Goal: Information Seeking & Learning: Learn about a topic

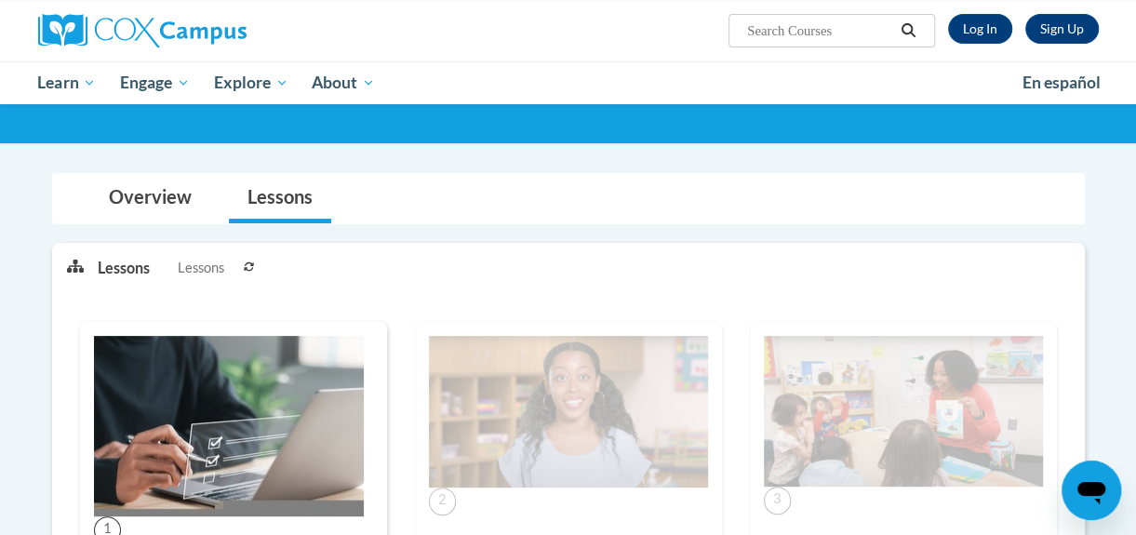
scroll to position [153, 0]
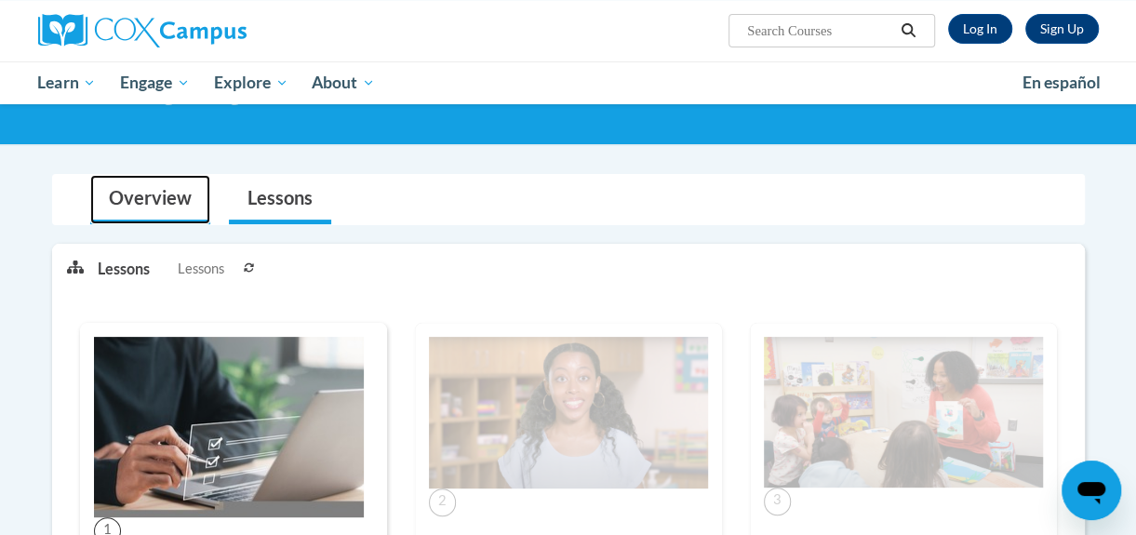
click at [129, 207] on link "Overview" at bounding box center [150, 199] width 120 height 49
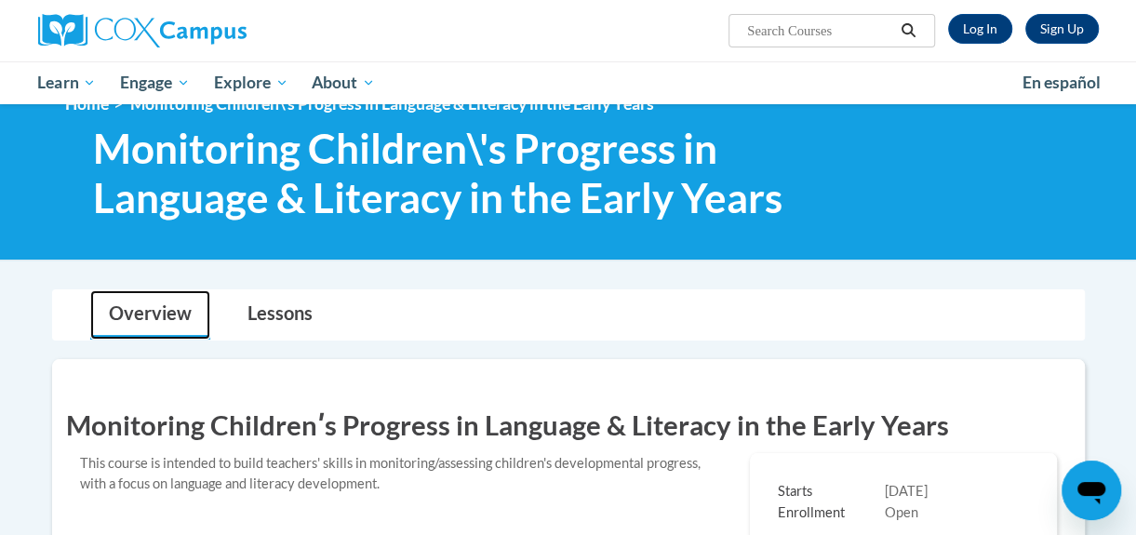
scroll to position [0, 0]
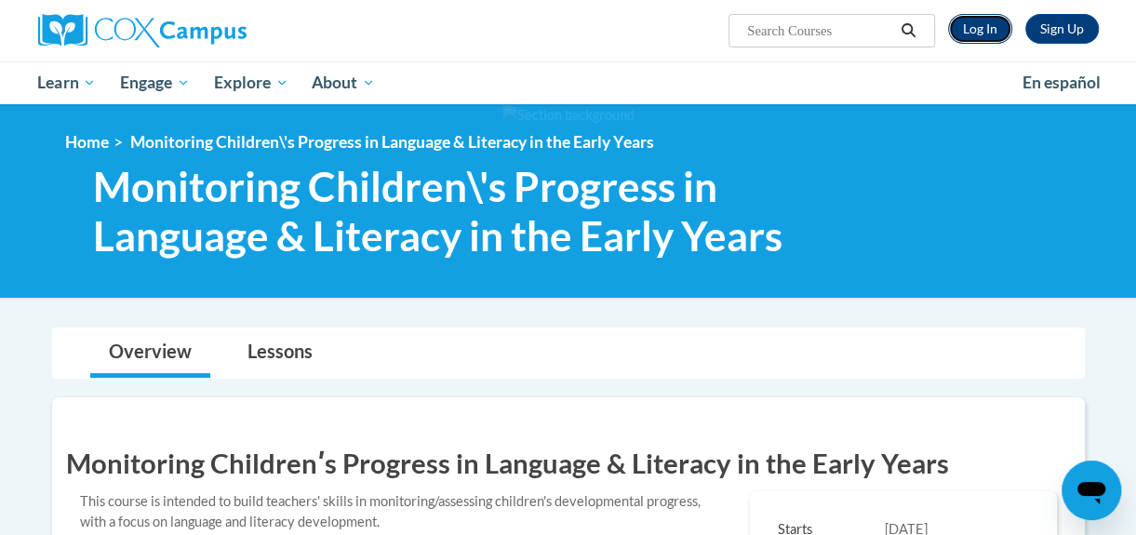
click at [990, 28] on link "Log In" at bounding box center [980, 29] width 64 height 30
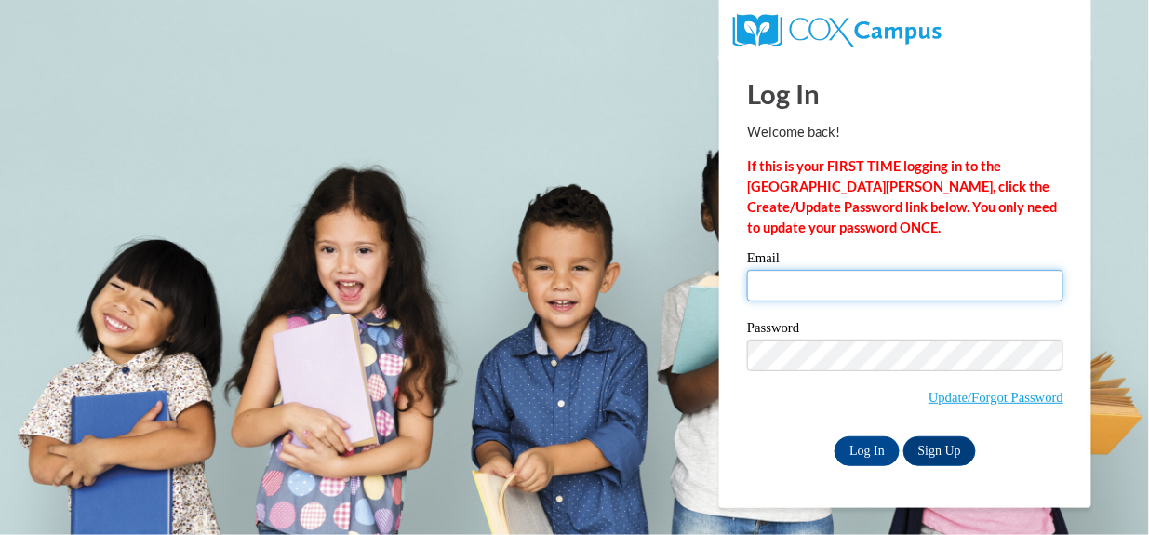
click at [897, 289] on input "Email" at bounding box center [905, 286] width 316 height 32
type input "mhinze@wmsd.net"
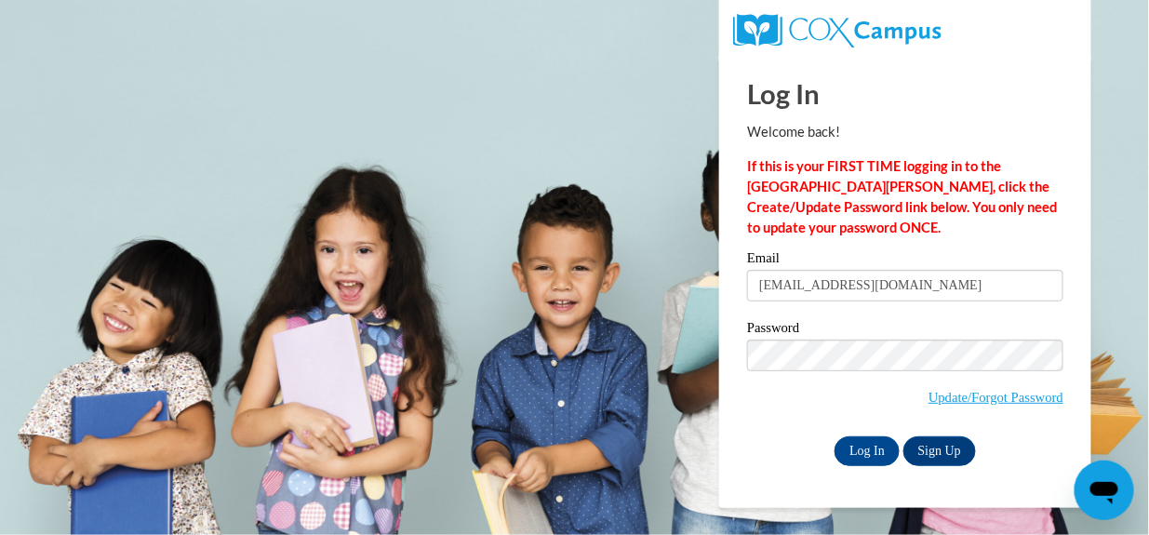
click at [897, 289] on input "mhinze@wmsd.net" at bounding box center [905, 286] width 316 height 32
click at [886, 441] on input "Log In" at bounding box center [866, 451] width 65 height 30
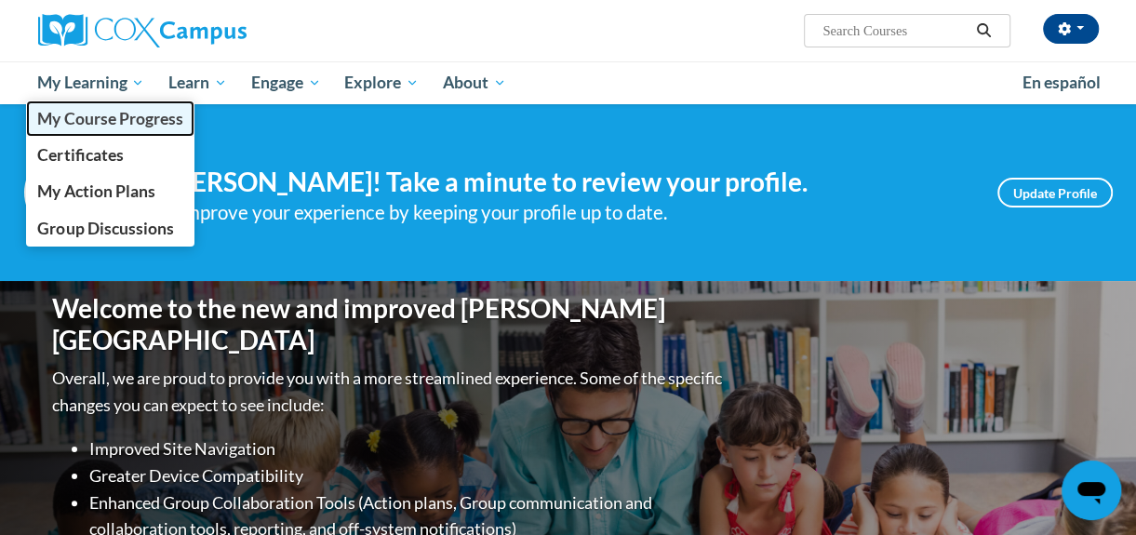
click at [107, 119] on span "My Course Progress" at bounding box center [109, 119] width 145 height 20
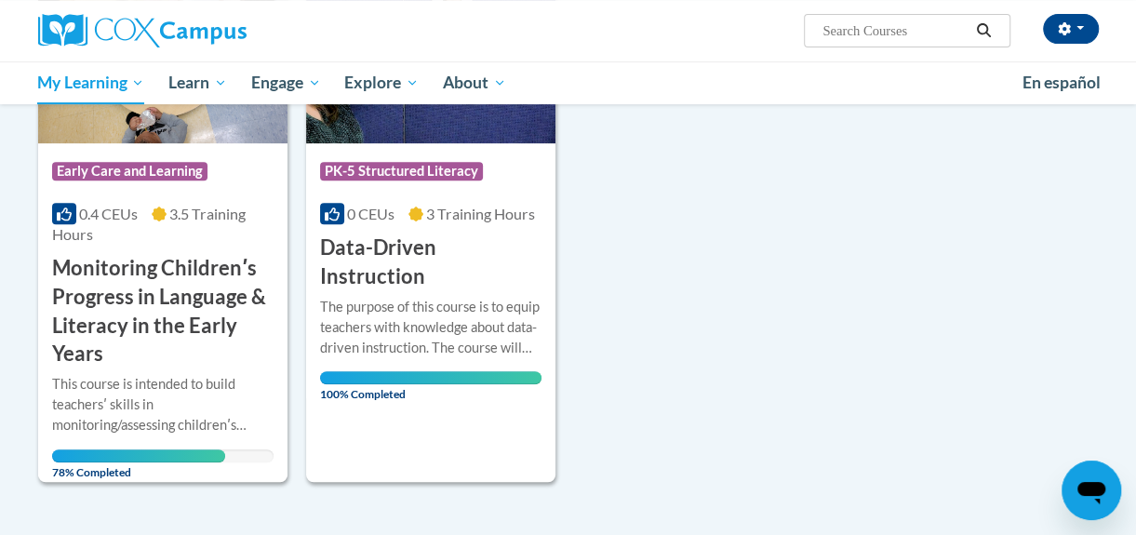
scroll to position [387, 0]
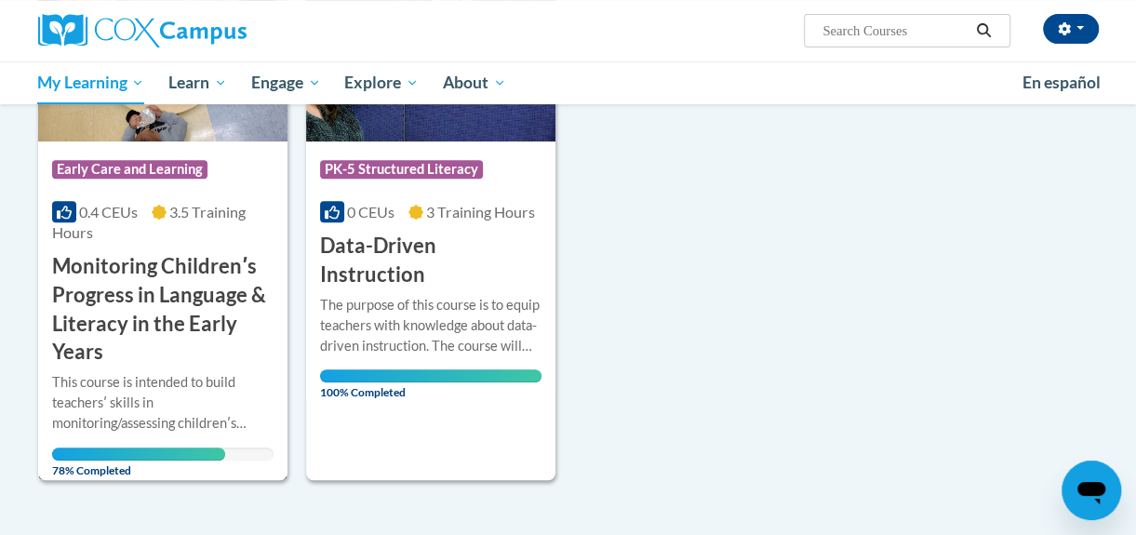
click at [158, 299] on h3 "Monitoring Childrenʹs Progress in Language & Literacy in the Early Years" at bounding box center [162, 309] width 221 height 114
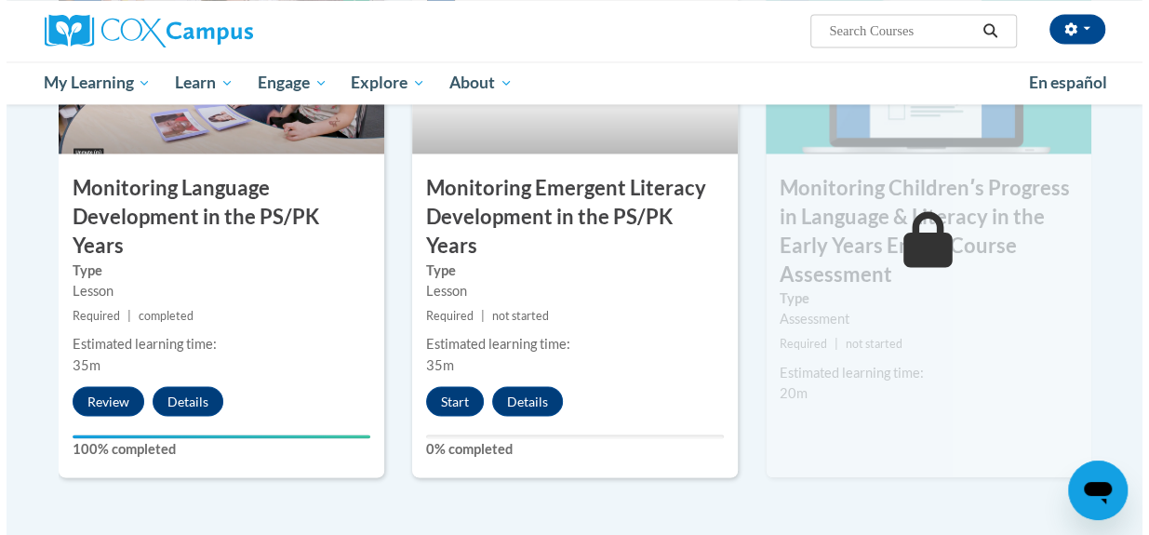
scroll to position [1624, 0]
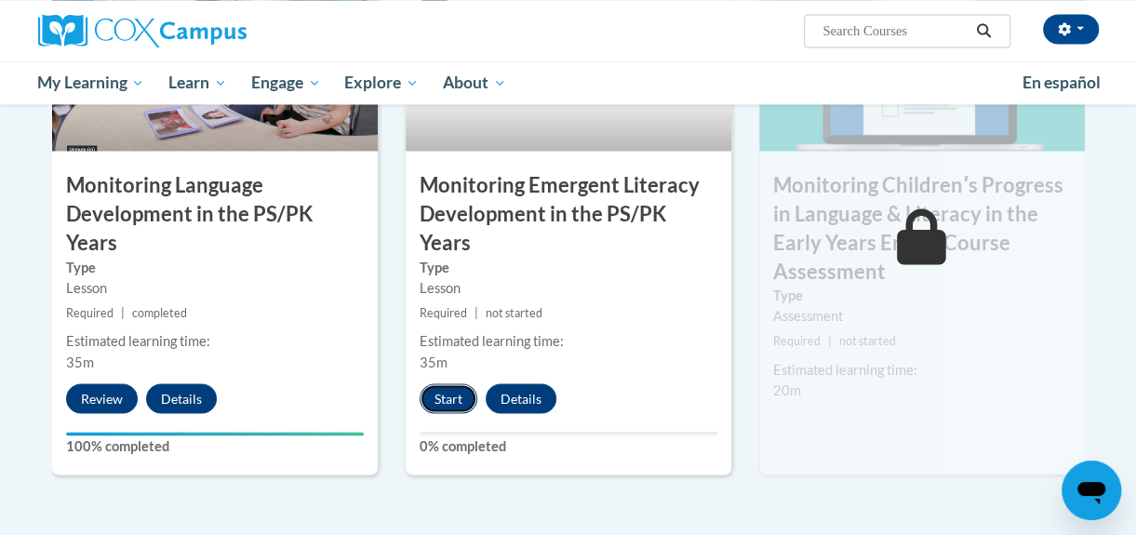
click at [450, 383] on button "Start" at bounding box center [448, 398] width 58 height 30
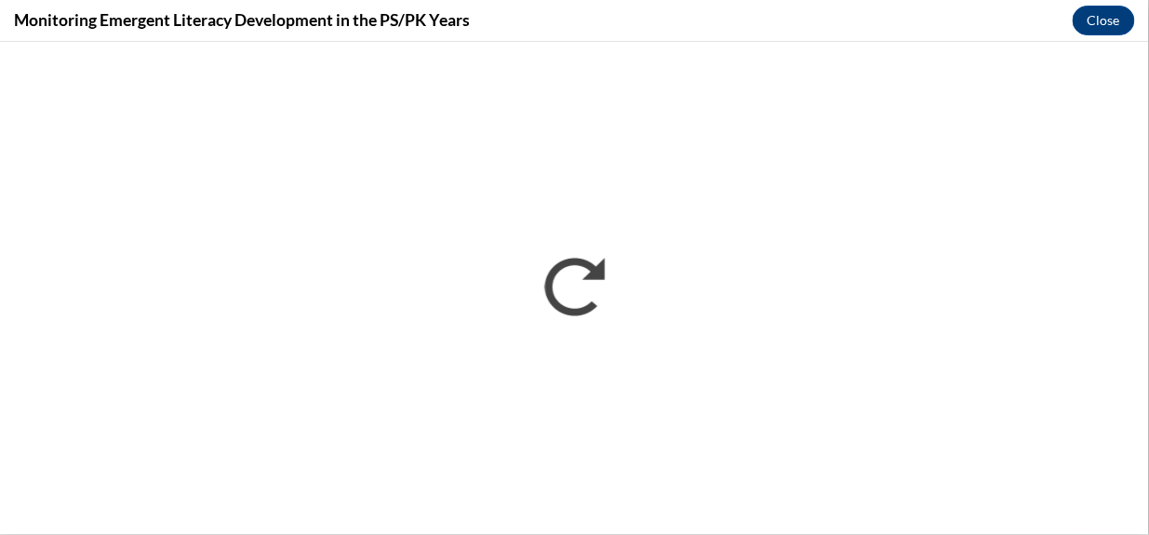
scroll to position [0, 0]
click at [1135, 24] on div "Monitoring Emergent Literacy Development in the PS/PK Years Close" at bounding box center [574, 21] width 1149 height 42
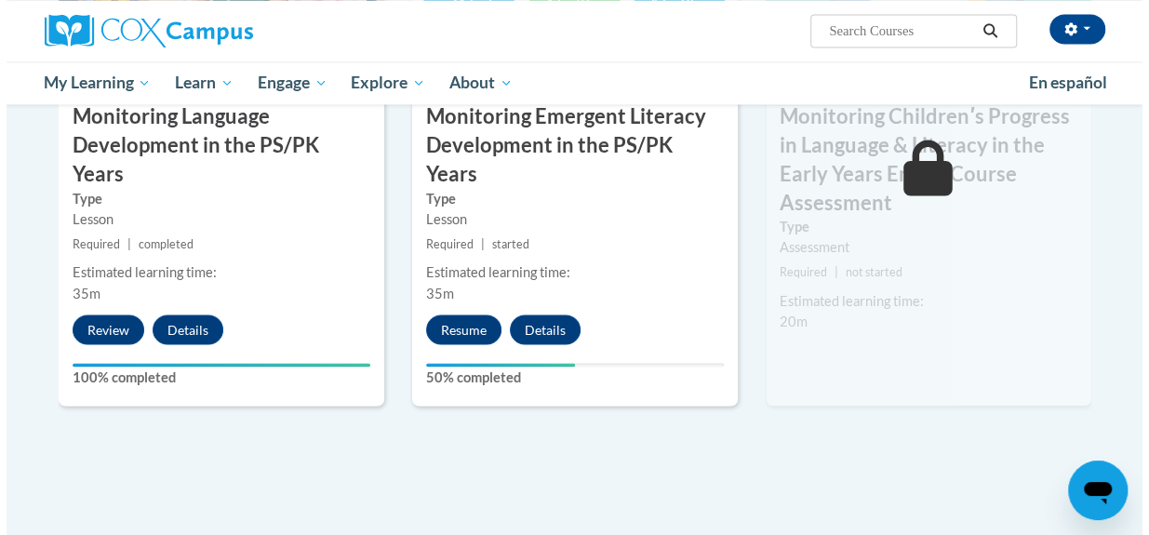
scroll to position [1709, 0]
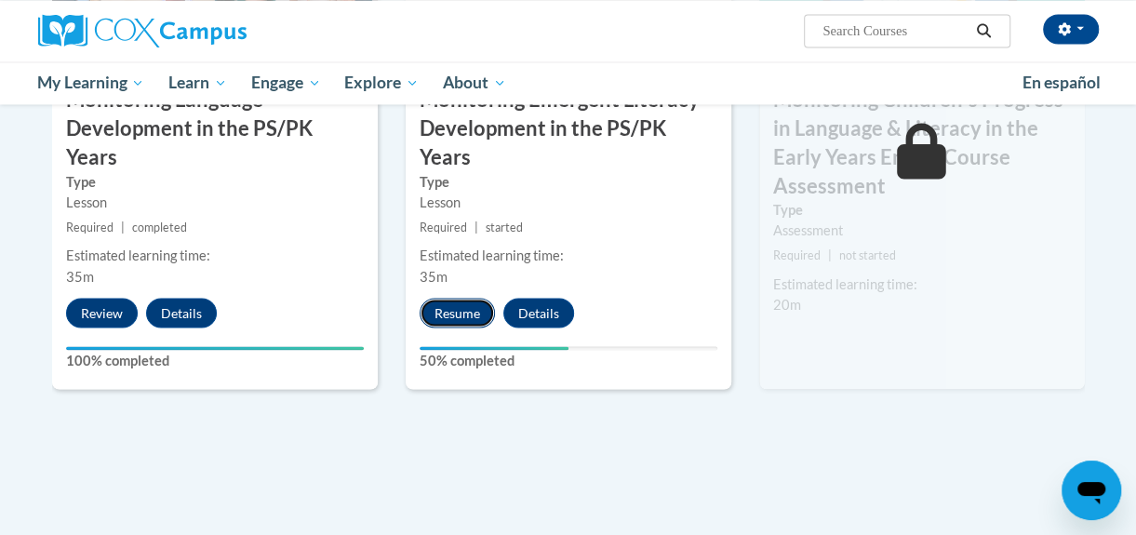
click at [459, 298] on button "Resume" at bounding box center [456, 313] width 75 height 30
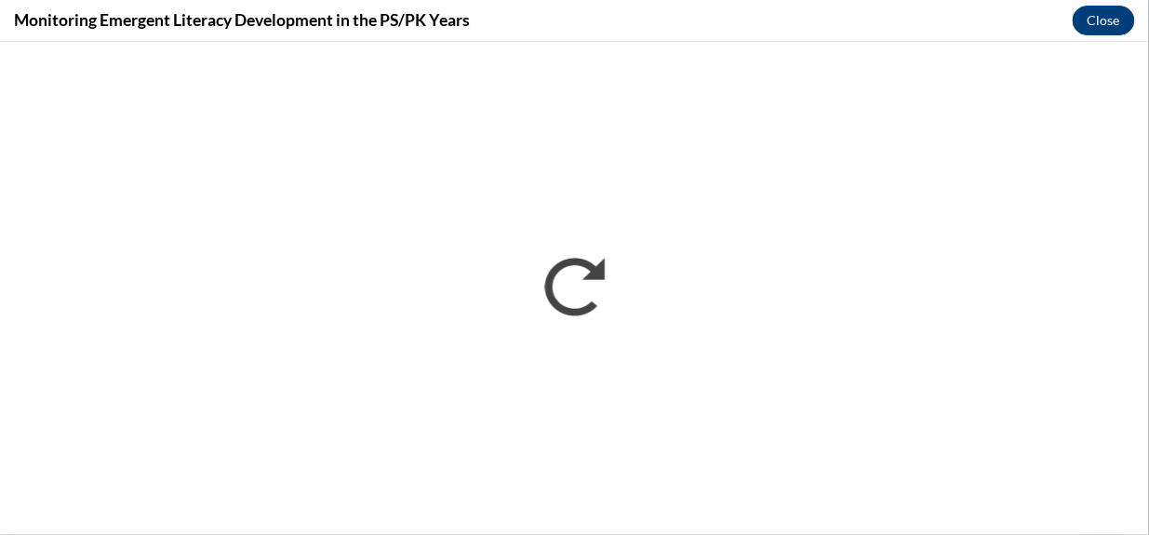
scroll to position [0, 0]
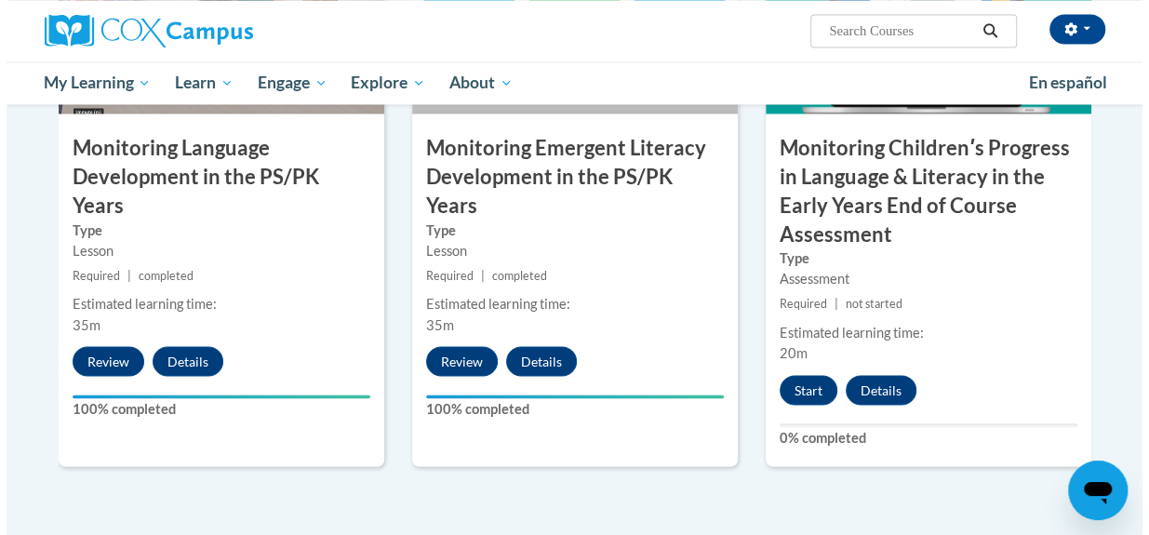
scroll to position [1663, 0]
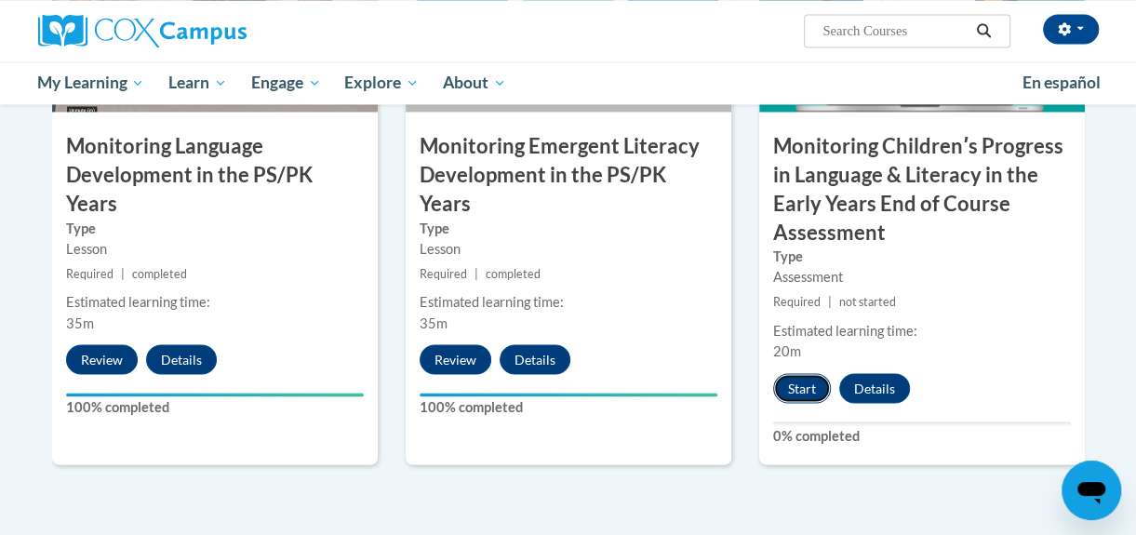
click at [797, 390] on button "Start" at bounding box center [802, 388] width 58 height 30
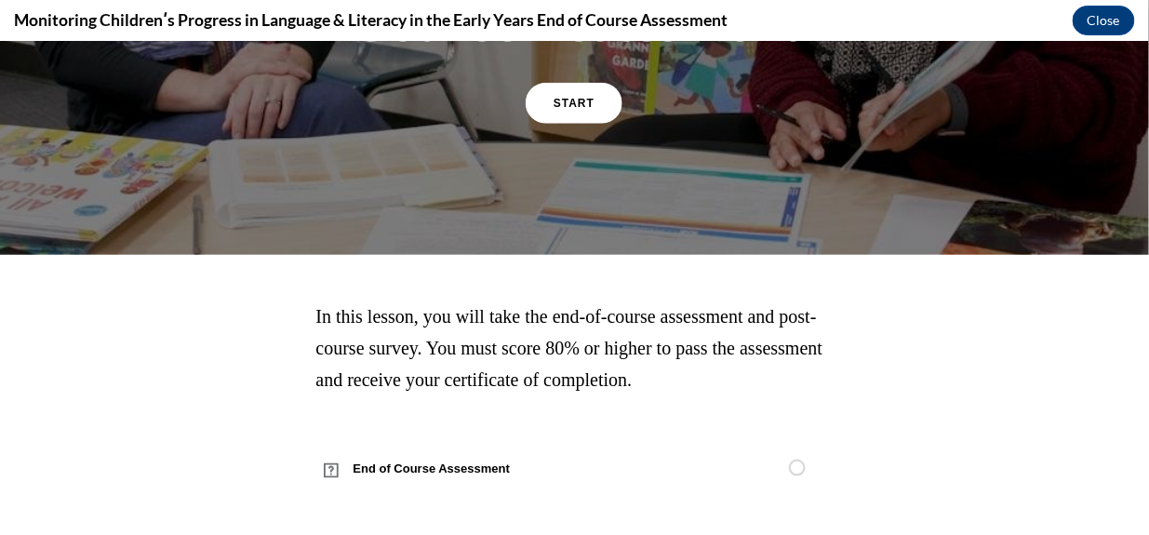
scroll to position [453, 0]
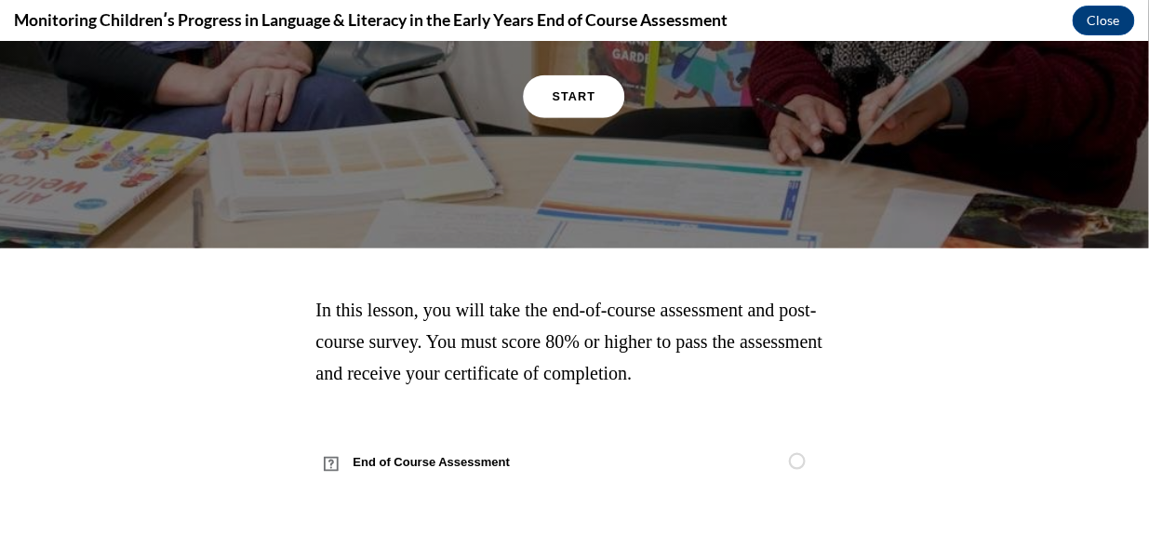
click at [590, 93] on link "START" at bounding box center [574, 95] width 101 height 43
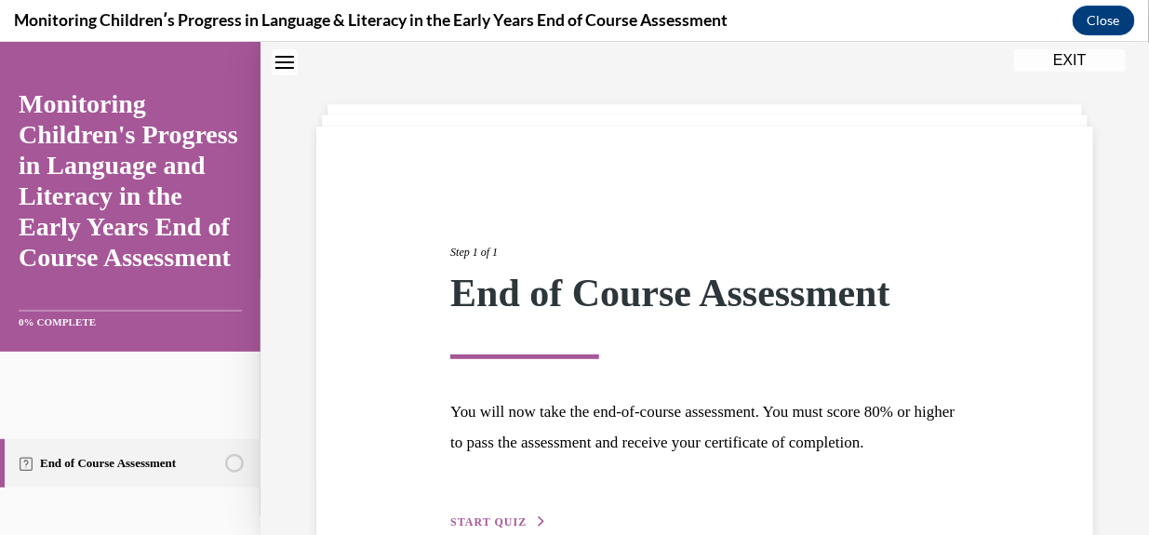
scroll to position [196, 0]
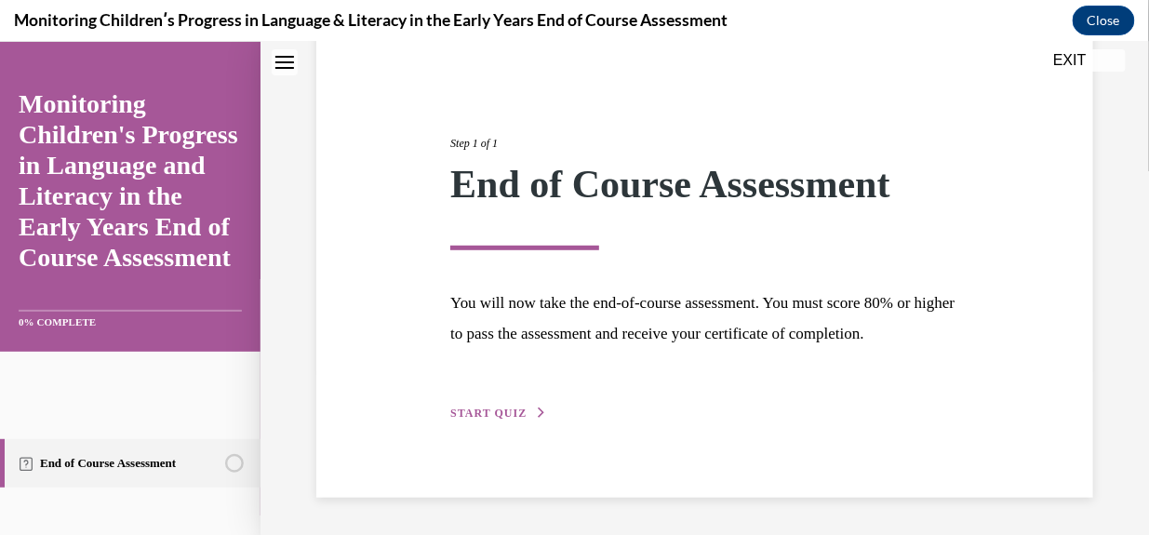
click at [515, 416] on span "START QUIZ" at bounding box center [488, 411] width 76 height 13
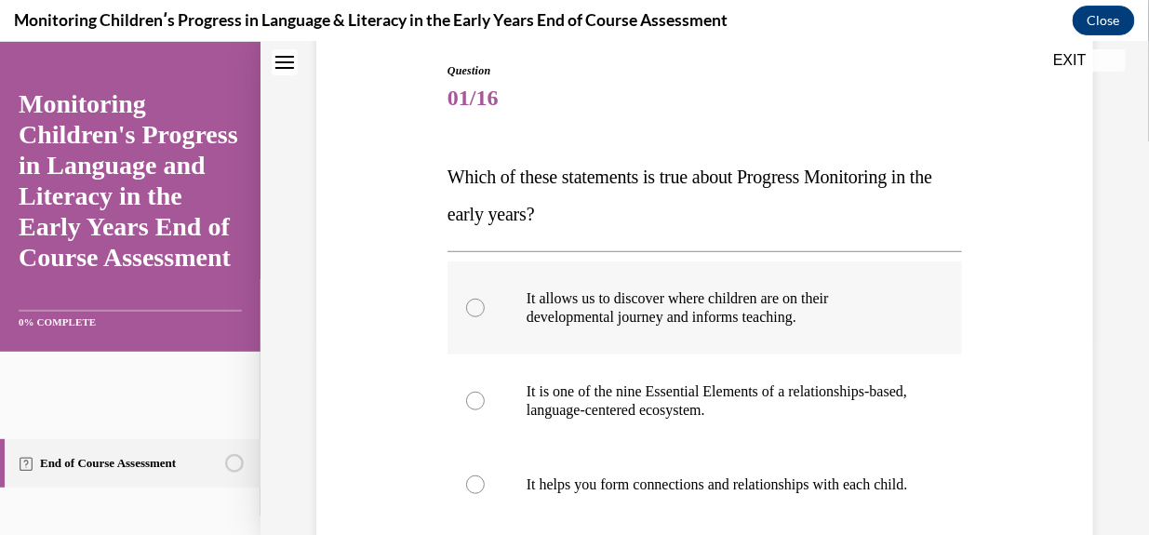
click at [482, 311] on label "It allows us to discover where children are on their developmental journey and …" at bounding box center [704, 306] width 514 height 93
click at [482, 311] on input "It allows us to discover where children are on their developmental journey and …" at bounding box center [475, 307] width 19 height 19
radio input "true"
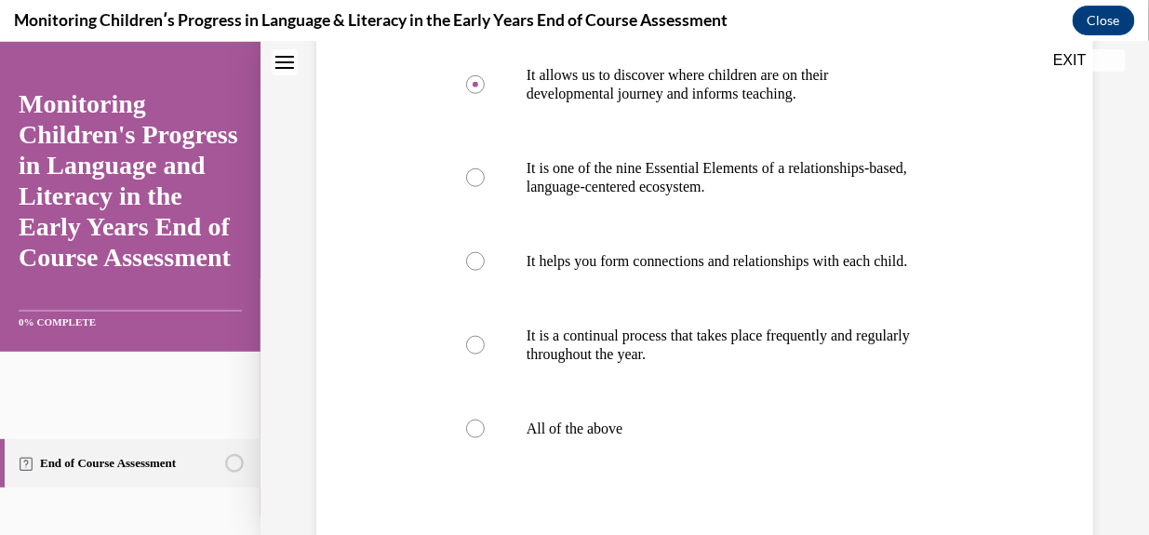
scroll to position [421, 0]
click at [466, 435] on div at bounding box center [475, 426] width 19 height 19
click at [466, 435] on input "All of the above" at bounding box center [475, 426] width 19 height 19
radio input "true"
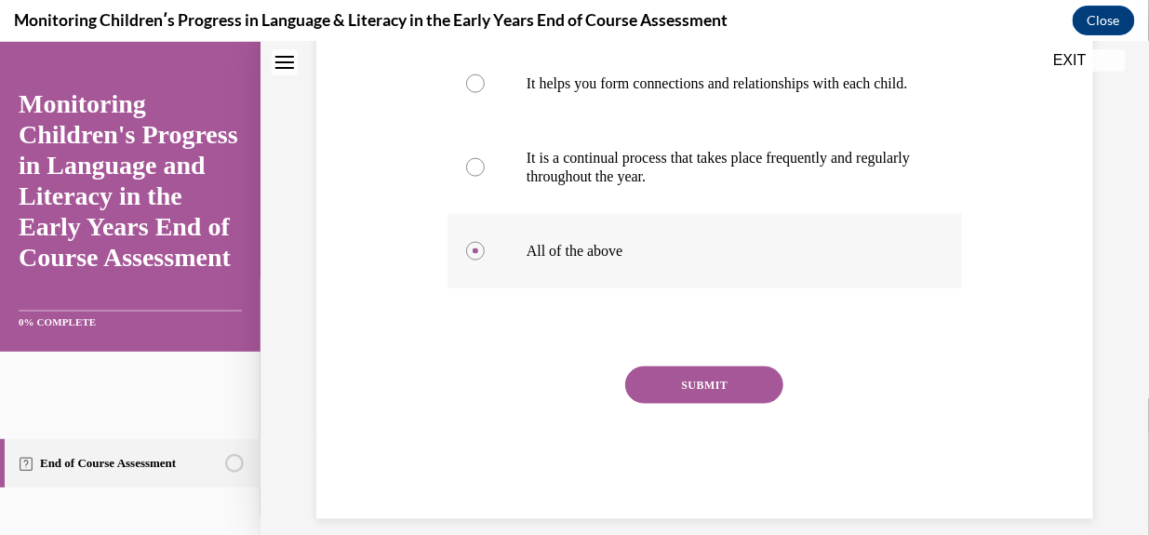
scroll to position [636, 0]
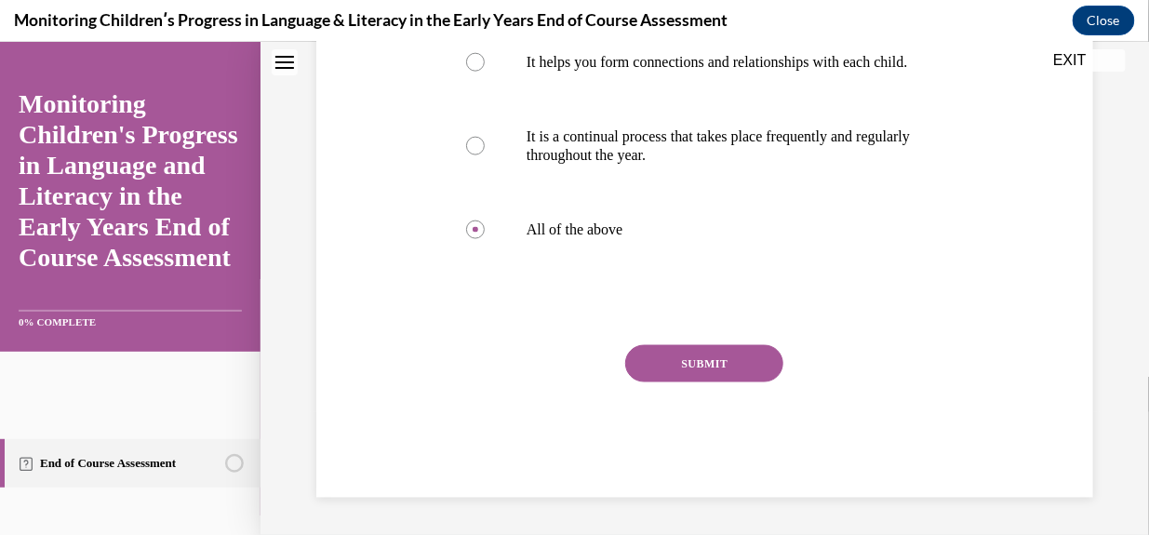
click at [706, 370] on button "SUBMIT" at bounding box center [704, 362] width 158 height 37
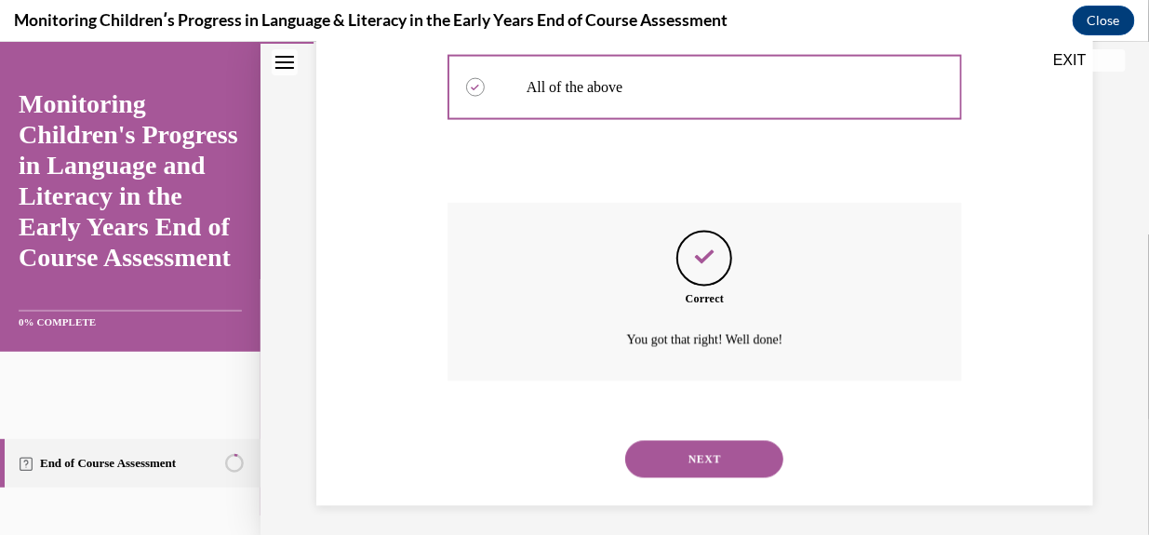
scroll to position [786, 0]
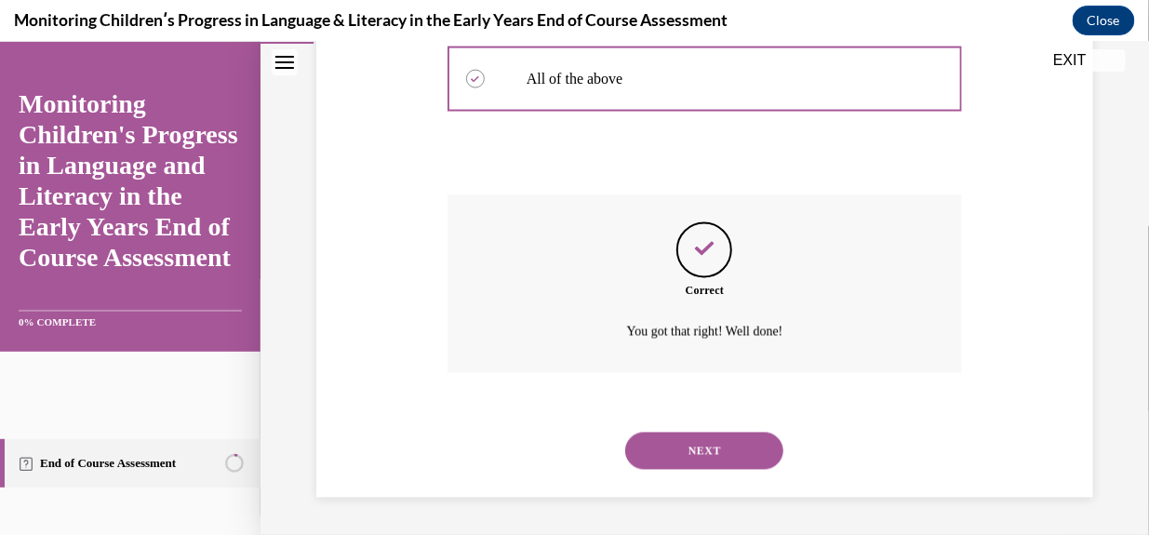
click at [698, 442] on button "NEXT" at bounding box center [704, 450] width 158 height 37
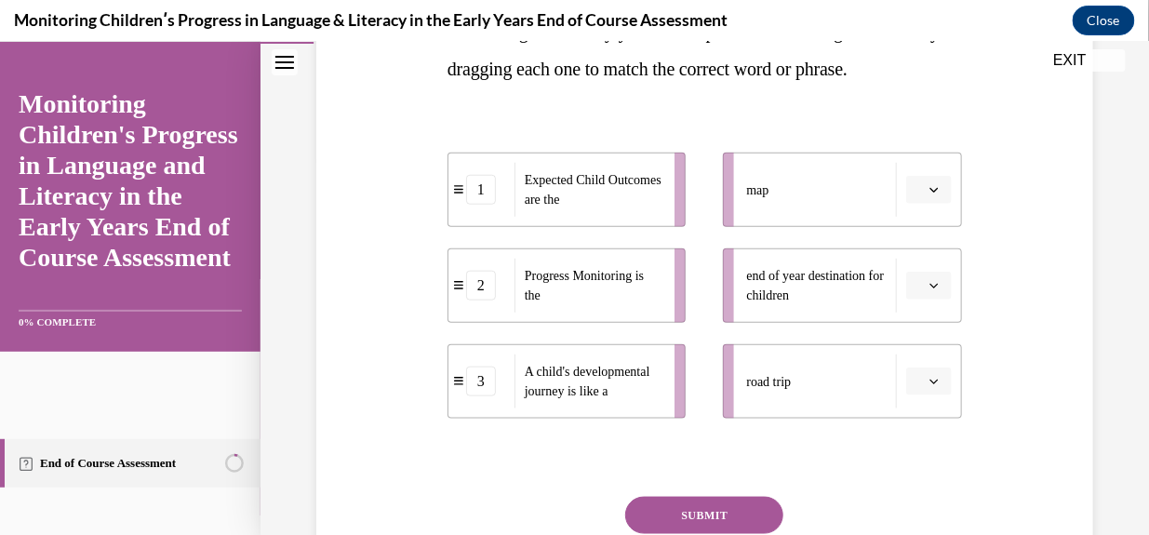
scroll to position [382, 0]
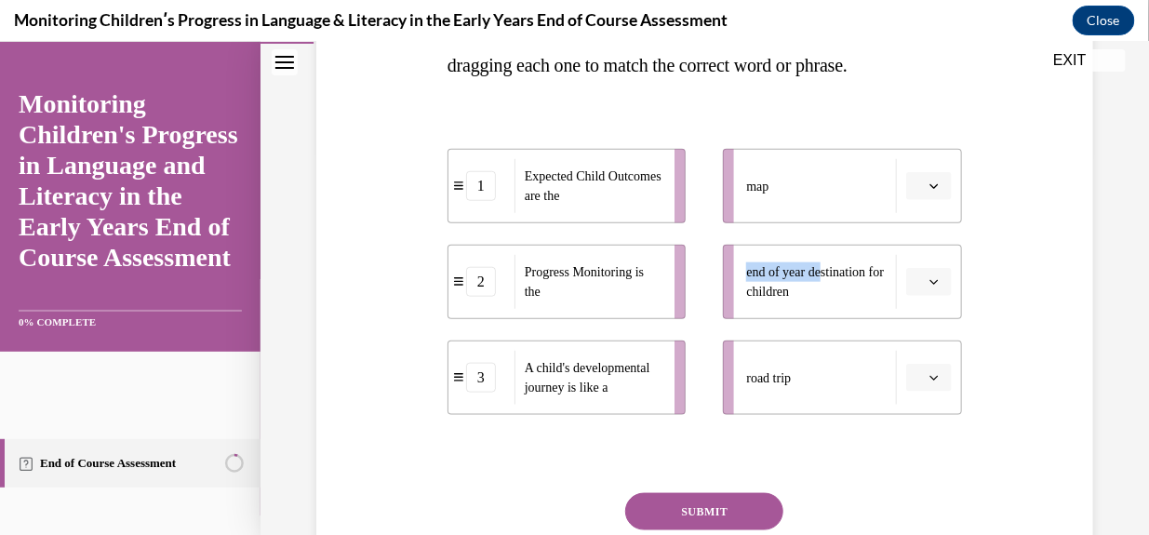
drag, startPoint x: 812, startPoint y: 232, endPoint x: 823, endPoint y: 309, distance: 78.0
click at [823, 309] on ul "map end of year destination for children road trip" at bounding box center [833, 281] width 258 height 266
drag, startPoint x: 823, startPoint y: 309, endPoint x: 923, endPoint y: 228, distance: 128.3
click at [927, 192] on span "button" at bounding box center [933, 185] width 13 height 13
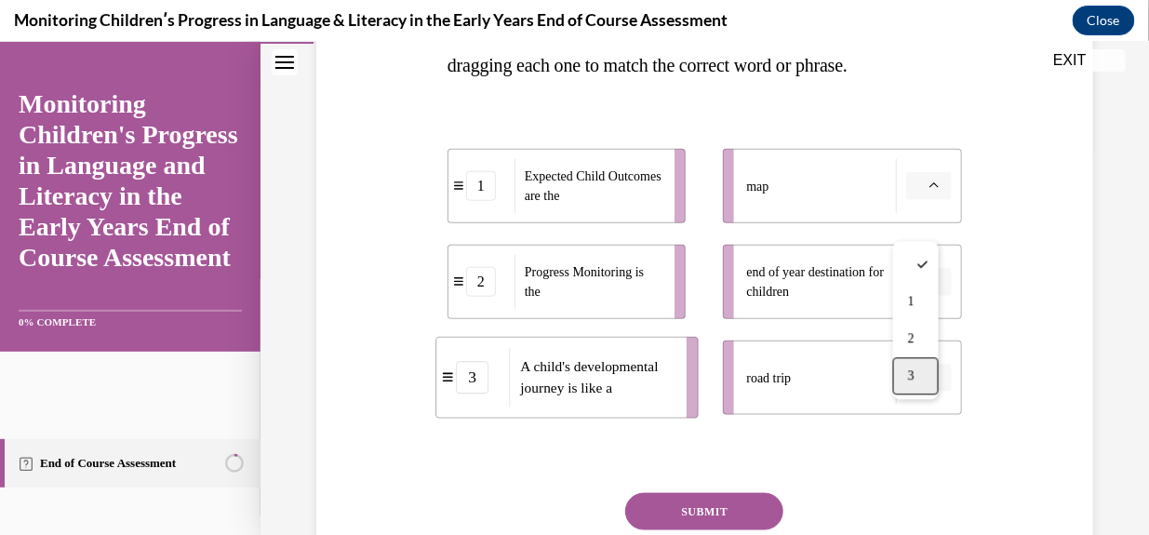
click at [918, 380] on div "3" at bounding box center [916, 374] width 46 height 37
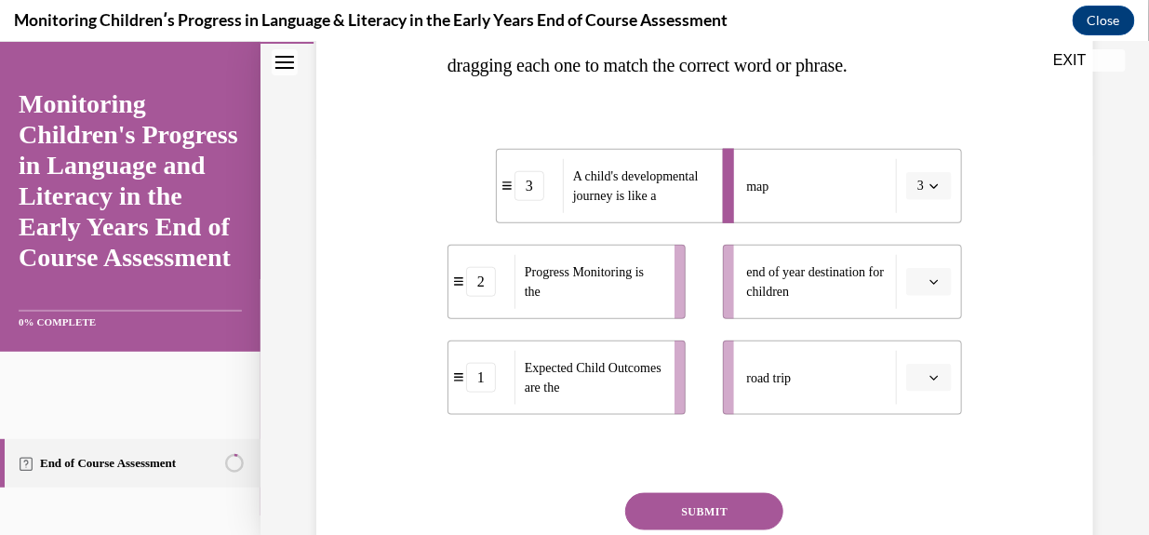
click at [930, 284] on icon "button" at bounding box center [934, 281] width 8 height 5
click at [922, 397] on div "1" at bounding box center [916, 396] width 46 height 37
click at [930, 391] on button "button" at bounding box center [929, 377] width 46 height 28
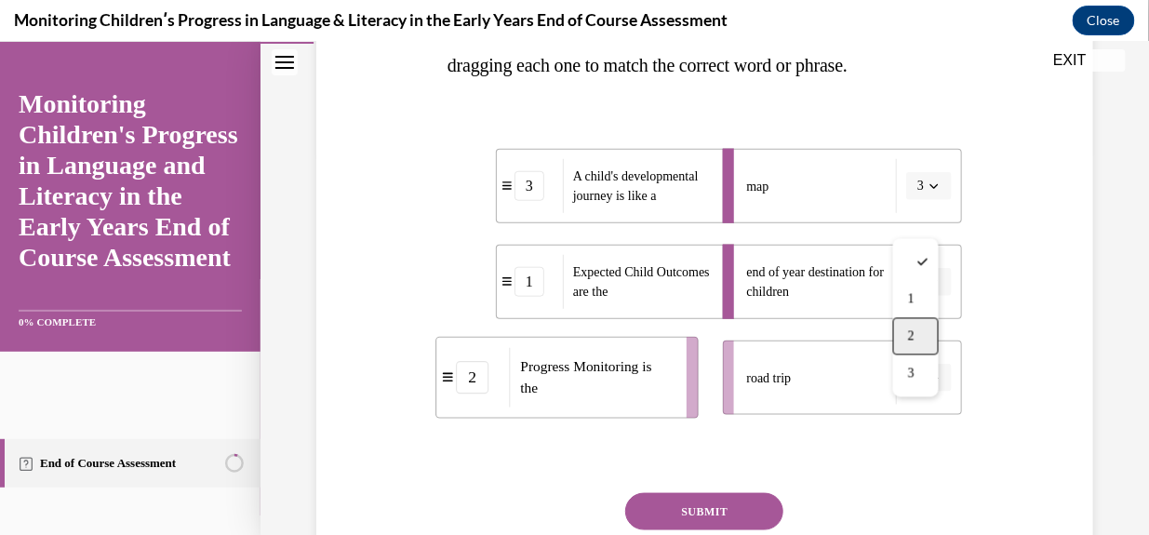
click at [912, 340] on span "2" at bounding box center [911, 335] width 7 height 15
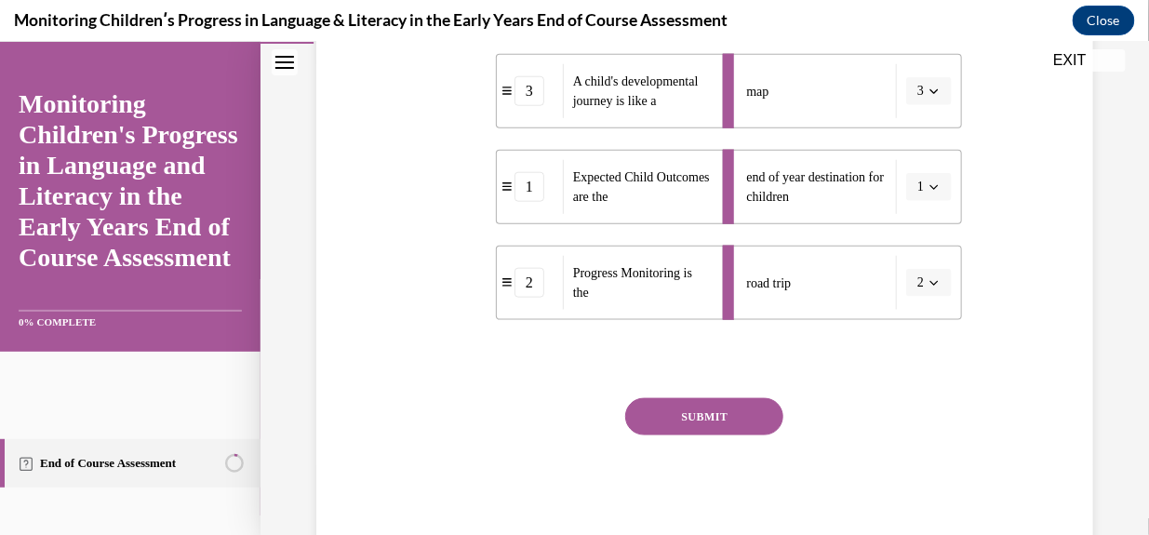
scroll to position [499, 0]
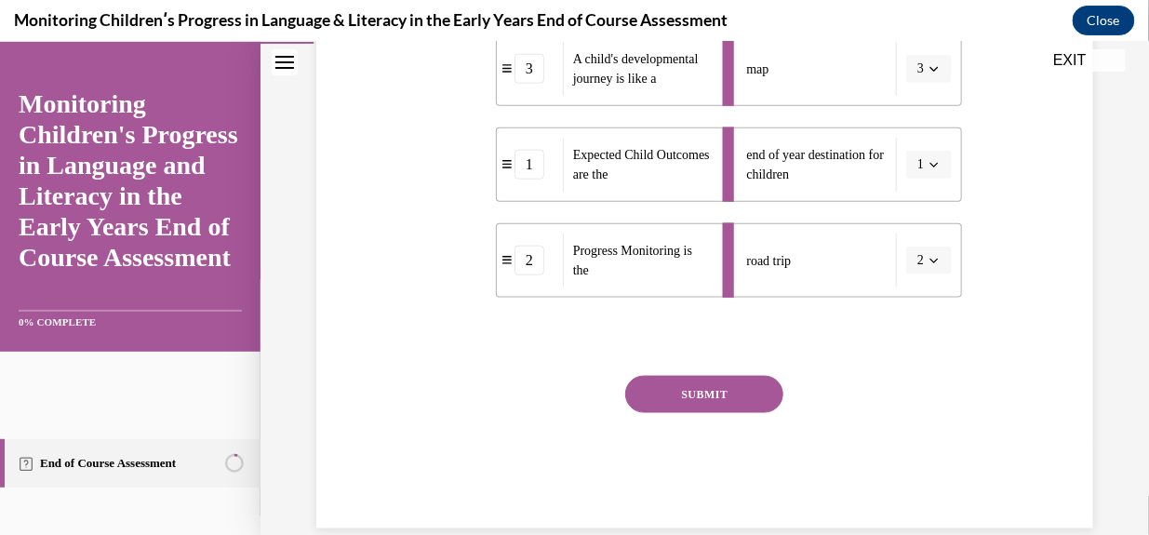
click at [726, 412] on button "SUBMIT" at bounding box center [704, 393] width 158 height 37
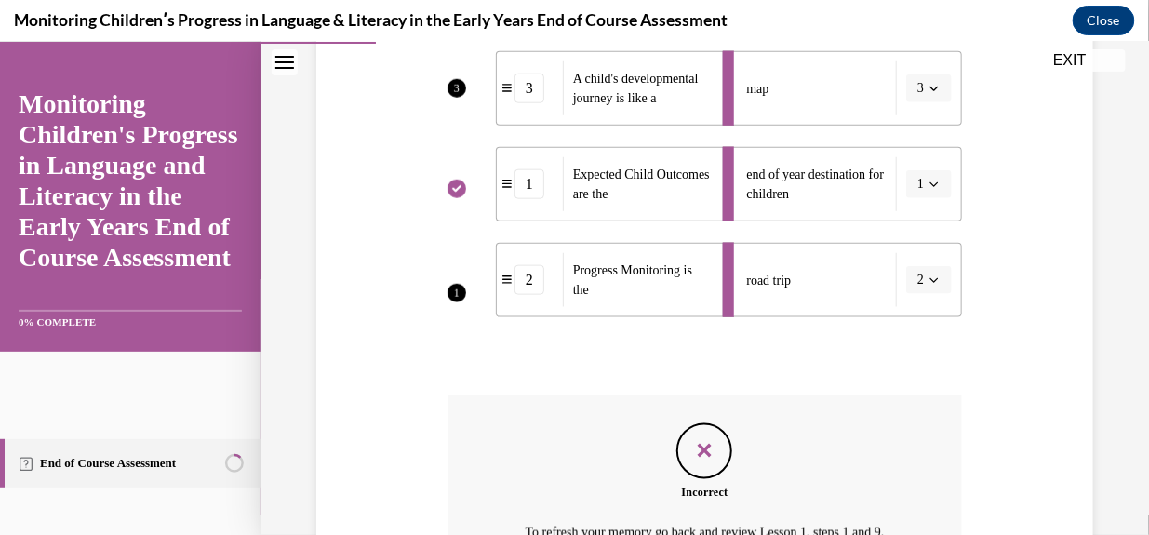
scroll to position [481, 0]
click at [923, 315] on li "road trip 2" at bounding box center [842, 278] width 239 height 74
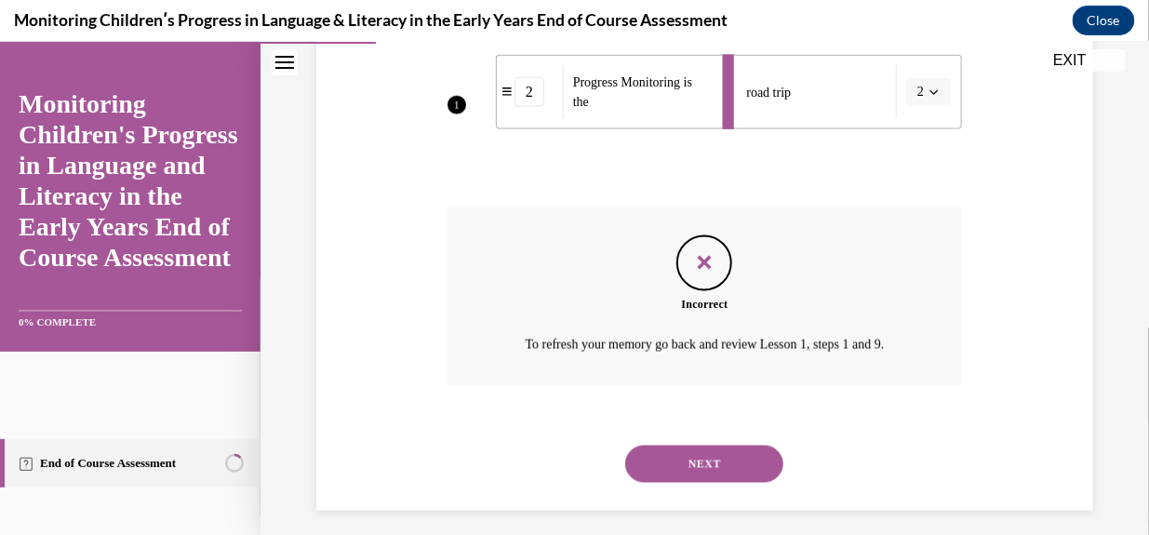
scroll to position [669, 0]
click at [696, 481] on button "NEXT" at bounding box center [704, 462] width 158 height 37
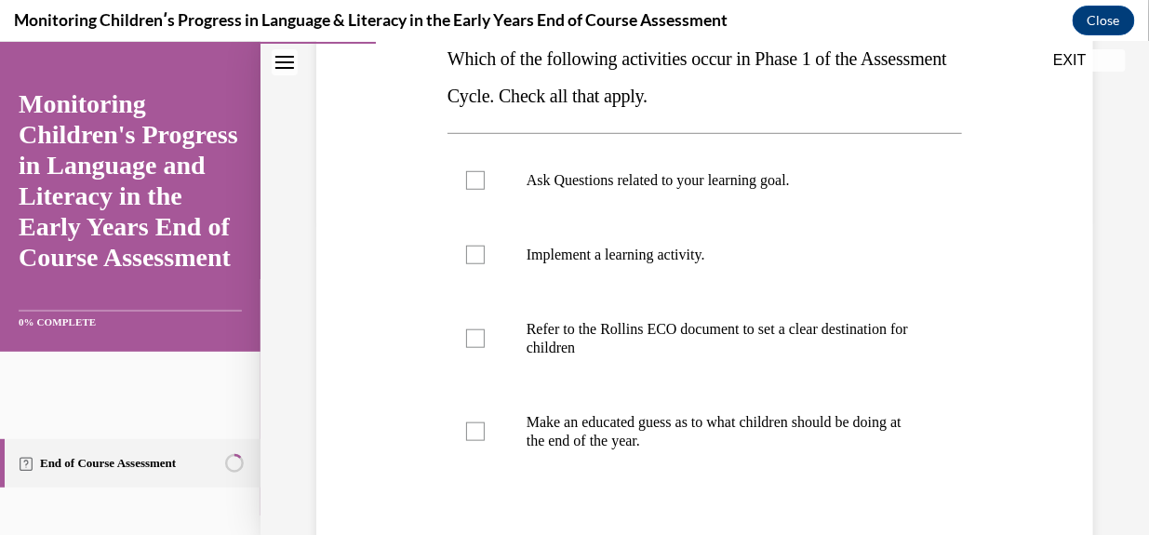
scroll to position [315, 0]
click at [476, 179] on div at bounding box center [475, 178] width 19 height 19
click at [476, 179] on input "Ask Questions related to your learning goal." at bounding box center [475, 178] width 19 height 19
checkbox input "true"
click at [471, 343] on div at bounding box center [475, 336] width 19 height 19
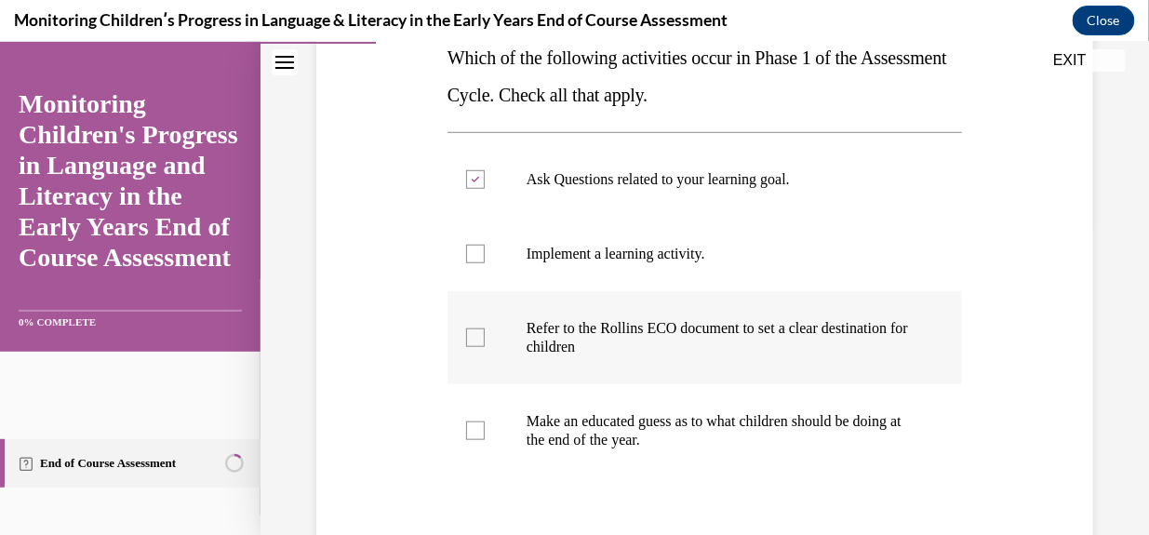
click at [471, 343] on input "Refer to the Rollins ECO document to set a clear destination for children" at bounding box center [475, 336] width 19 height 19
checkbox input "true"
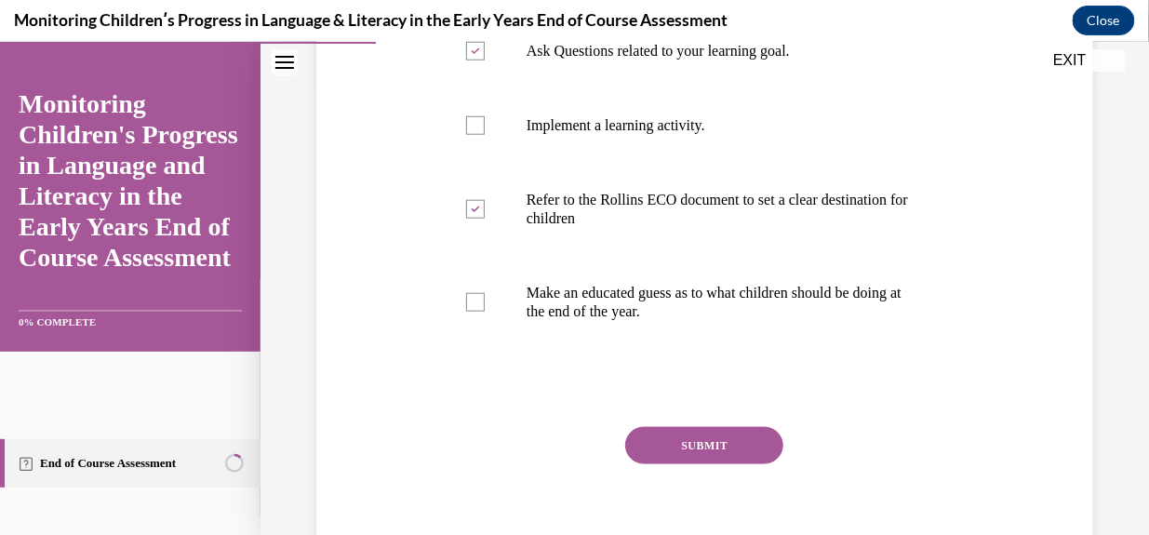
scroll to position [444, 0]
click at [695, 442] on button "SUBMIT" at bounding box center [704, 444] width 158 height 37
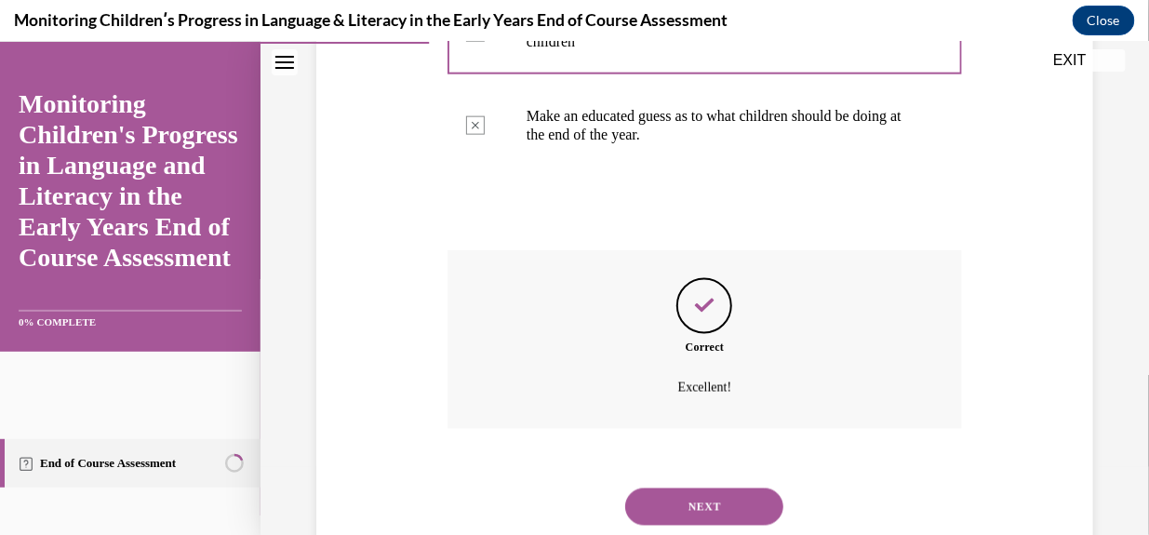
scroll to position [675, 0]
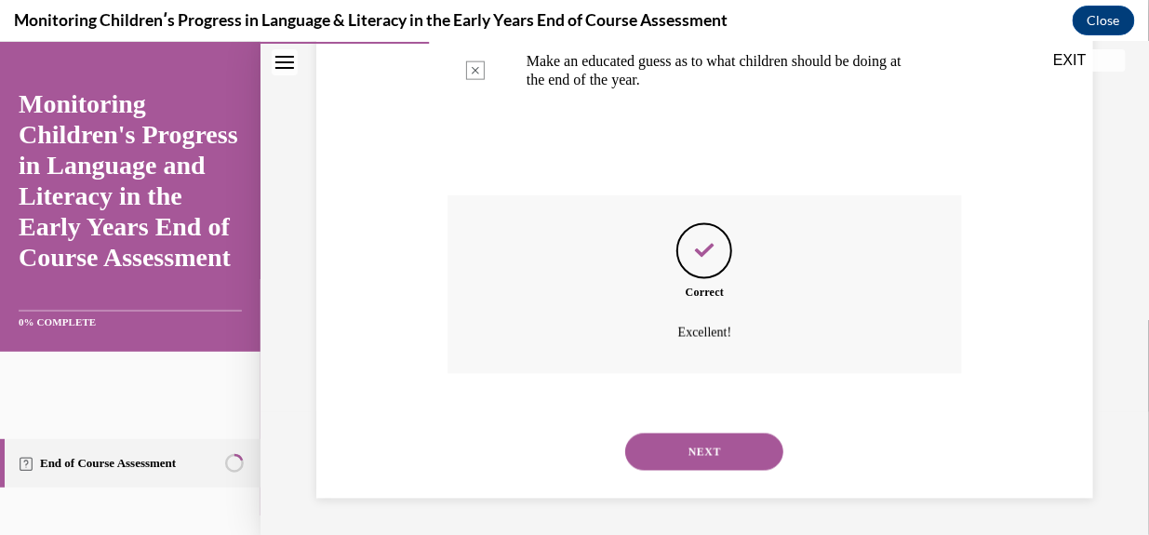
click at [695, 442] on button "NEXT" at bounding box center [704, 450] width 158 height 37
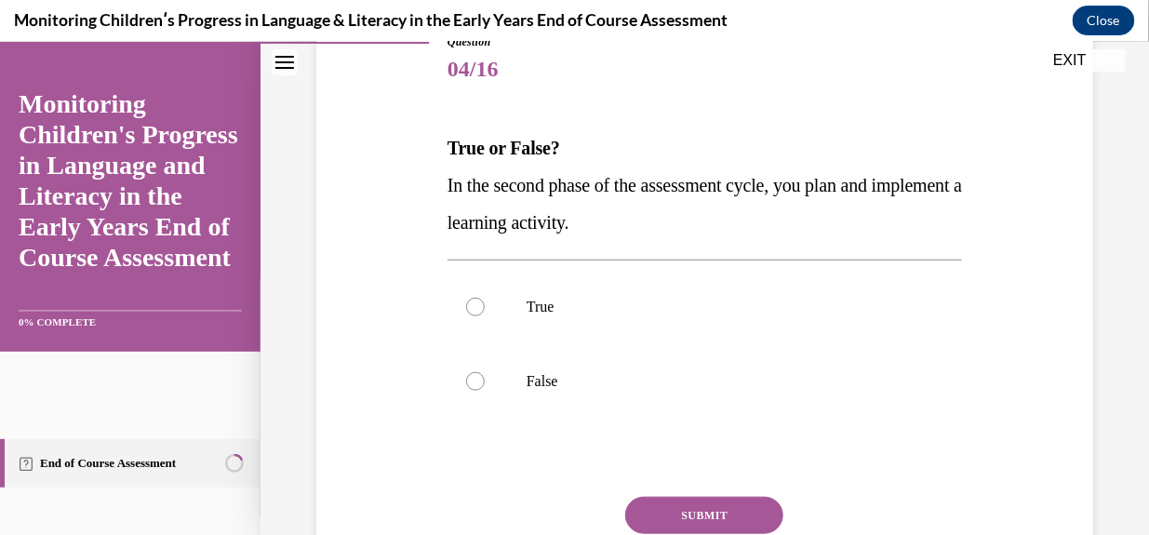
scroll to position [225, 0]
click at [469, 314] on label "True" at bounding box center [704, 306] width 514 height 74
click at [469, 314] on input "True" at bounding box center [475, 306] width 19 height 19
radio input "true"
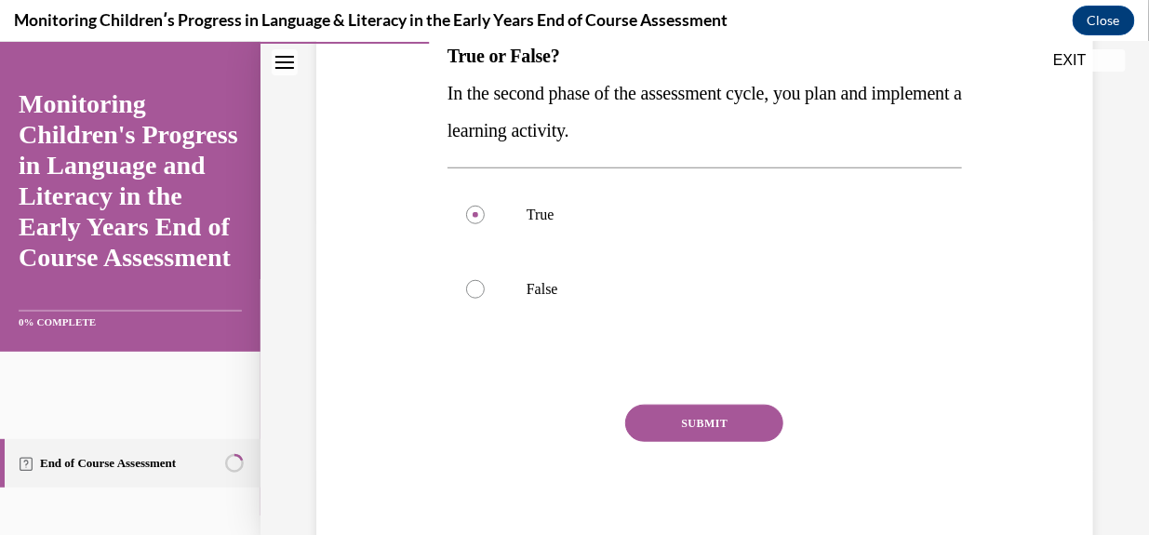
scroll to position [322, 0]
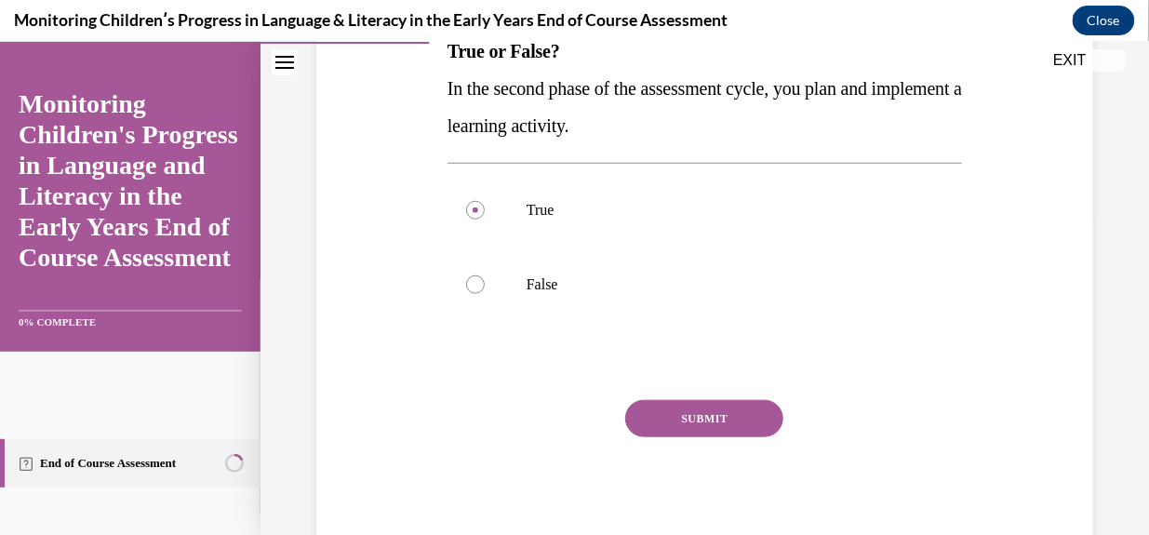
click at [706, 421] on button "SUBMIT" at bounding box center [704, 417] width 158 height 37
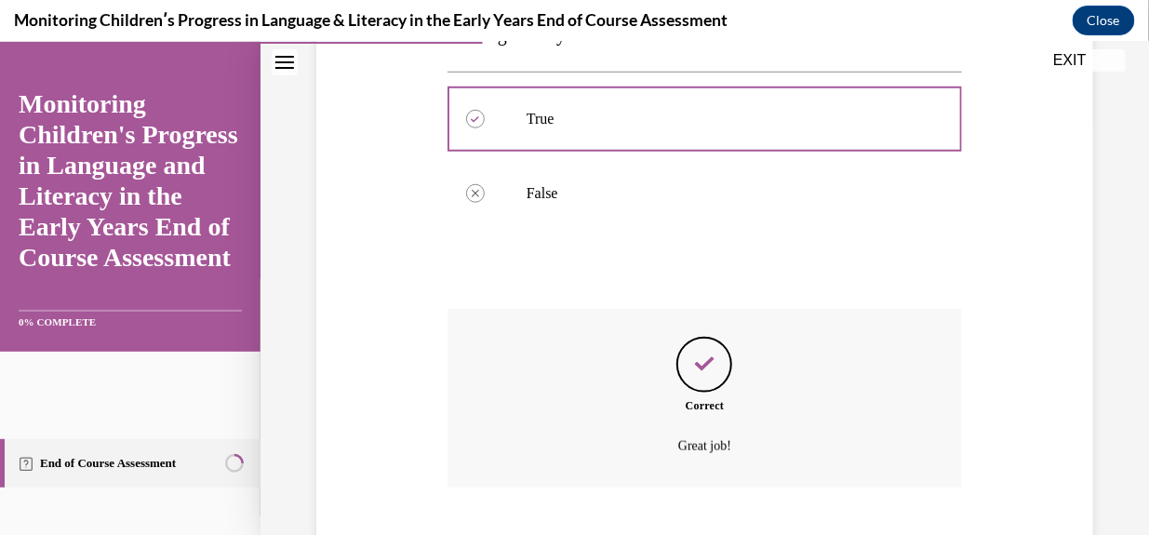
scroll to position [526, 0]
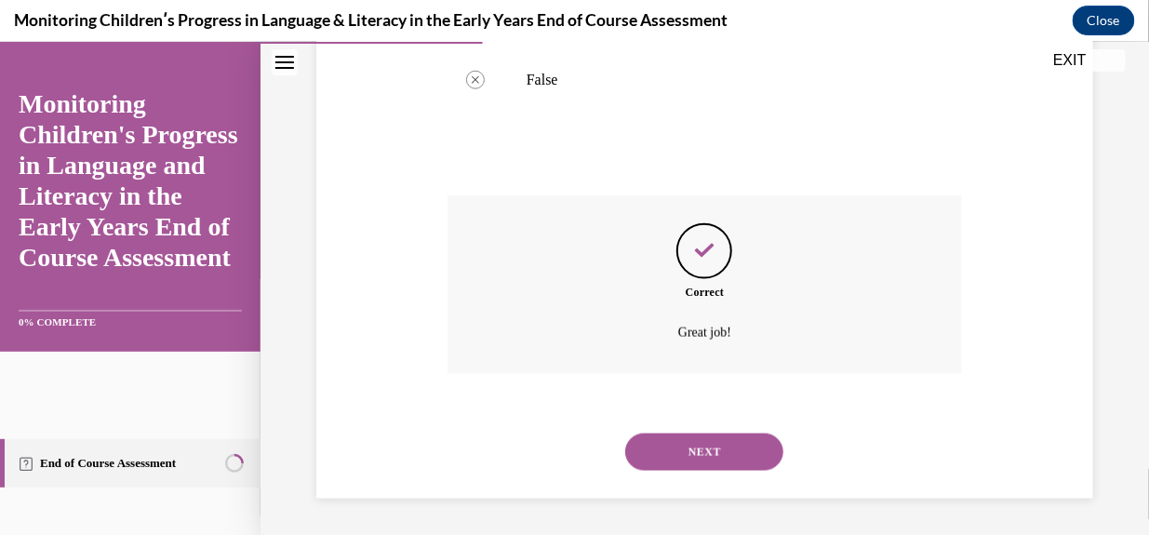
click at [708, 445] on button "NEXT" at bounding box center [704, 450] width 158 height 37
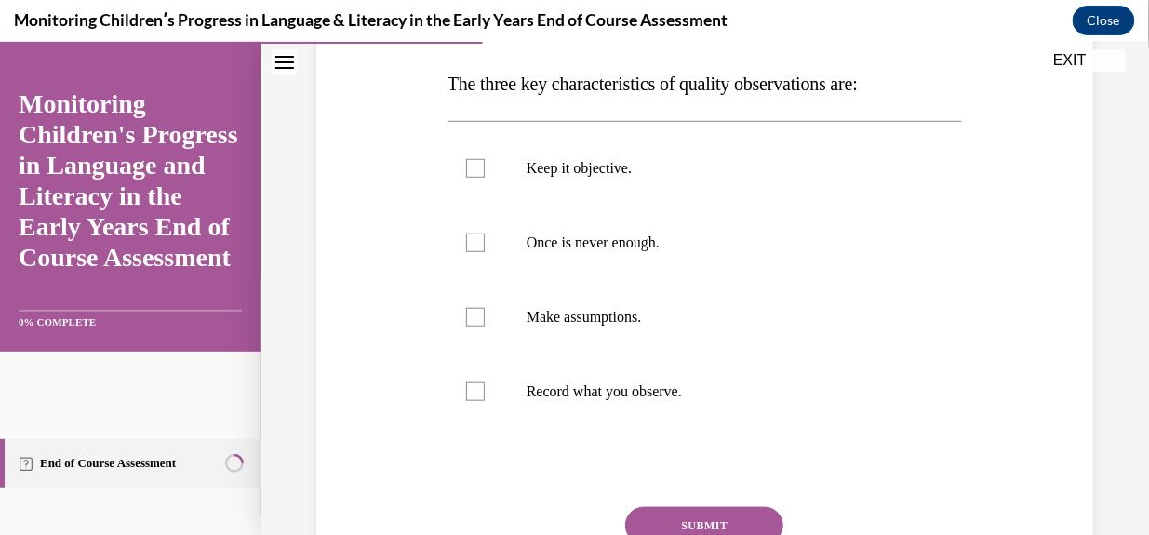
scroll to position [288, 0]
click at [461, 180] on label "Keep it objective." at bounding box center [704, 168] width 514 height 74
click at [466, 178] on input "Keep it objective." at bounding box center [475, 168] width 19 height 19
checkbox input "true"
click at [472, 246] on div at bounding box center [475, 242] width 19 height 19
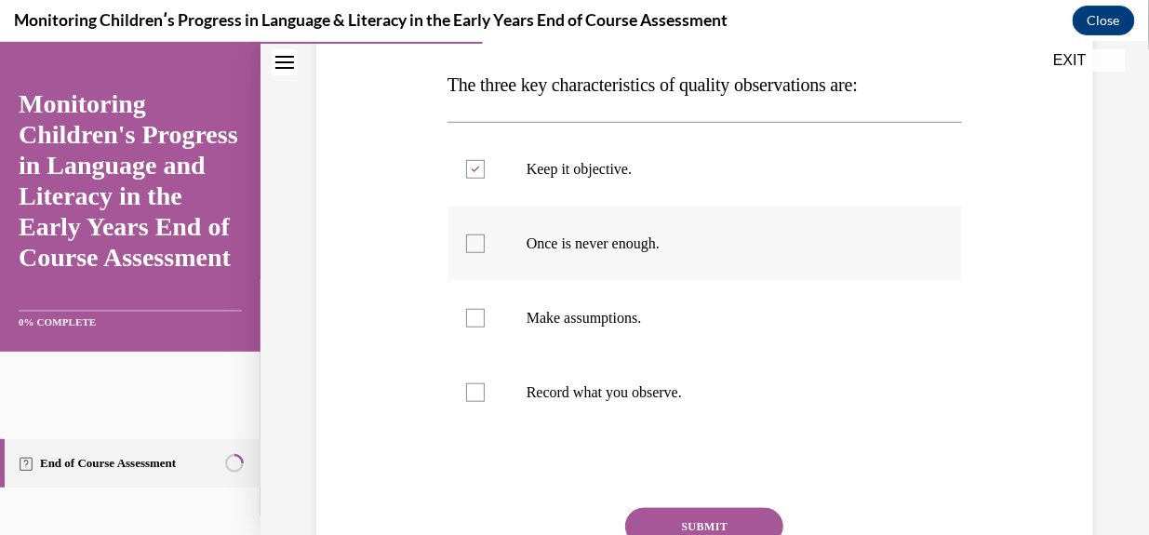
click at [472, 246] on input "Once is never enough." at bounding box center [475, 242] width 19 height 19
checkbox input "true"
click at [473, 397] on div at bounding box center [475, 391] width 19 height 19
click at [473, 397] on input "Record what you observe." at bounding box center [475, 391] width 19 height 19
checkbox input "true"
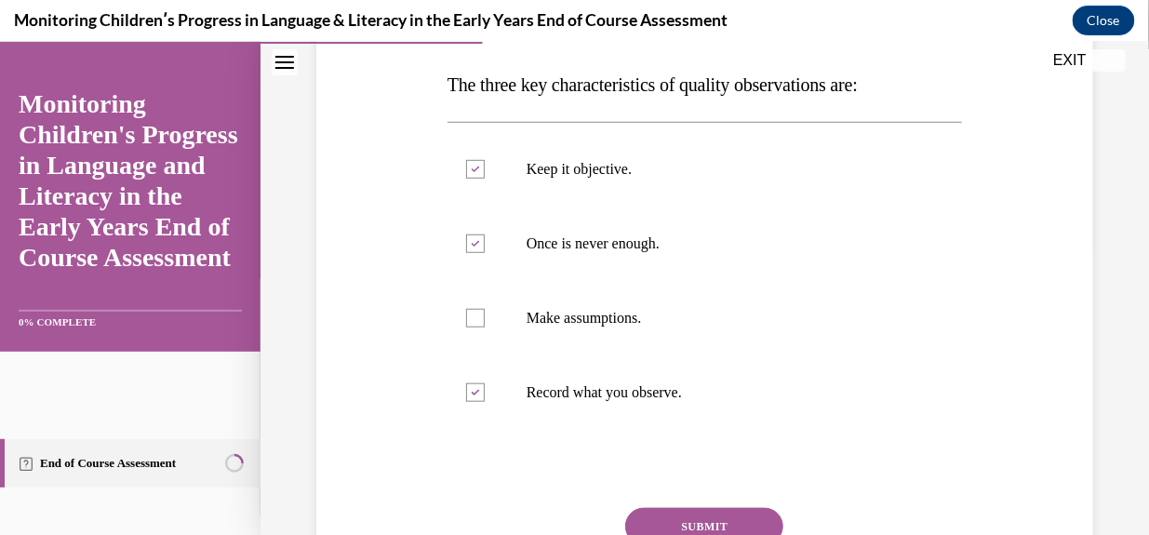
click at [686, 512] on button "SUBMIT" at bounding box center [704, 525] width 158 height 37
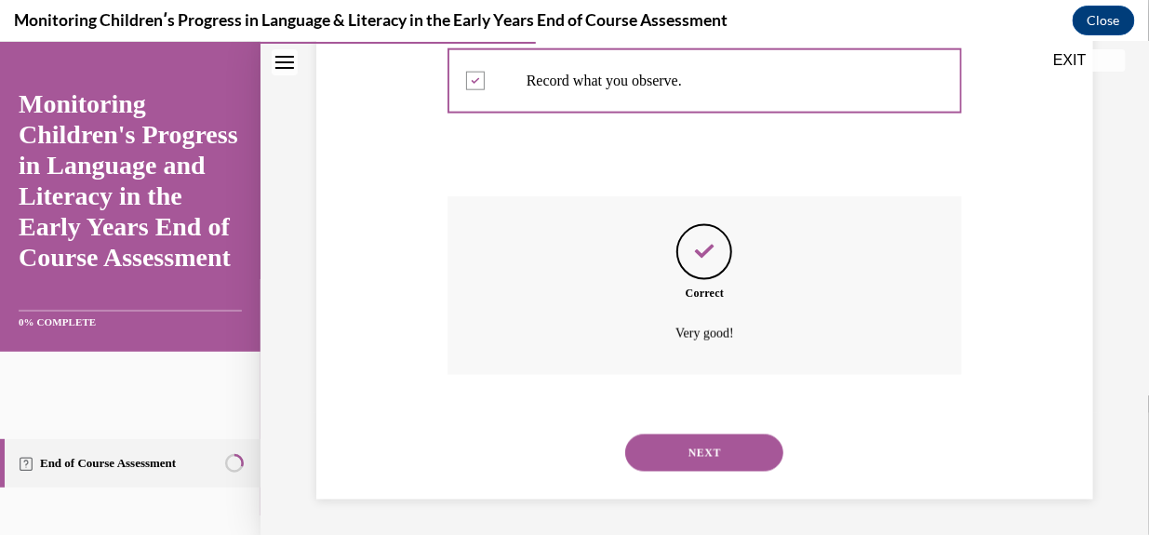
scroll to position [600, 0]
click at [697, 449] on button "NEXT" at bounding box center [704, 451] width 158 height 37
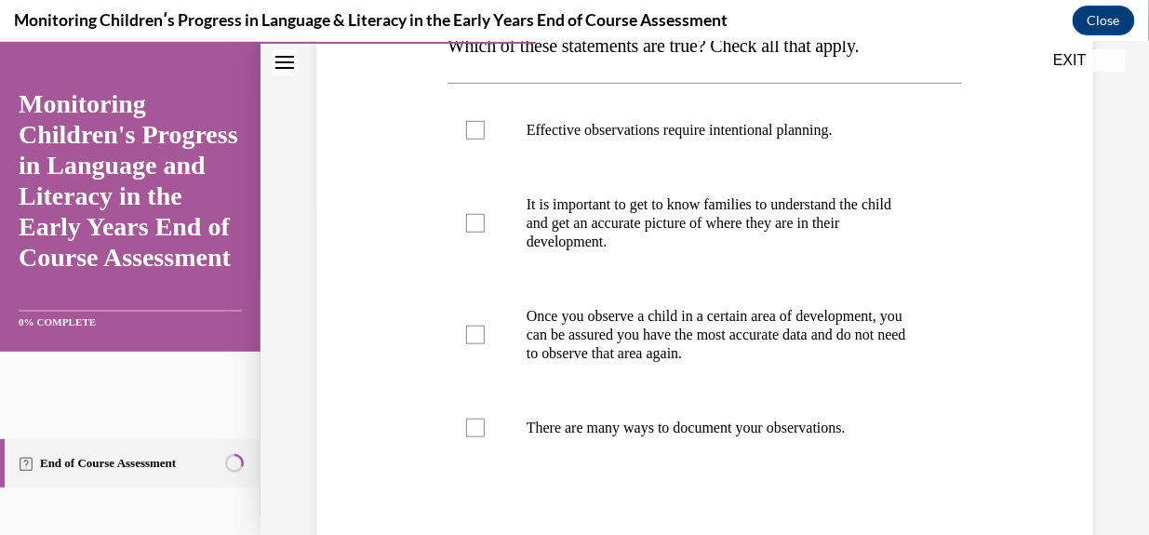
scroll to position [329, 0]
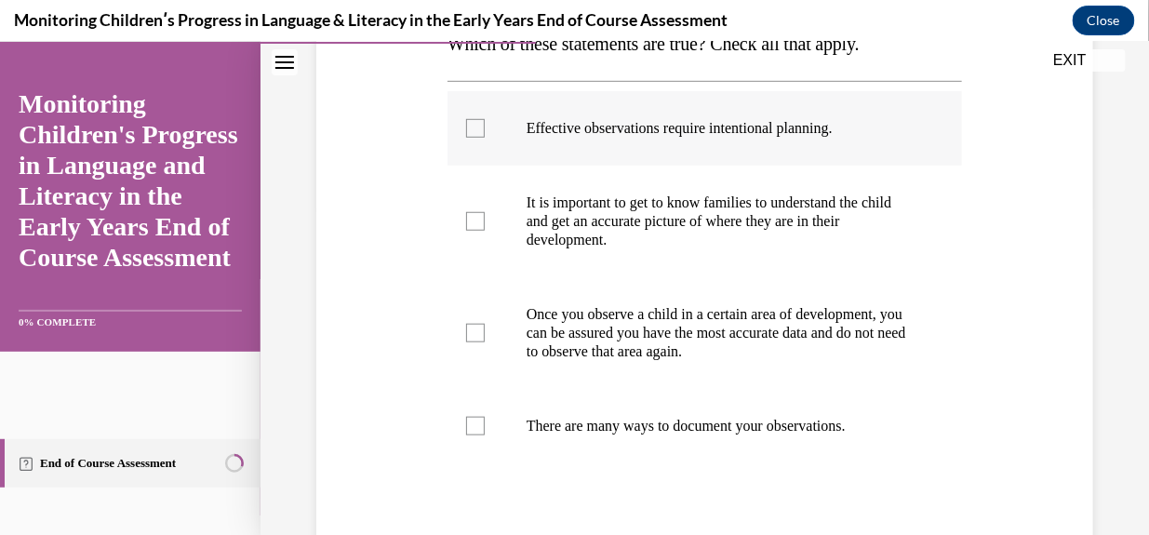
click at [465, 138] on label "Effective observations require intentional planning." at bounding box center [704, 127] width 514 height 74
click at [466, 137] on input "Effective observations require intentional planning." at bounding box center [475, 127] width 19 height 19
checkbox input "true"
click at [476, 220] on div at bounding box center [475, 220] width 19 height 19
click at [476, 220] on input "It is important to get to know families to understand the child and get an accu…" at bounding box center [475, 220] width 19 height 19
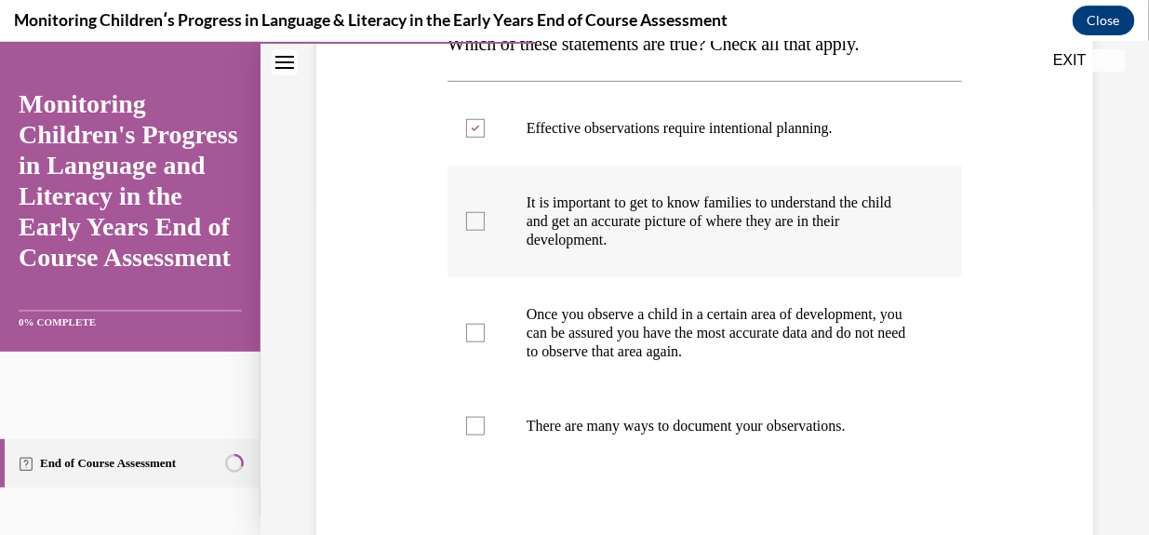
checkbox input "true"
click at [466, 429] on div at bounding box center [475, 425] width 19 height 19
click at [466, 429] on input "There are many ways to document your observations." at bounding box center [475, 425] width 19 height 19
checkbox input "true"
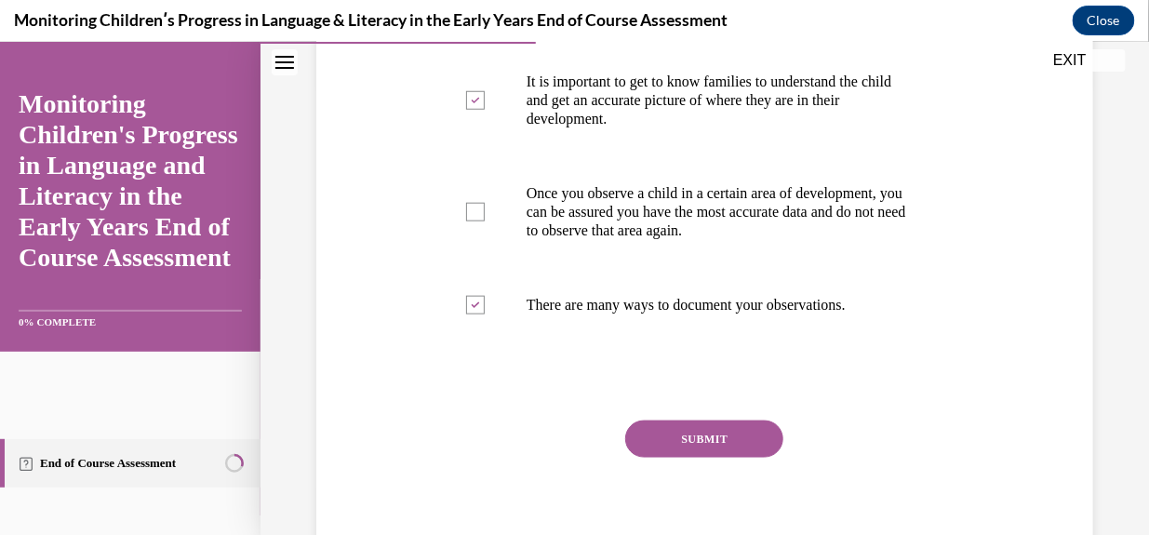
scroll to position [457, 0]
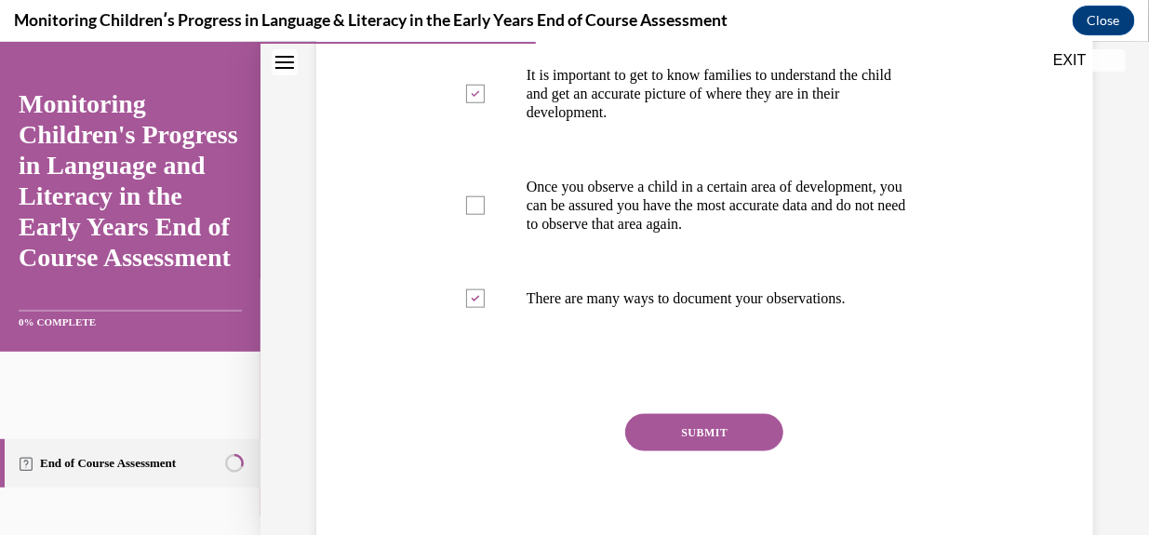
click at [684, 428] on button "SUBMIT" at bounding box center [704, 431] width 158 height 37
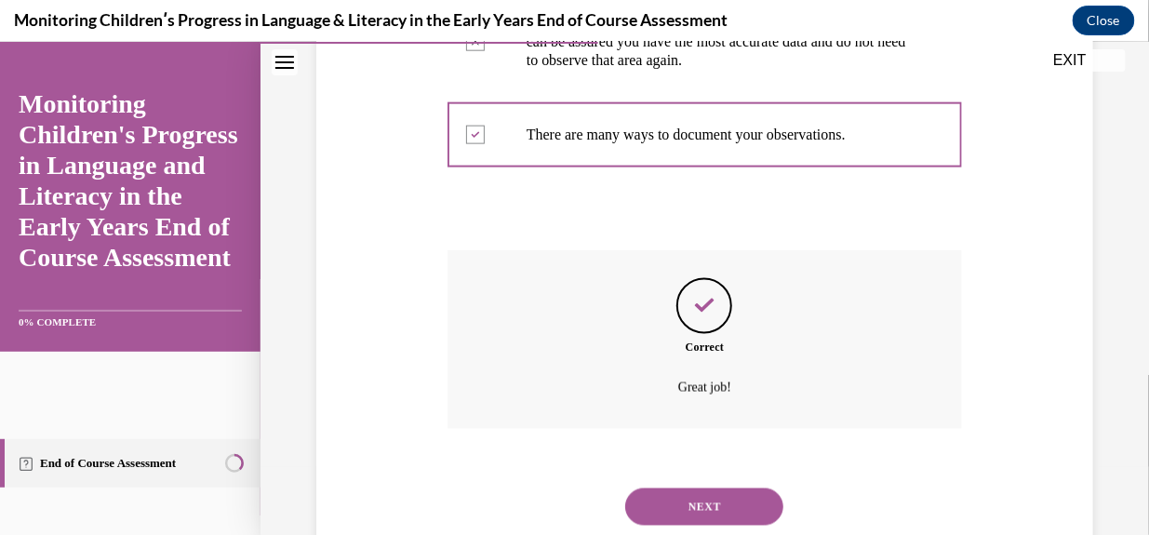
scroll to position [675, 0]
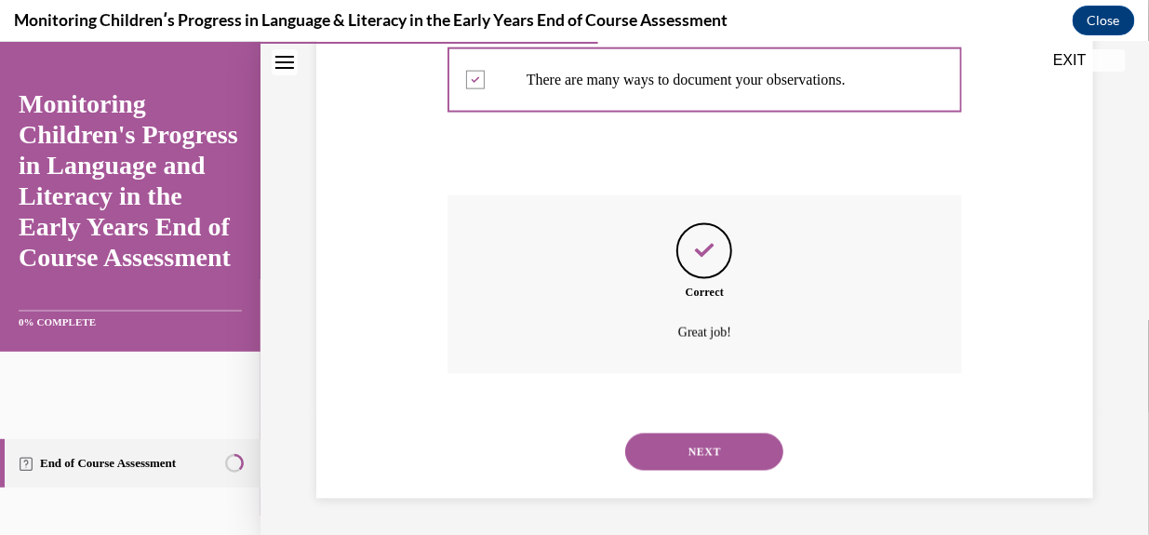
click at [699, 443] on button "NEXT" at bounding box center [704, 450] width 158 height 37
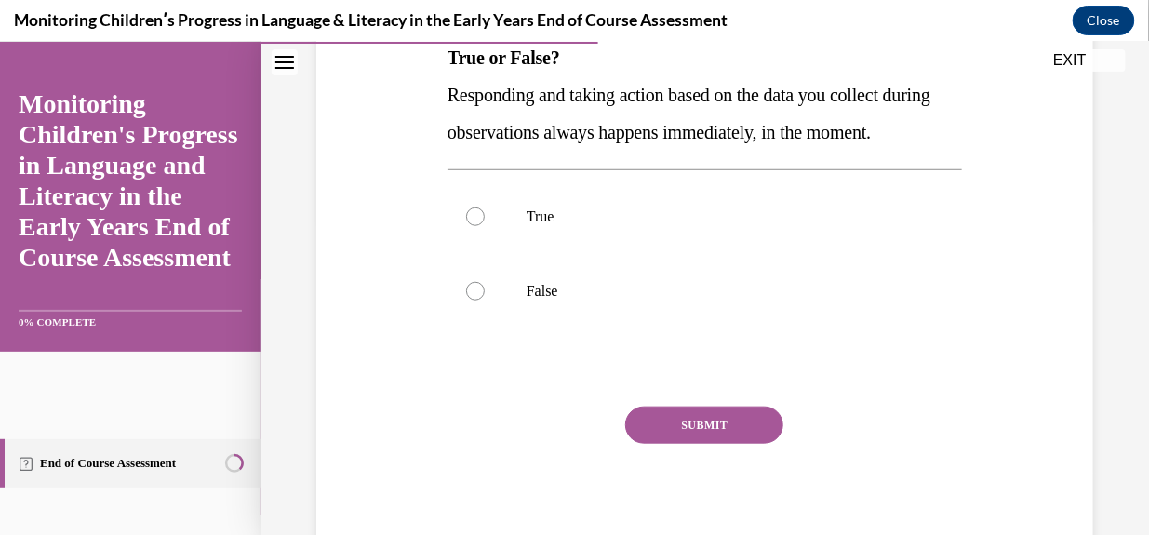
scroll to position [329, 0]
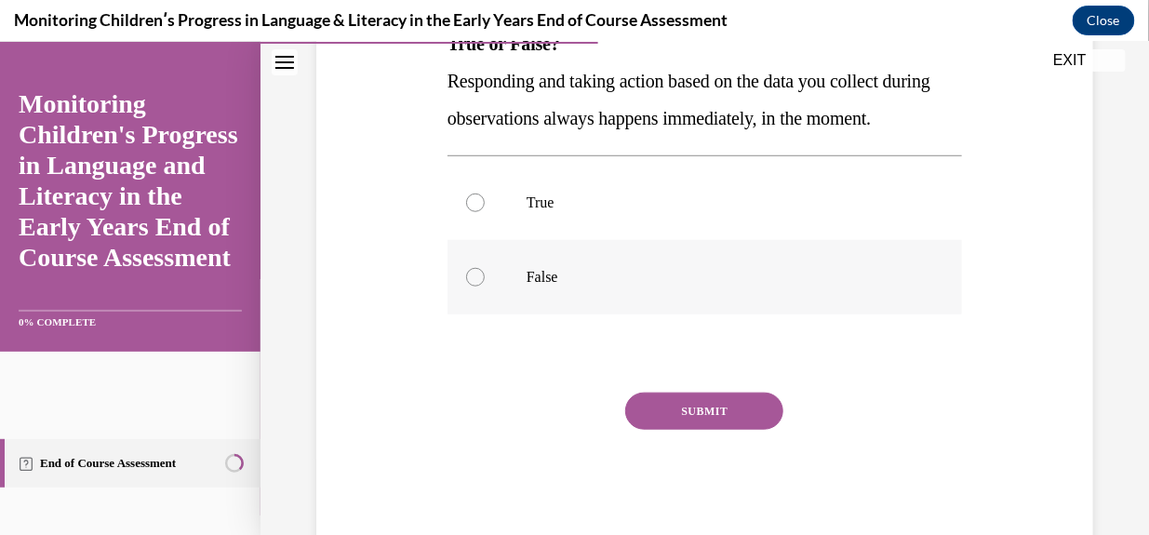
click at [474, 286] on div at bounding box center [475, 276] width 19 height 19
click at [474, 286] on input "False" at bounding box center [475, 276] width 19 height 19
radio input "true"
click at [695, 429] on button "SUBMIT" at bounding box center [704, 410] width 158 height 37
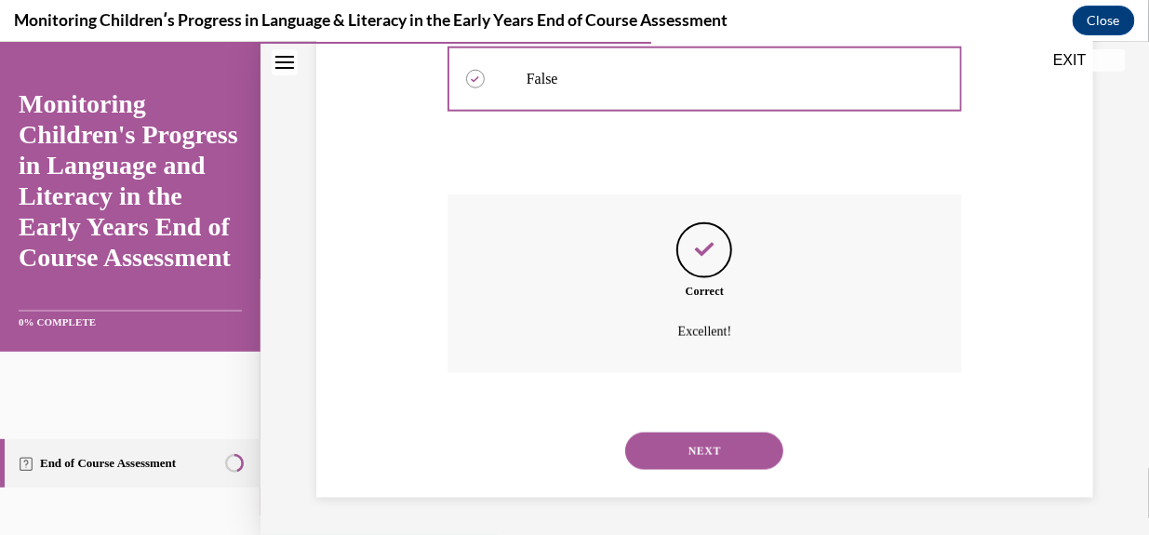
scroll to position [564, 0]
click at [702, 456] on button "NEXT" at bounding box center [704, 450] width 158 height 37
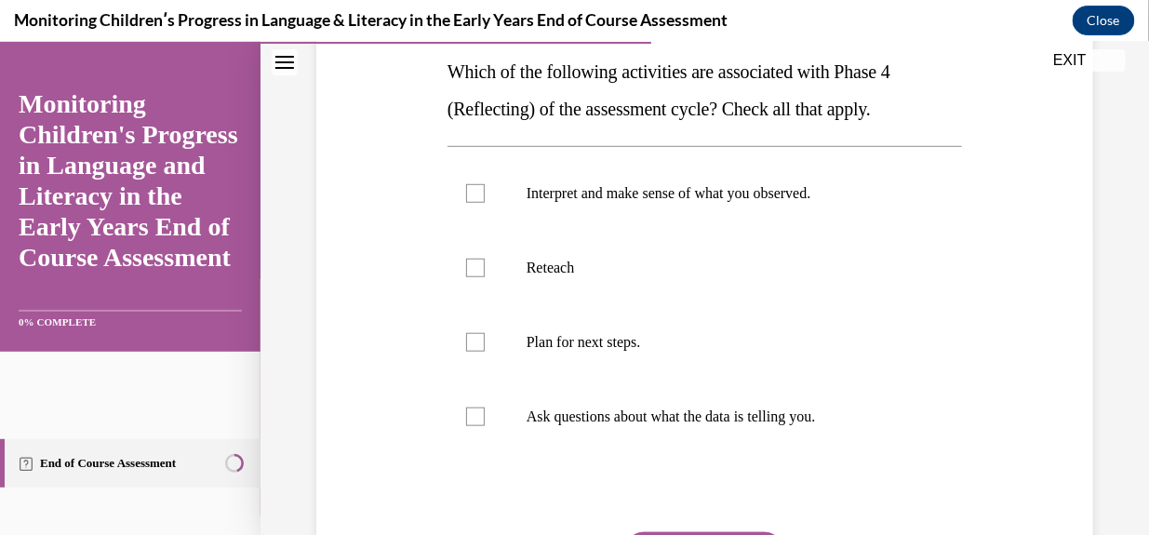
scroll to position [299, 0]
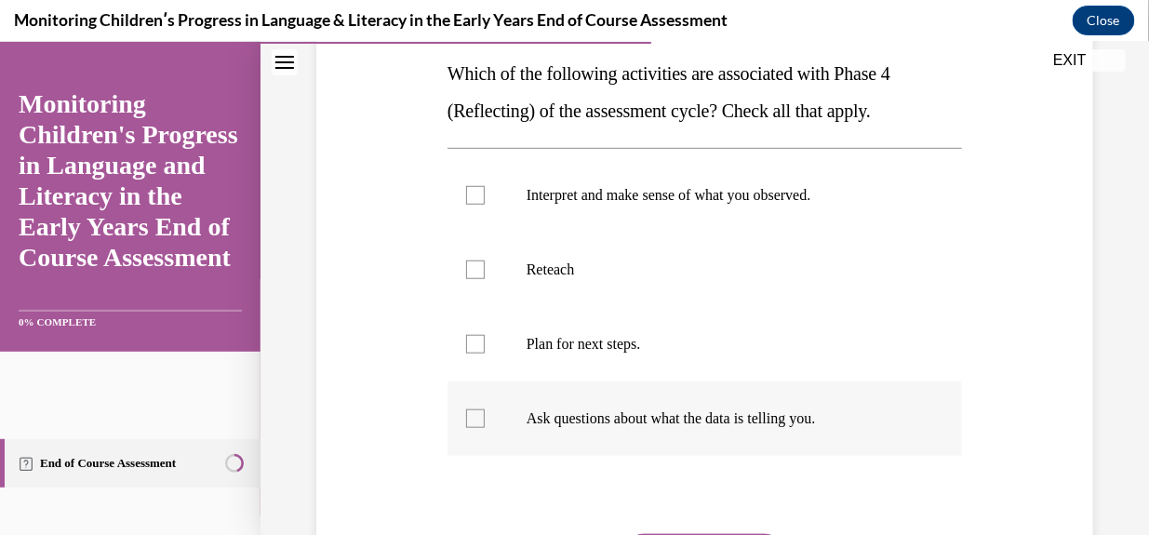
click at [476, 419] on div at bounding box center [475, 417] width 19 height 19
click at [476, 419] on input "Ask questions about what the data is telling you." at bounding box center [475, 417] width 19 height 19
checkbox input "true"
click at [469, 195] on div at bounding box center [475, 194] width 19 height 19
click at [469, 195] on input "Interpret and make sense of what you observed." at bounding box center [475, 194] width 19 height 19
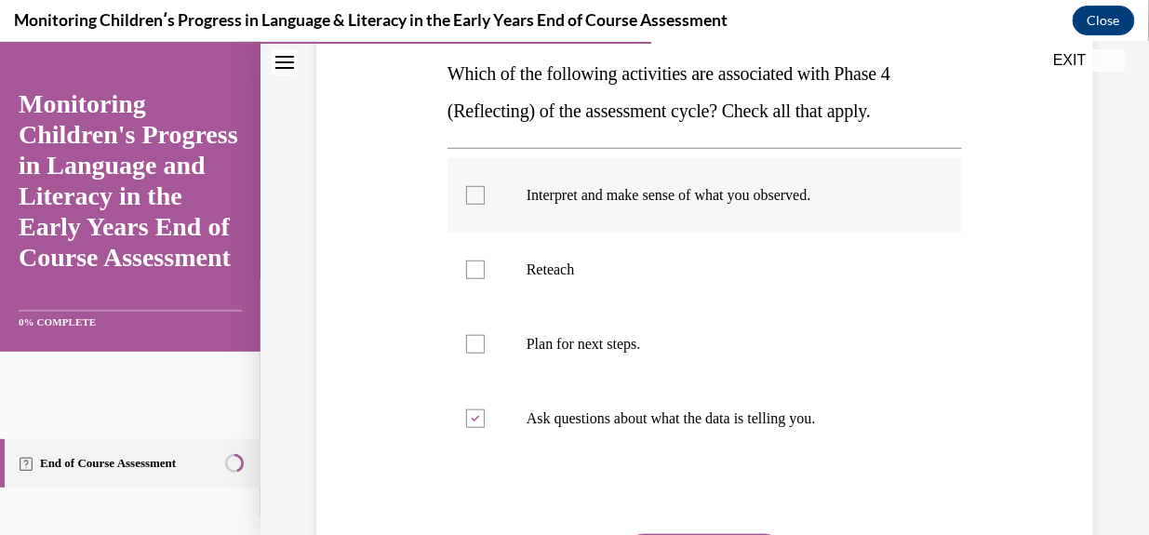
checkbox input "true"
click at [476, 339] on div at bounding box center [475, 343] width 19 height 19
click at [476, 339] on input "Plan for next steps." at bounding box center [475, 343] width 19 height 19
checkbox input "true"
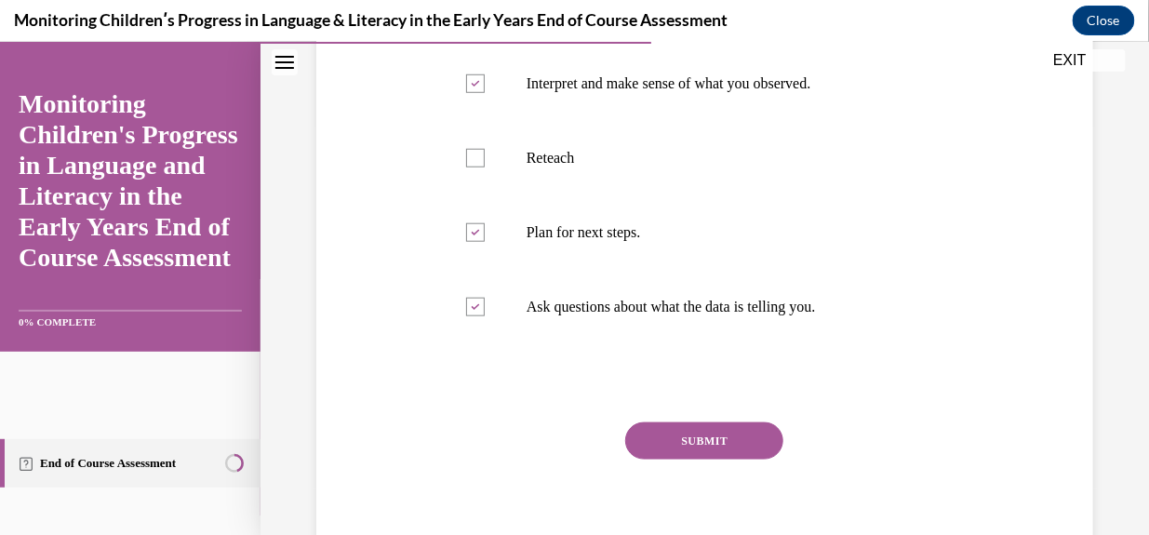
click at [685, 434] on button "SUBMIT" at bounding box center [704, 439] width 158 height 37
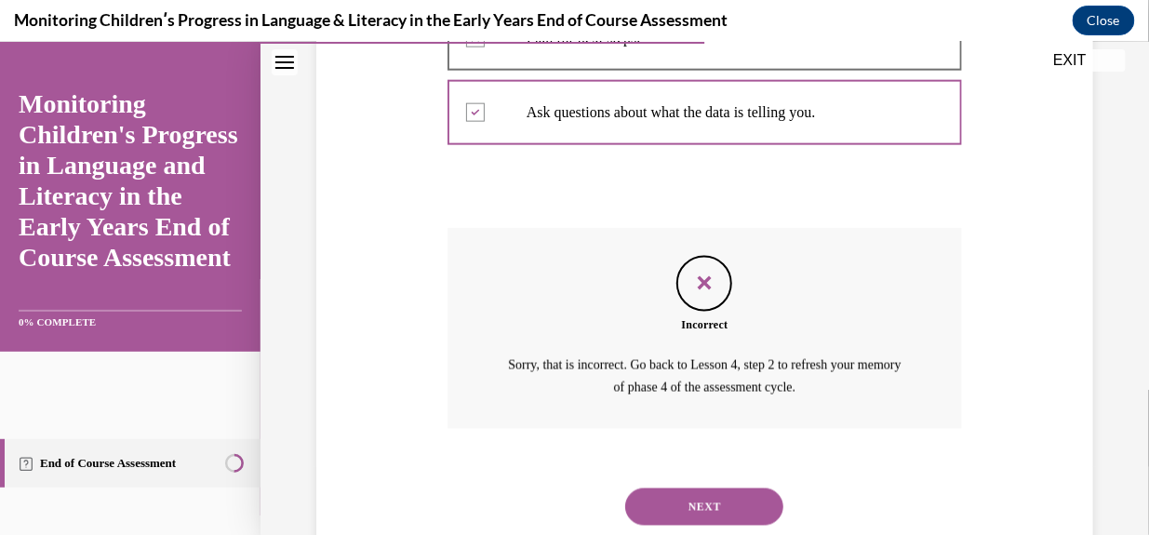
scroll to position [607, 0]
click at [701, 496] on button "NEXT" at bounding box center [704, 503] width 158 height 37
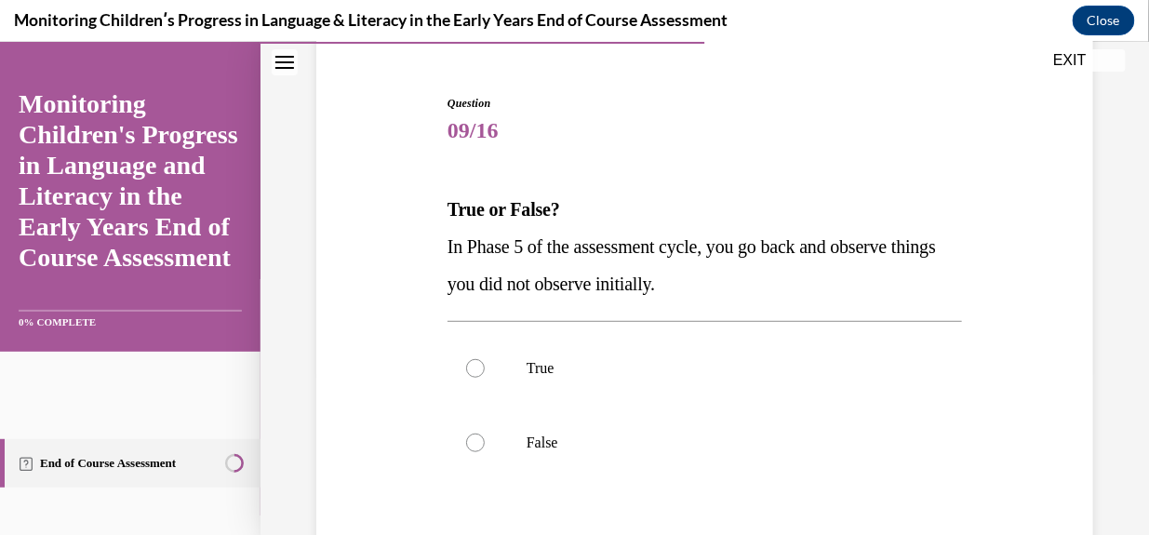
scroll to position [162, 0]
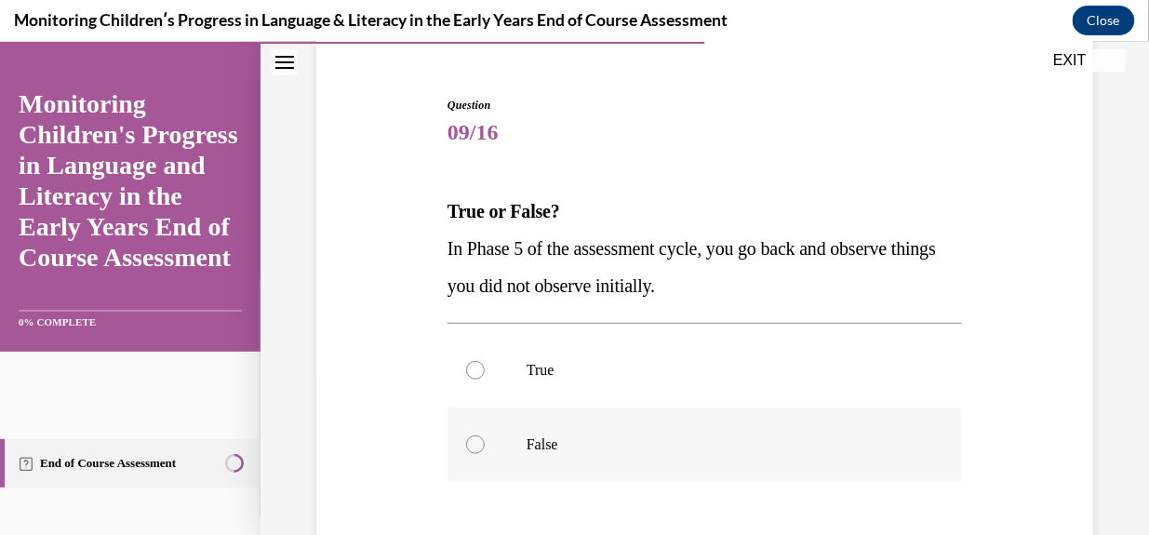
click at [470, 446] on div at bounding box center [475, 443] width 19 height 19
click at [470, 446] on input "False" at bounding box center [475, 443] width 19 height 19
radio input "true"
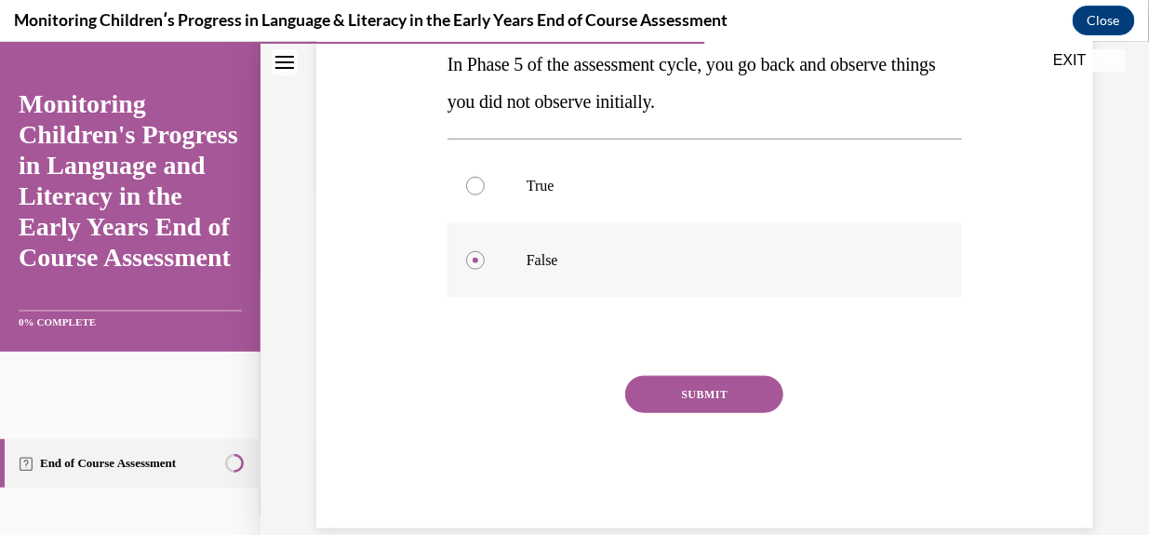
scroll to position [376, 0]
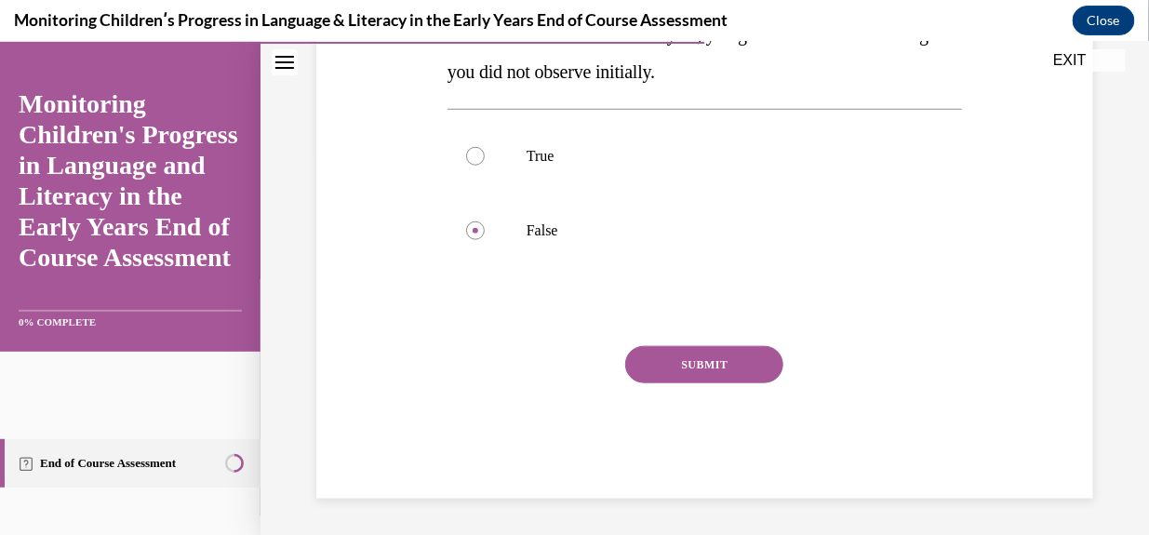
click at [692, 366] on button "SUBMIT" at bounding box center [704, 363] width 158 height 37
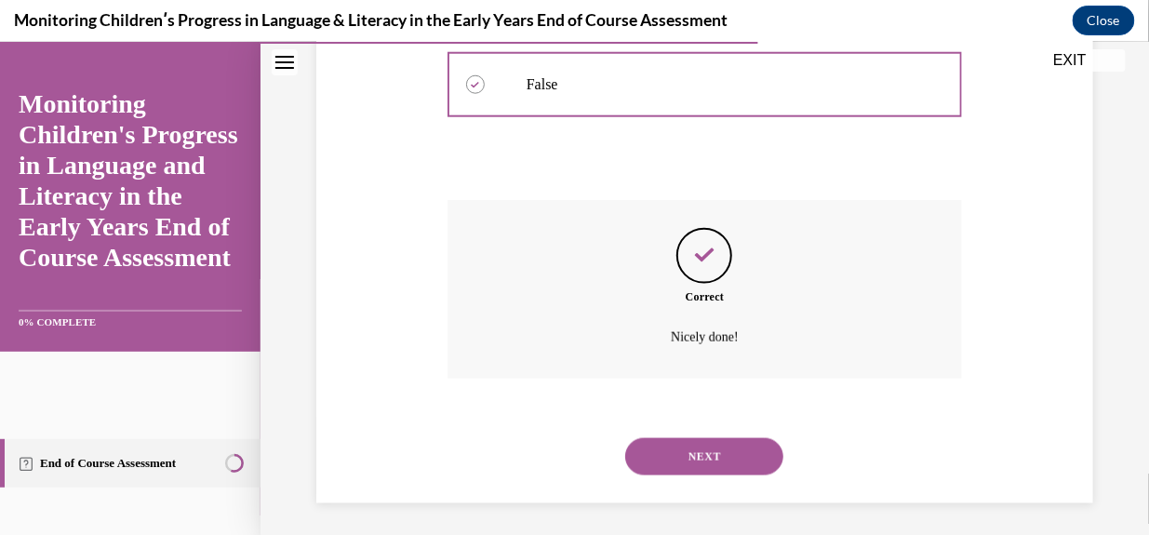
scroll to position [526, 0]
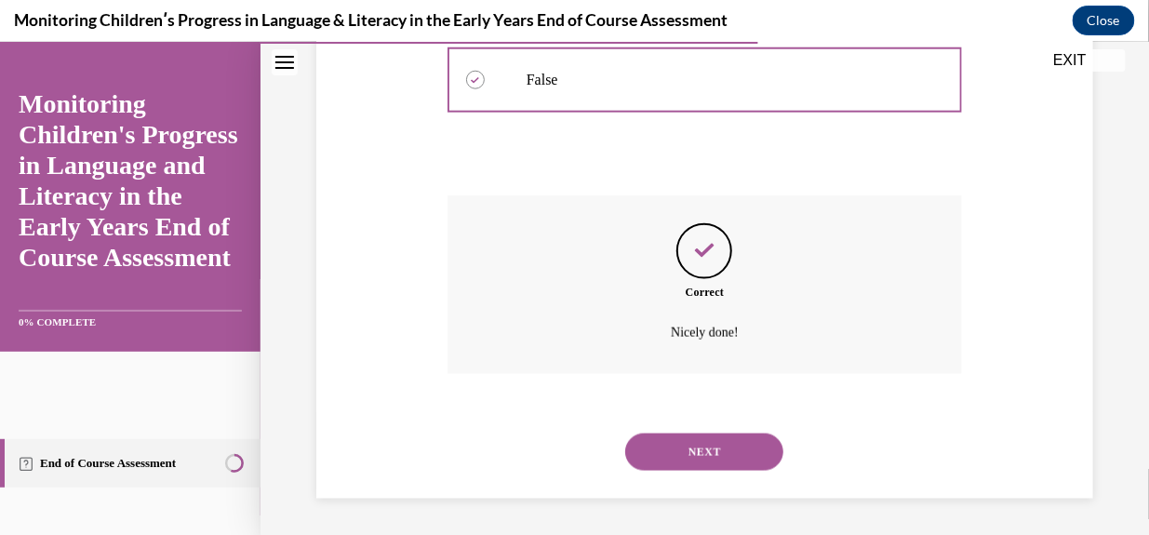
click at [698, 446] on button "NEXT" at bounding box center [704, 450] width 158 height 37
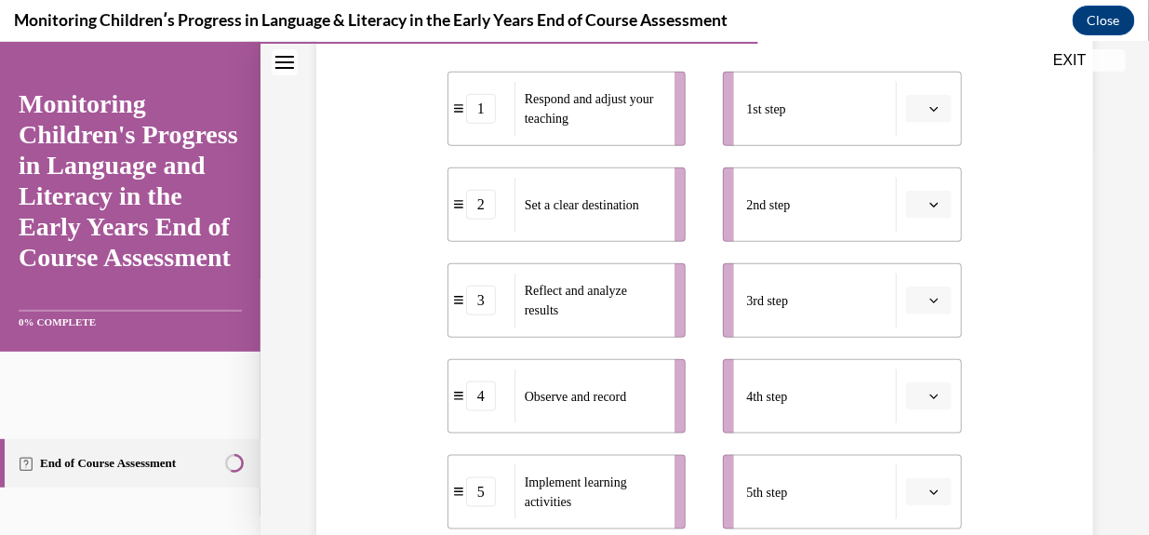
scroll to position [385, 0]
click at [475, 215] on div "2" at bounding box center [481, 204] width 30 height 30
click at [929, 205] on icon "button" at bounding box center [933, 203] width 9 height 9
click at [916, 277] on div "1" at bounding box center [916, 281] width 46 height 37
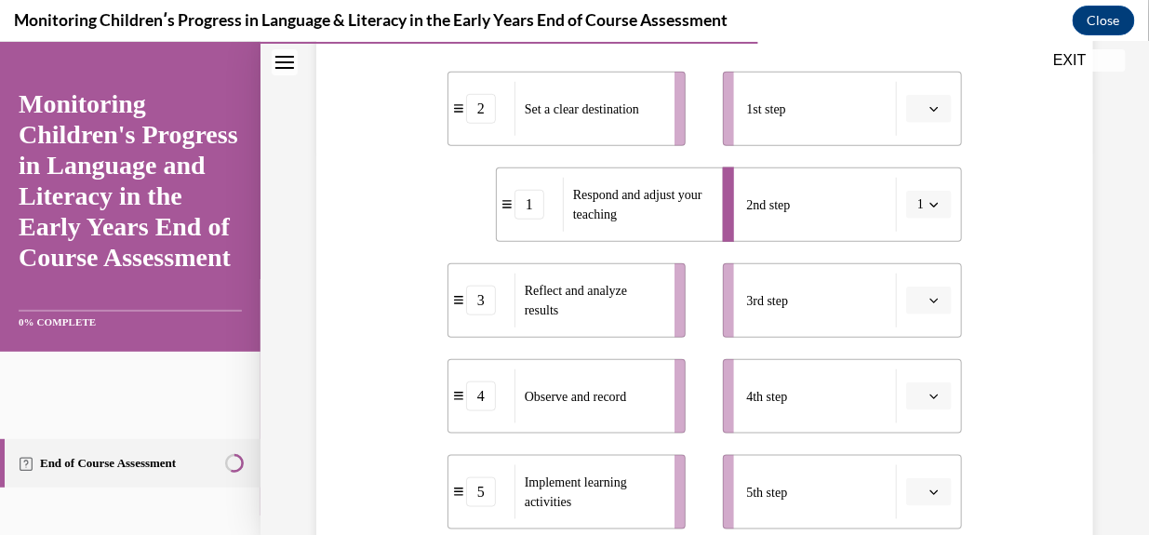
click at [931, 486] on button "button" at bounding box center [929, 491] width 46 height 28
click at [909, 341] on span "2" at bounding box center [911, 337] width 7 height 15
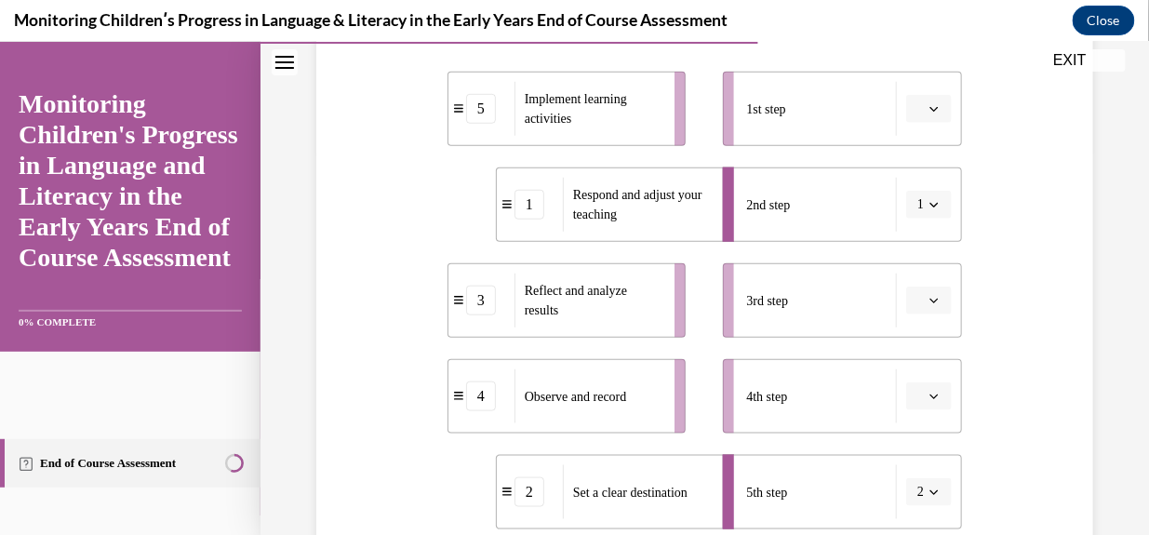
click at [930, 489] on icon "button" at bounding box center [934, 491] width 8 height 5
click at [657, 499] on span "Set a clear destination" at bounding box center [630, 492] width 114 height 20
click at [639, 509] on div "Set a clear destination" at bounding box center [637, 491] width 149 height 54
click at [530, 500] on div "2" at bounding box center [529, 491] width 30 height 30
click at [929, 493] on icon "button" at bounding box center [933, 490] width 9 height 9
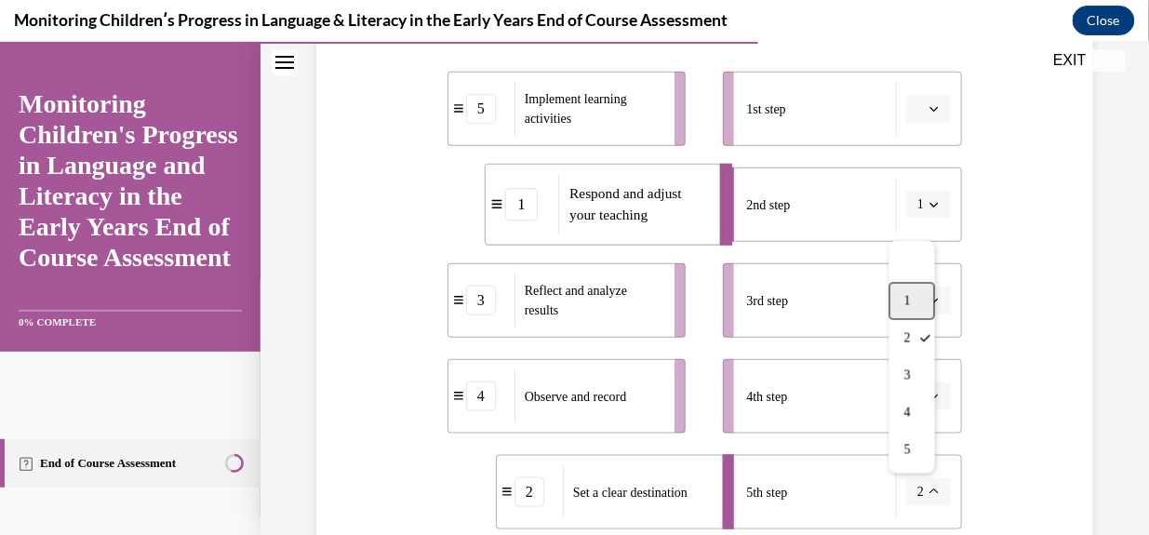
click at [921, 303] on div "1" at bounding box center [912, 300] width 46 height 37
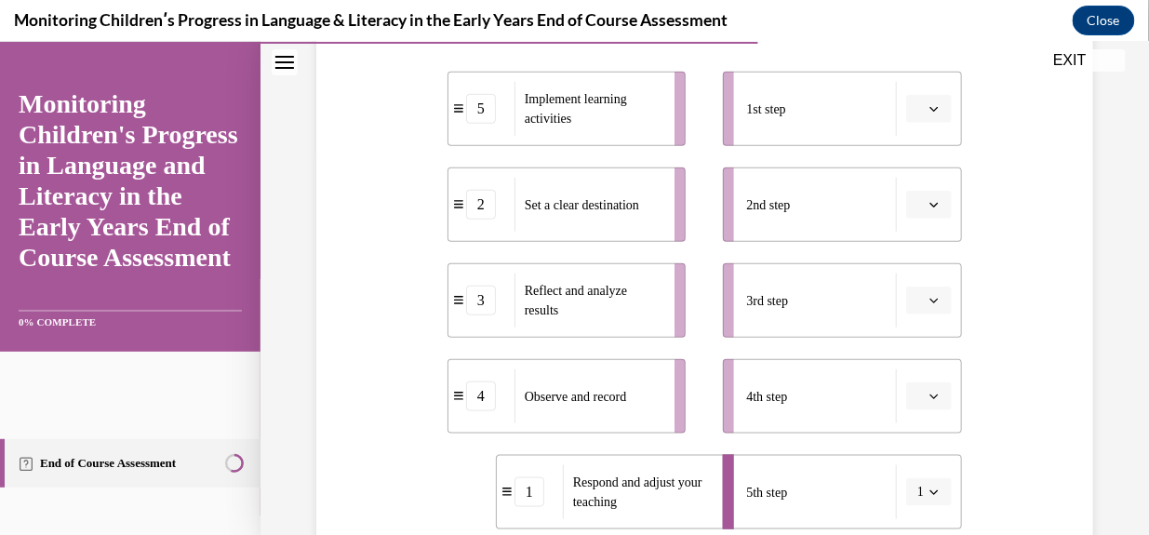
click at [931, 199] on button "button" at bounding box center [929, 204] width 46 height 28
click at [913, 277] on span "1" at bounding box center [911, 281] width 7 height 15
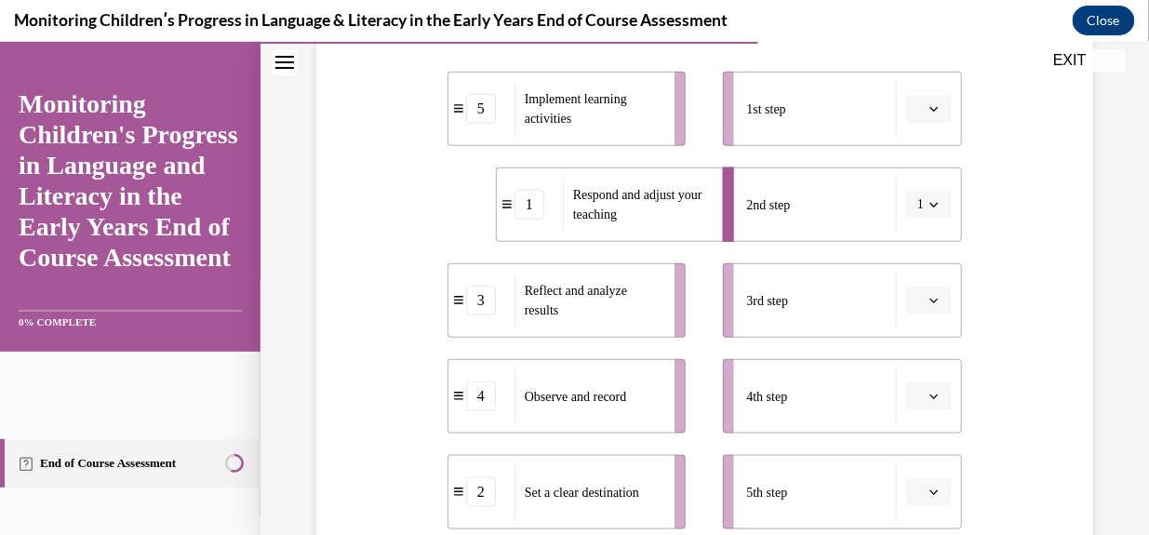
click at [930, 107] on icon "button" at bounding box center [934, 108] width 8 height 5
click at [926, 213] on div "2" at bounding box center [916, 223] width 46 height 37
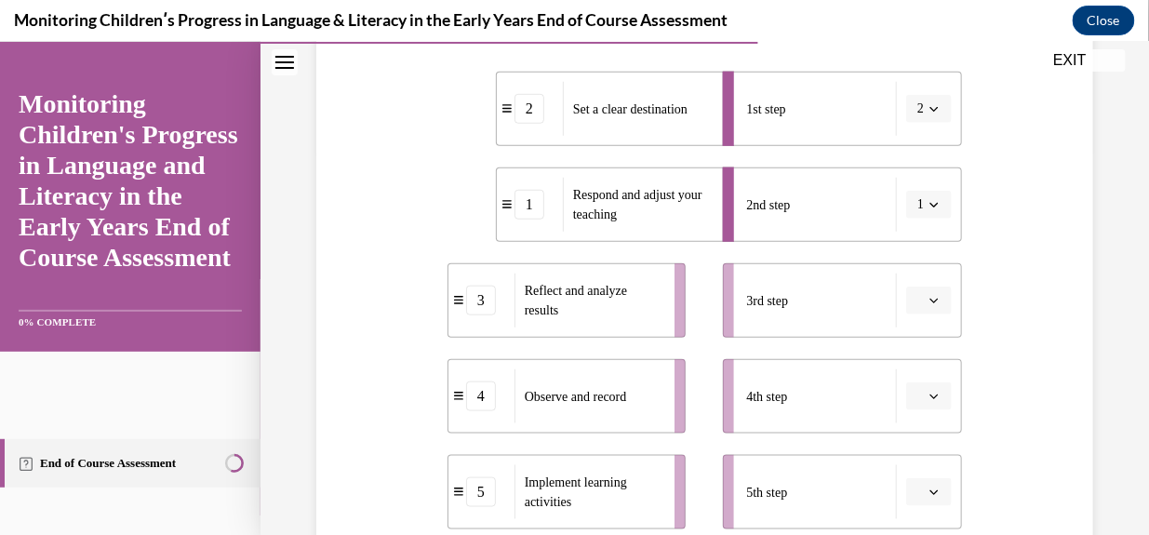
click at [927, 207] on span "button" at bounding box center [933, 203] width 13 height 13
click at [918, 429] on div "5" at bounding box center [912, 430] width 46 height 37
click at [929, 297] on icon "button" at bounding box center [933, 299] width 9 height 9
click at [911, 215] on span "4" at bounding box center [911, 220] width 7 height 15
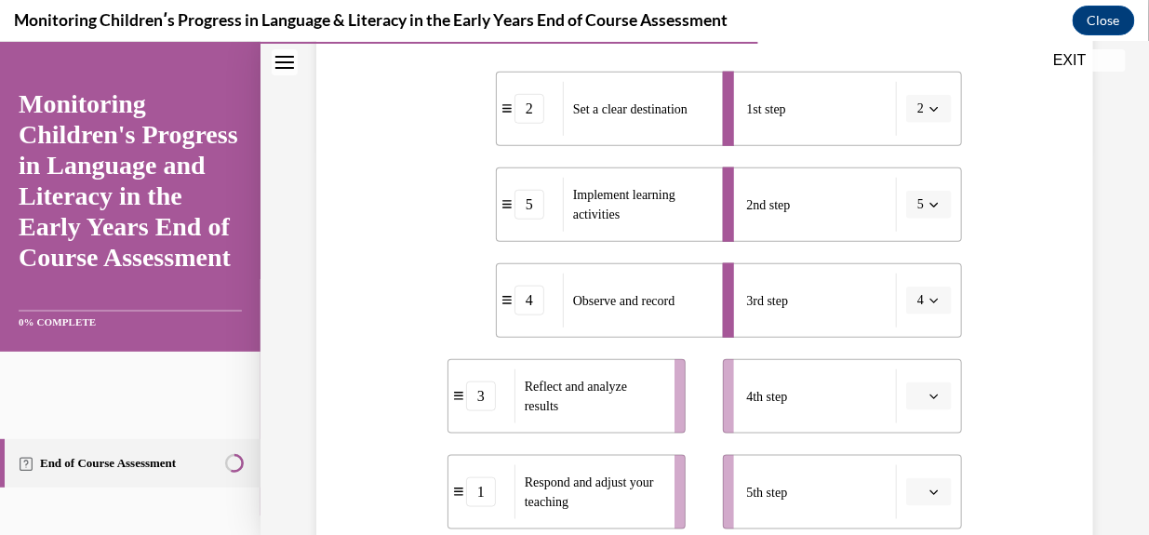
click at [927, 399] on span "button" at bounding box center [933, 395] width 13 height 13
click at [909, 284] on span "3" at bounding box center [911, 279] width 7 height 15
click at [929, 489] on icon "button" at bounding box center [933, 490] width 9 height 9
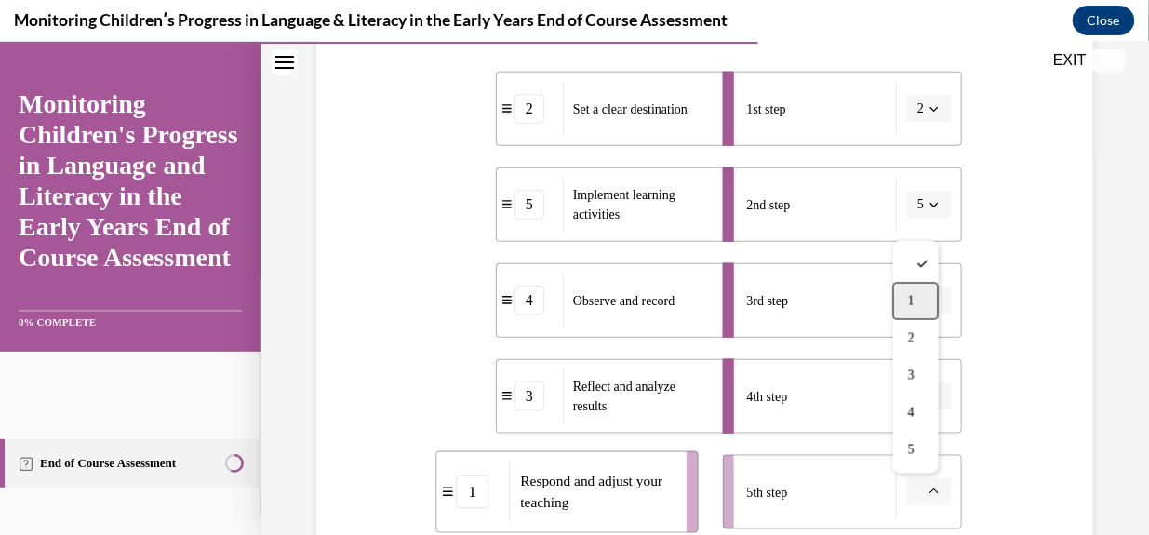
click at [914, 303] on span "1" at bounding box center [911, 300] width 7 height 15
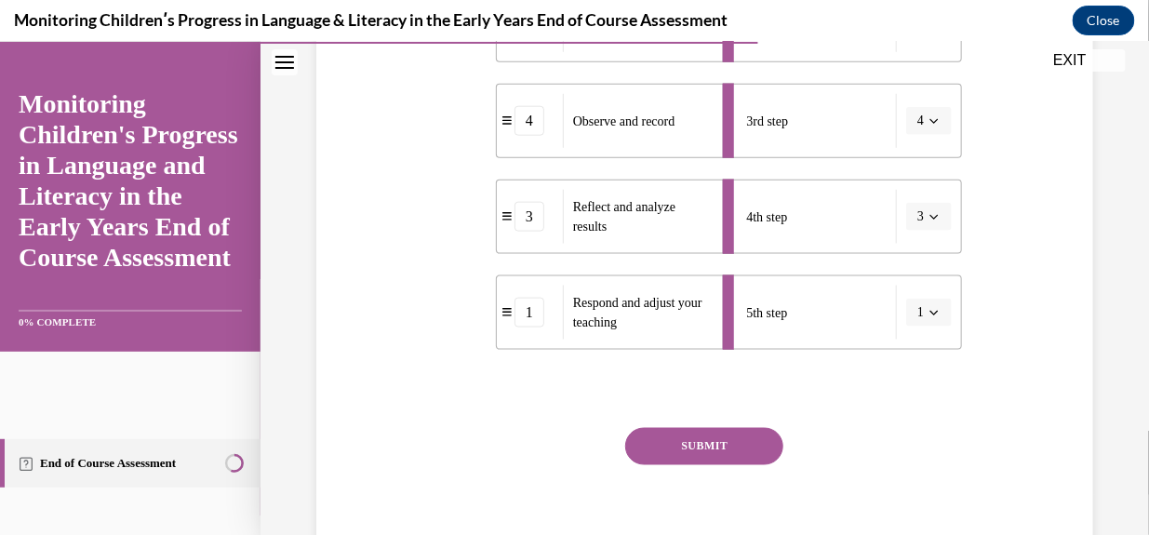
scroll to position [566, 0]
click at [708, 438] on button "SUBMIT" at bounding box center [704, 443] width 158 height 37
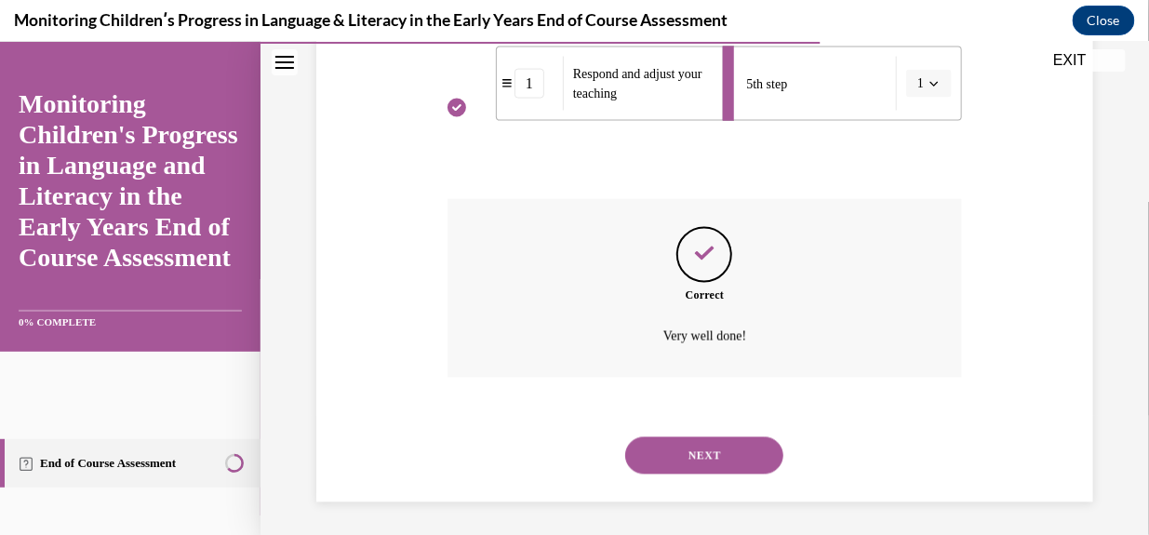
scroll to position [797, 0]
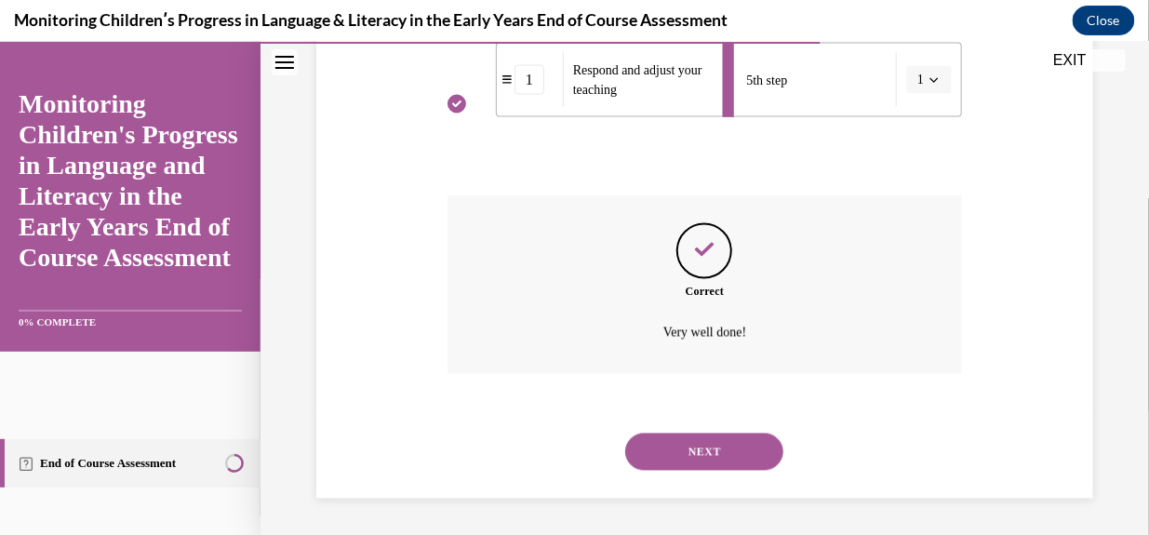
click at [706, 445] on button "NEXT" at bounding box center [704, 450] width 158 height 37
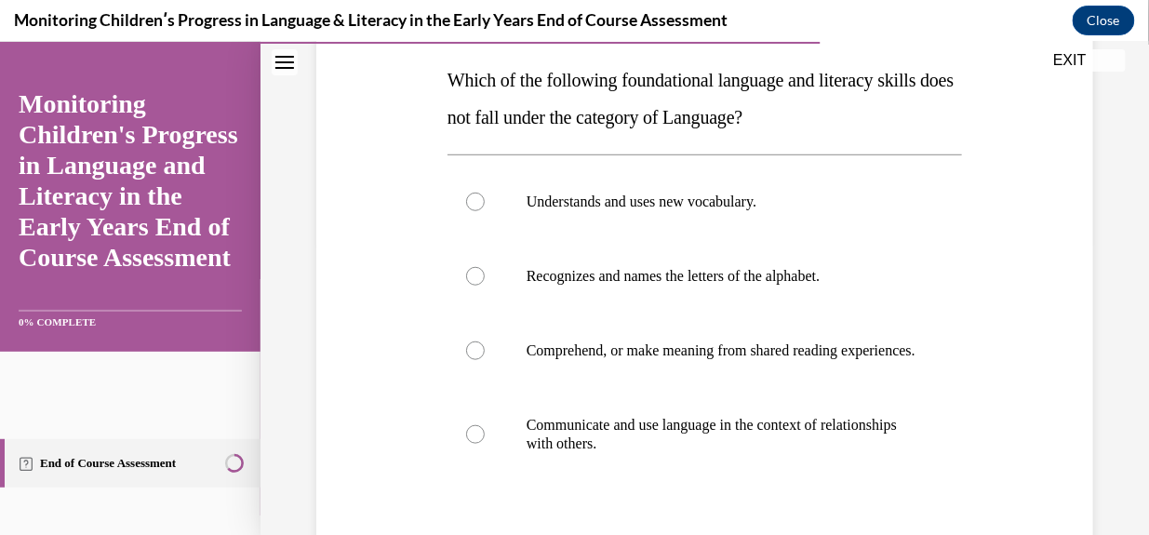
scroll to position [291, 0]
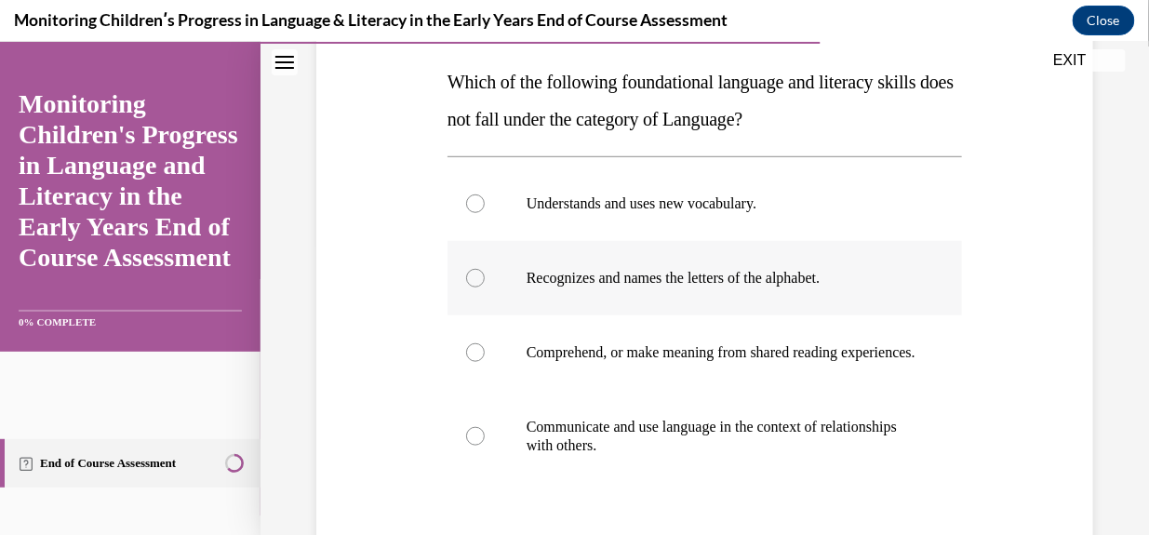
click at [476, 274] on div at bounding box center [475, 277] width 19 height 19
click at [476, 274] on input "Recognizes and names the letters of the alphabet." at bounding box center [475, 277] width 19 height 19
radio input "true"
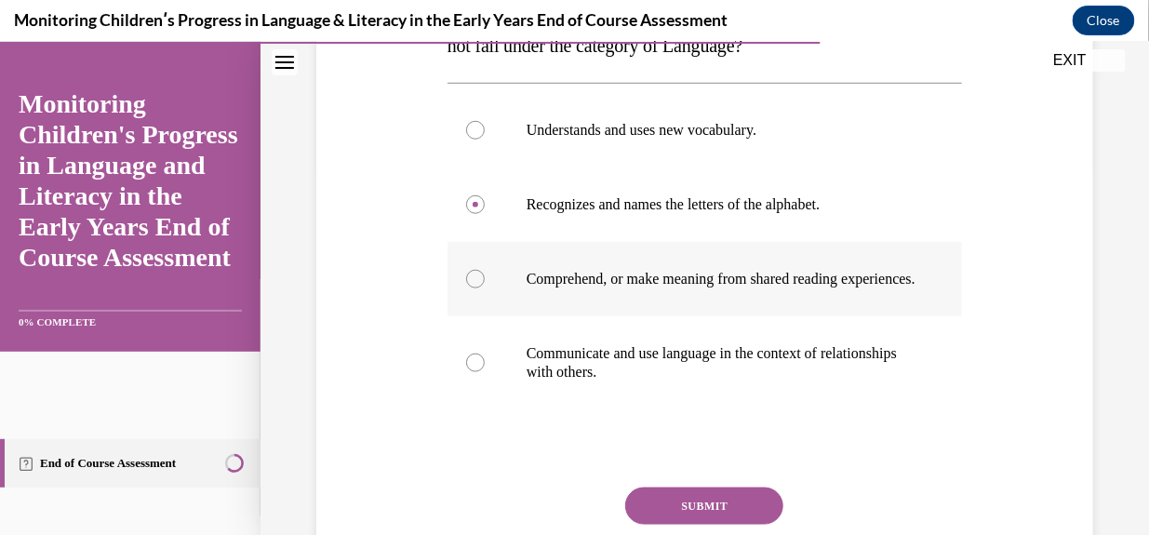
scroll to position [365, 0]
click at [691, 515] on button "SUBMIT" at bounding box center [704, 504] width 158 height 37
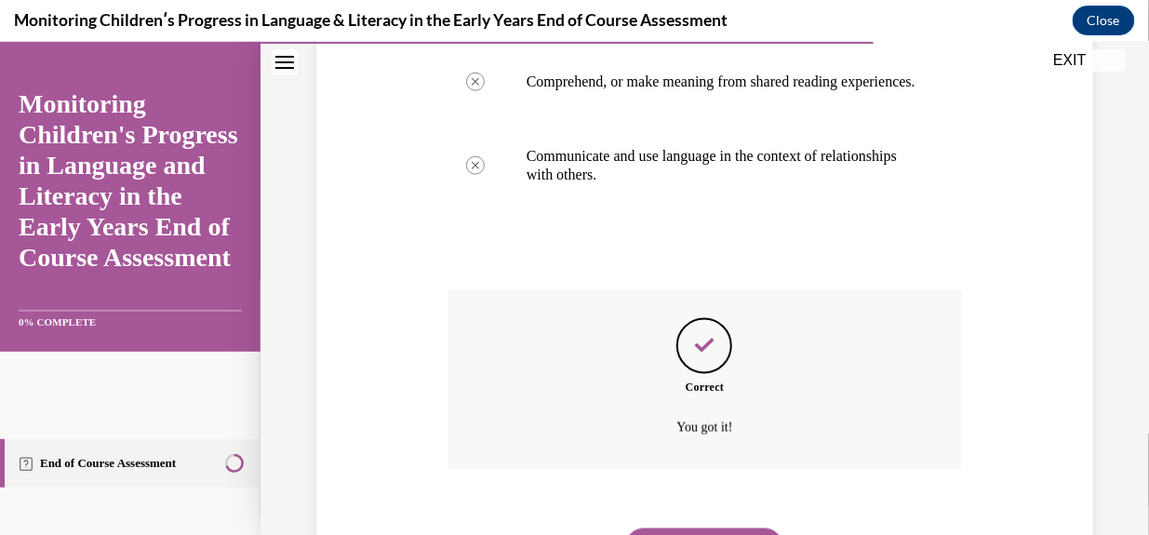
scroll to position [675, 0]
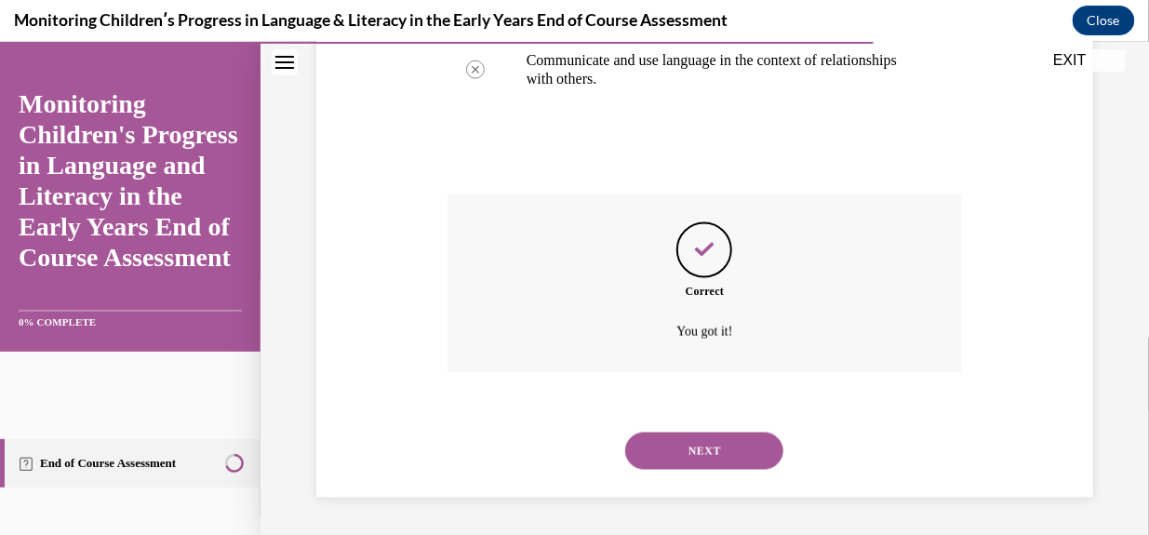
click at [690, 436] on button "NEXT" at bounding box center [704, 450] width 158 height 37
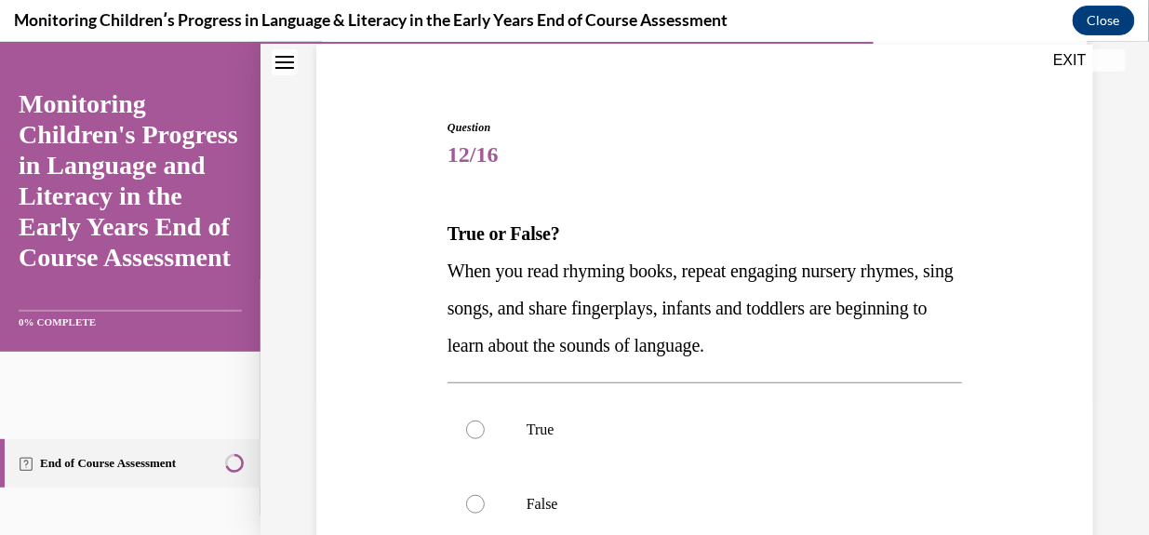
scroll to position [146, 0]
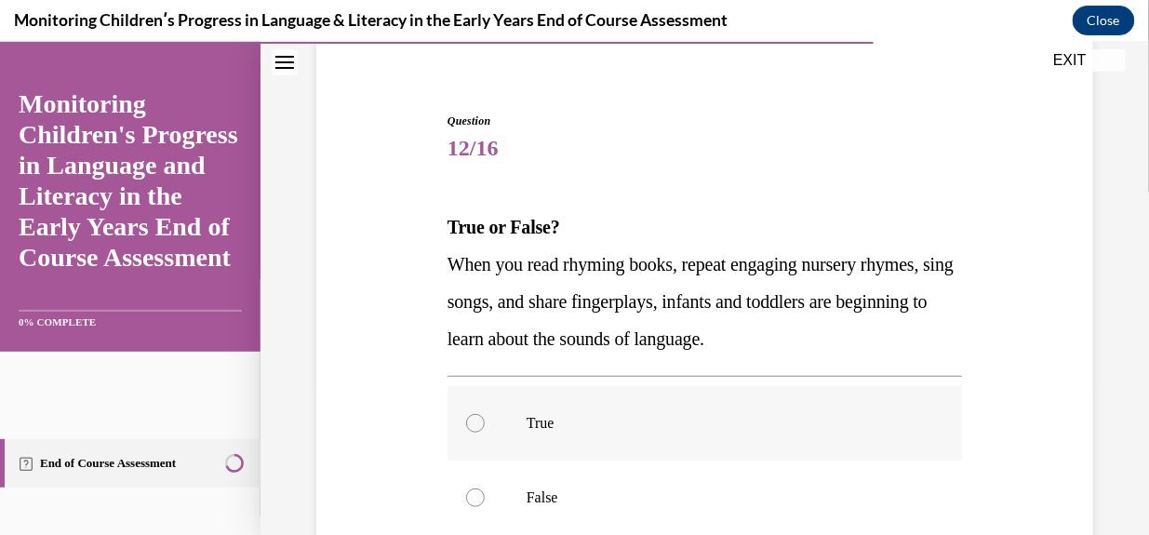
click at [466, 423] on div at bounding box center [475, 422] width 19 height 19
click at [466, 423] on input "True" at bounding box center [475, 422] width 19 height 19
radio input "true"
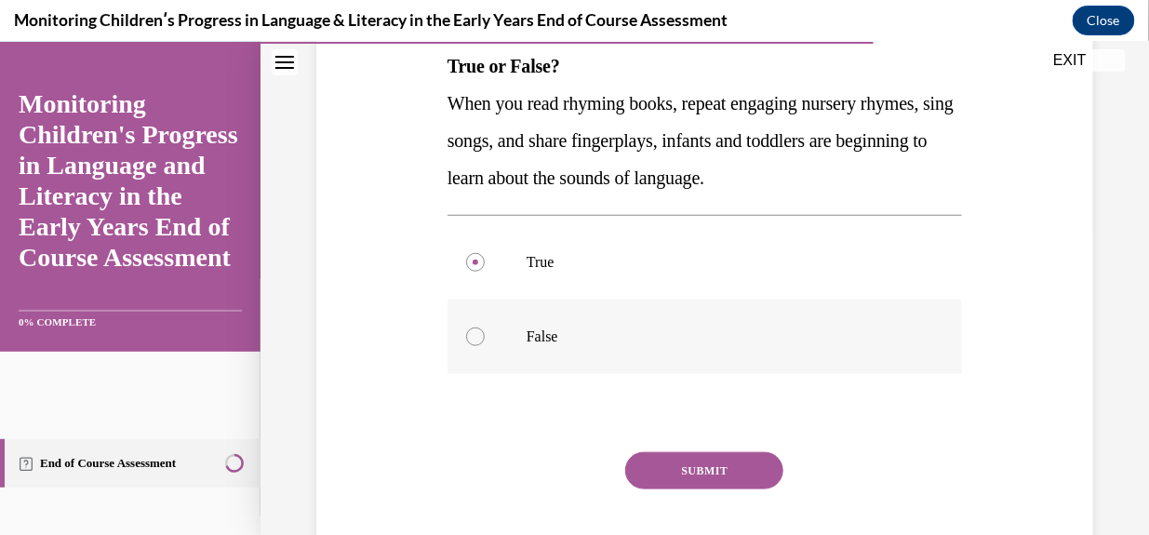
click at [722, 471] on button "SUBMIT" at bounding box center [704, 469] width 158 height 37
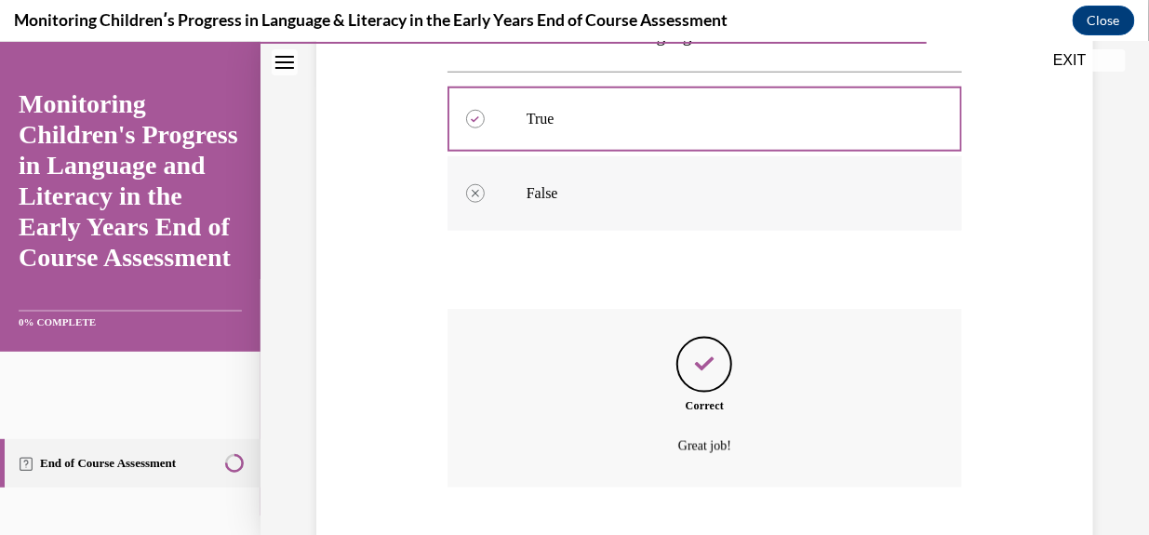
scroll to position [564, 0]
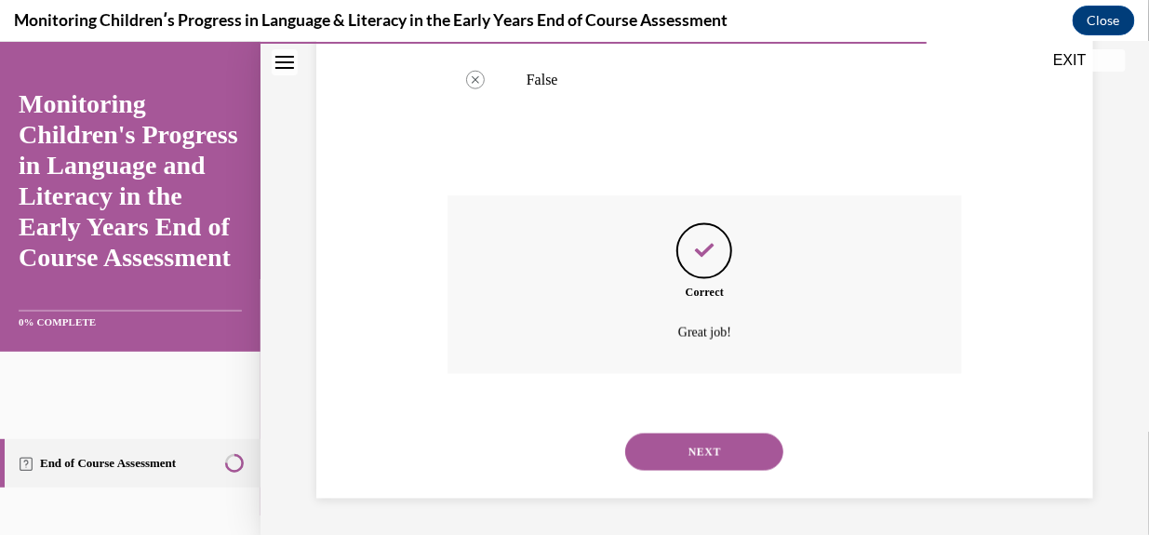
click at [690, 444] on button "NEXT" at bounding box center [704, 450] width 158 height 37
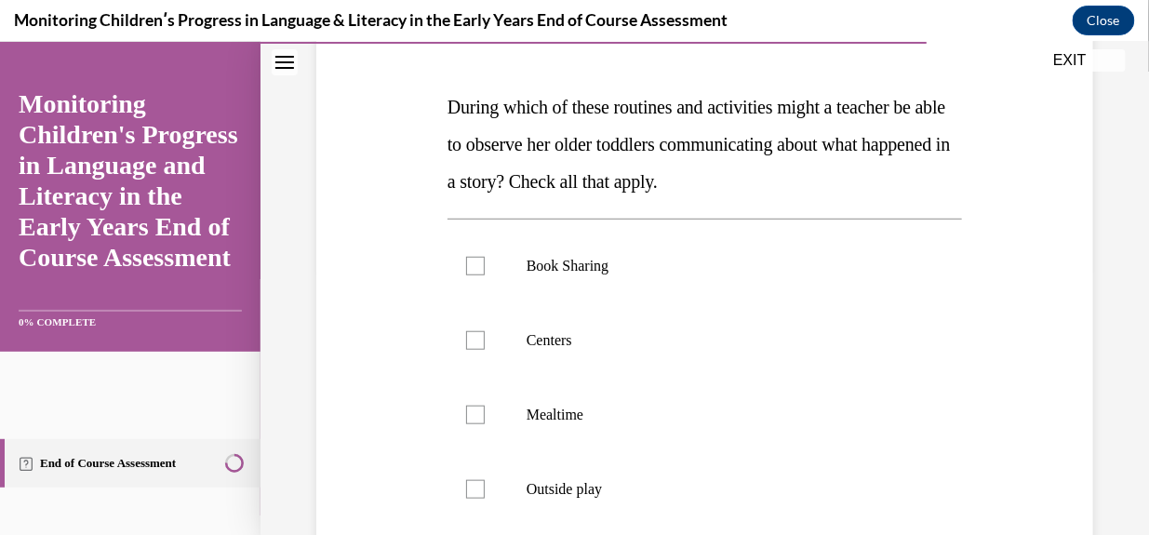
scroll to position [266, 0]
click at [467, 275] on label "Book Sharing" at bounding box center [704, 265] width 514 height 74
click at [467, 274] on input "Book Sharing" at bounding box center [475, 265] width 19 height 19
checkbox input "true"
click at [477, 342] on div at bounding box center [475, 339] width 19 height 19
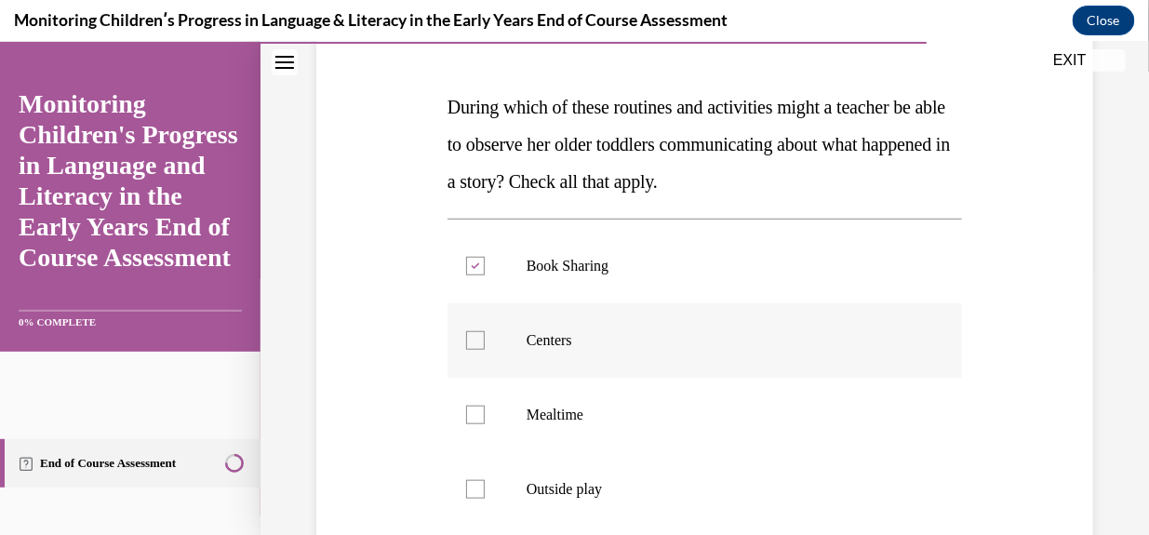
click at [477, 342] on input "Centers" at bounding box center [475, 339] width 19 height 19
checkbox input "true"
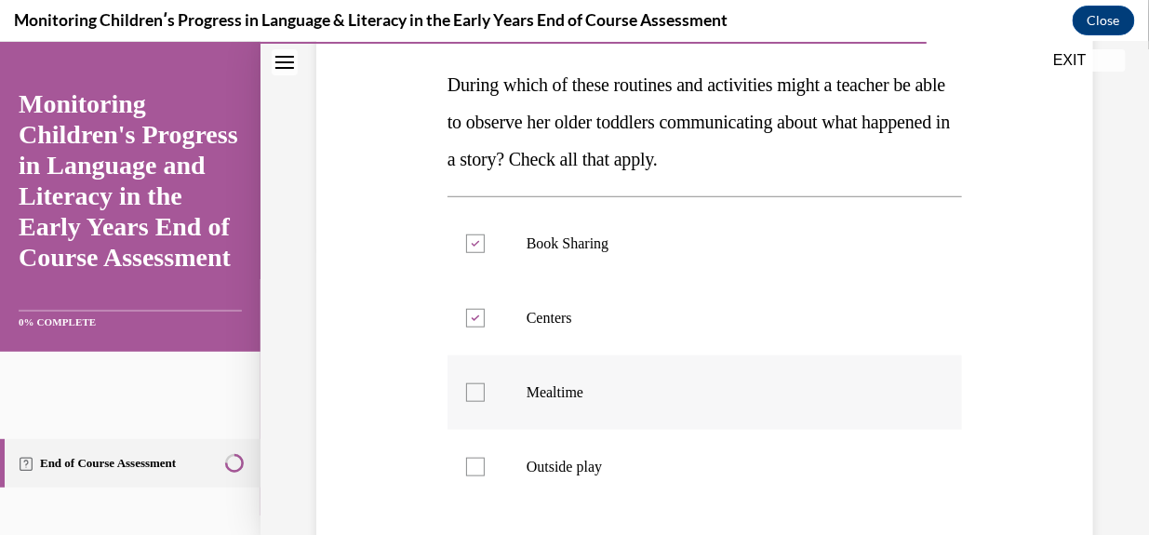
scroll to position [288, 0]
click at [475, 395] on div at bounding box center [475, 391] width 19 height 19
click at [475, 395] on input "Mealtime" at bounding box center [475, 391] width 19 height 19
checkbox input "true"
click at [474, 460] on div at bounding box center [475, 466] width 19 height 19
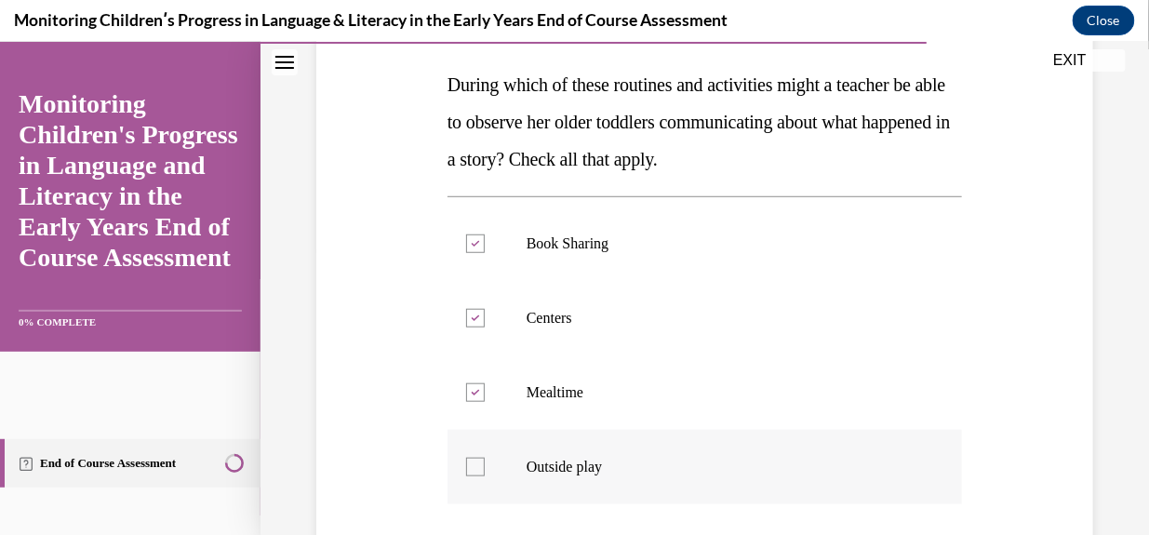
click at [474, 460] on input "Outside play" at bounding box center [475, 466] width 19 height 19
click at [474, 463] on icon at bounding box center [475, 466] width 8 height 7
click at [474, 460] on input "Outside play" at bounding box center [475, 466] width 19 height 19
checkbox input "false"
click at [471, 389] on icon at bounding box center [475, 392] width 8 height 7
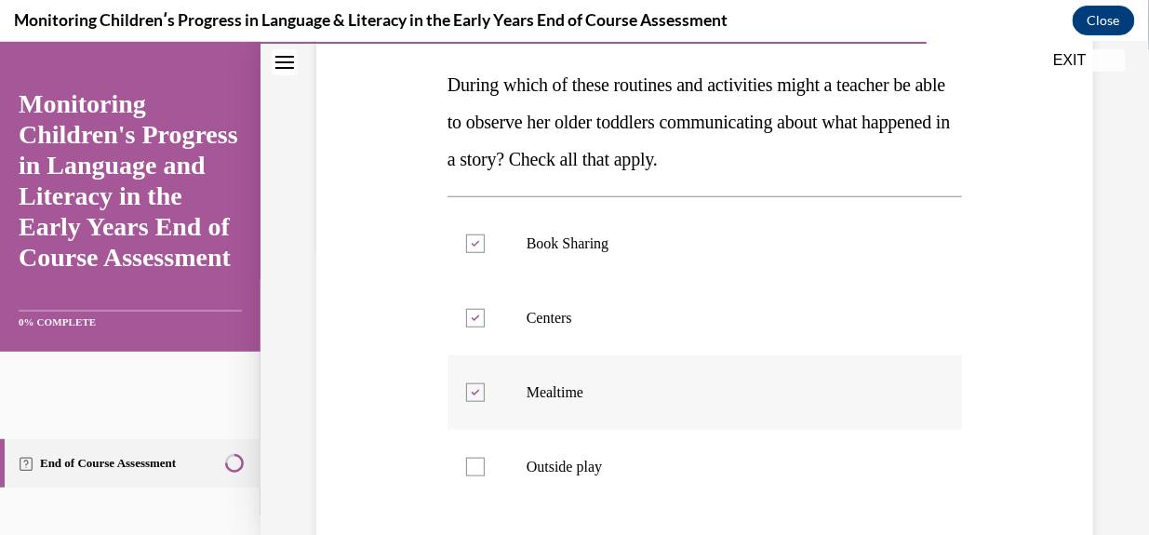
click at [469, 389] on input "Mealtime" at bounding box center [475, 391] width 19 height 19
click at [474, 394] on div at bounding box center [475, 391] width 19 height 19
click at [474, 394] on input "Mealtime" at bounding box center [475, 391] width 19 height 19
checkbox input "true"
click at [476, 457] on div at bounding box center [475, 466] width 19 height 19
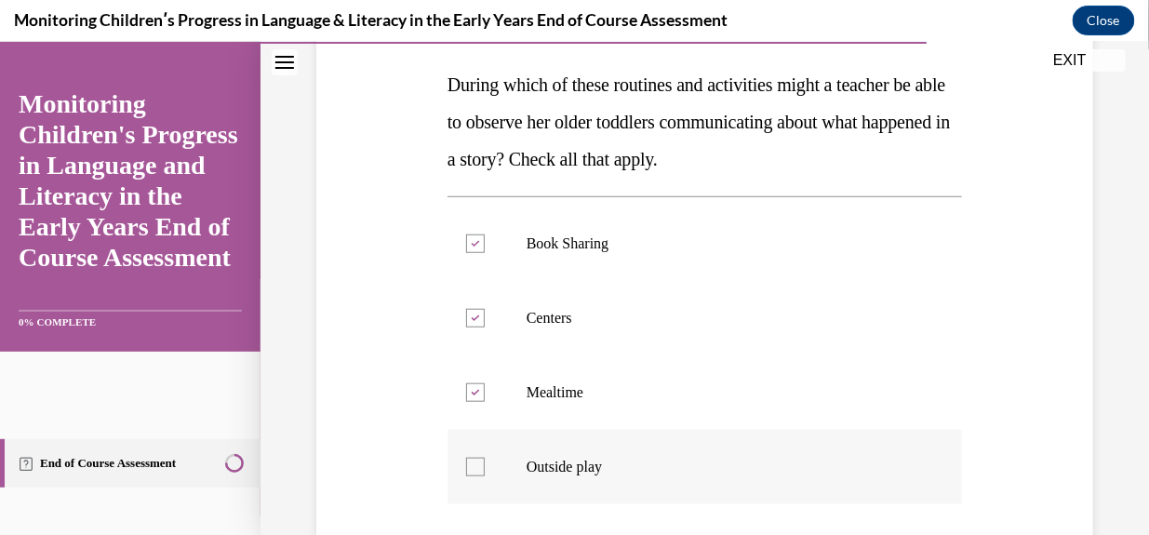
click at [476, 457] on input "Outside play" at bounding box center [475, 466] width 19 height 19
checkbox input "true"
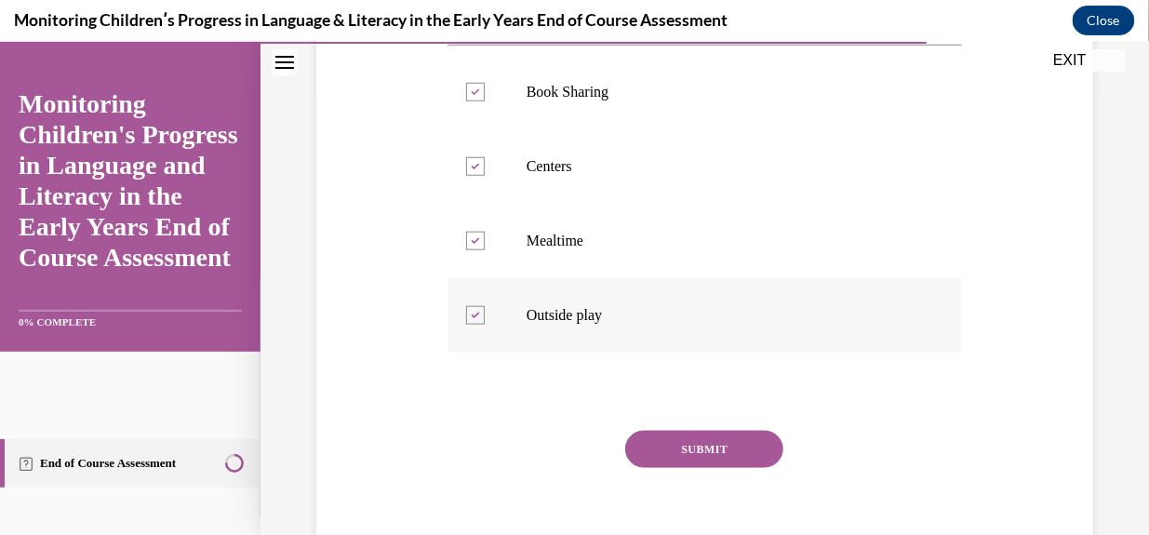
scroll to position [440, 0]
click at [698, 446] on button "SUBMIT" at bounding box center [704, 448] width 158 height 37
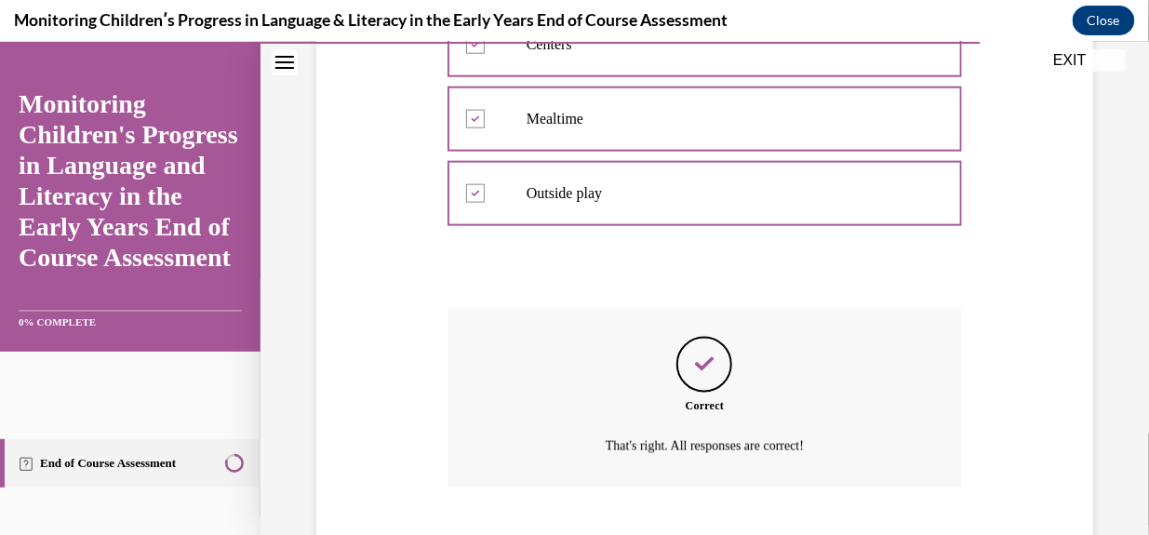
scroll to position [675, 0]
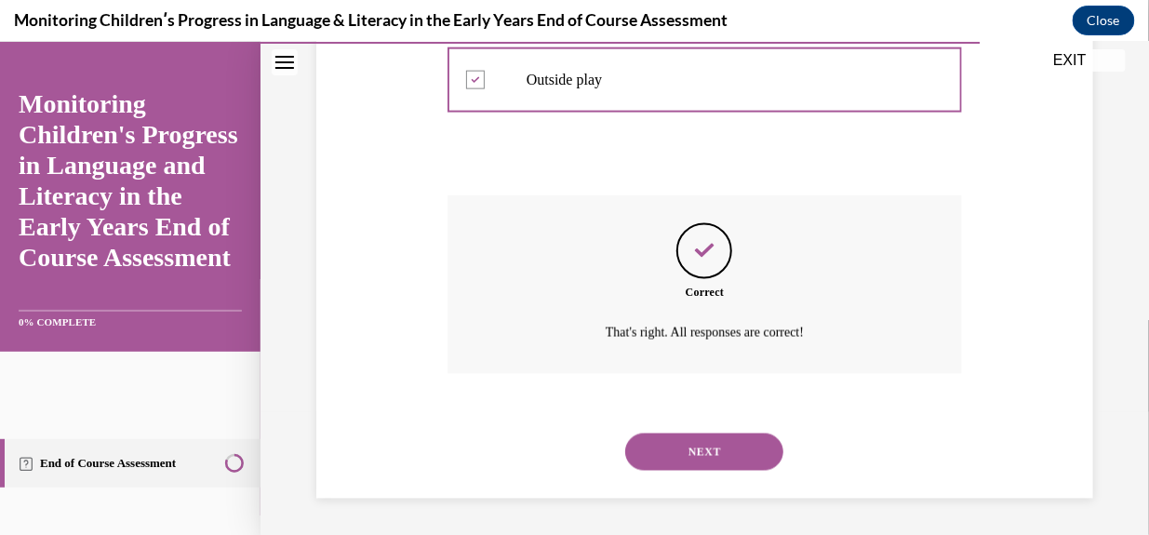
click at [698, 446] on button "NEXT" at bounding box center [704, 450] width 158 height 37
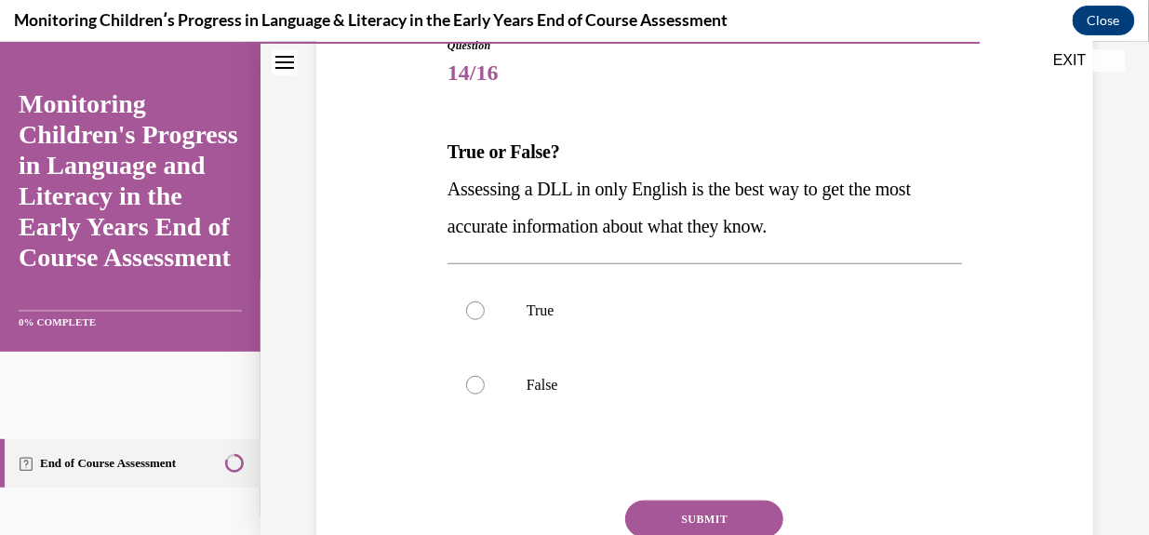
scroll to position [221, 0]
click at [469, 381] on div at bounding box center [475, 384] width 19 height 19
click at [469, 381] on input "False" at bounding box center [475, 384] width 19 height 19
radio input "true"
click at [712, 500] on button "SUBMIT" at bounding box center [704, 517] width 158 height 37
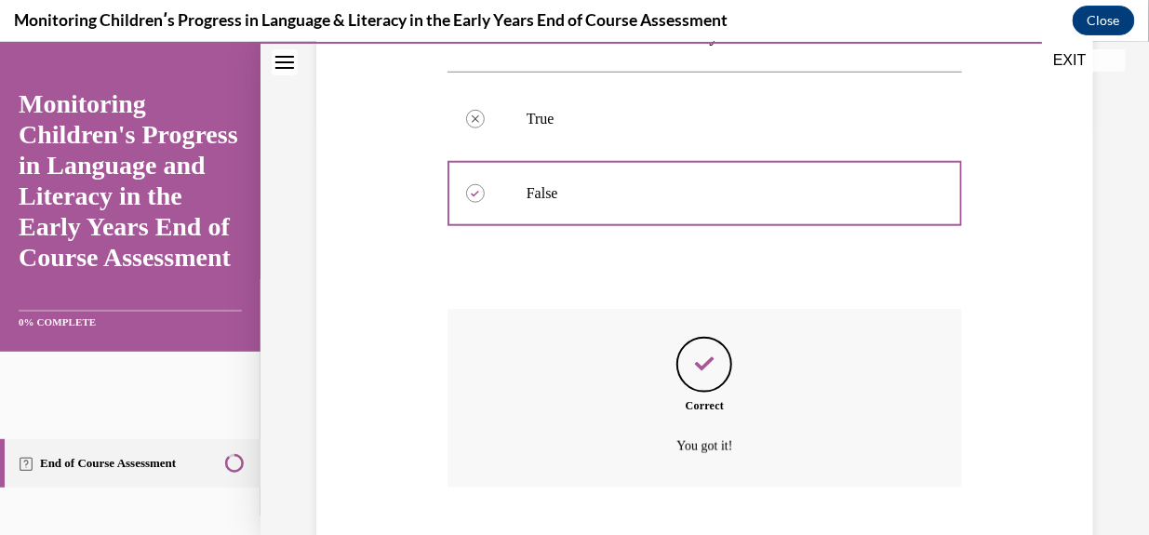
scroll to position [526, 0]
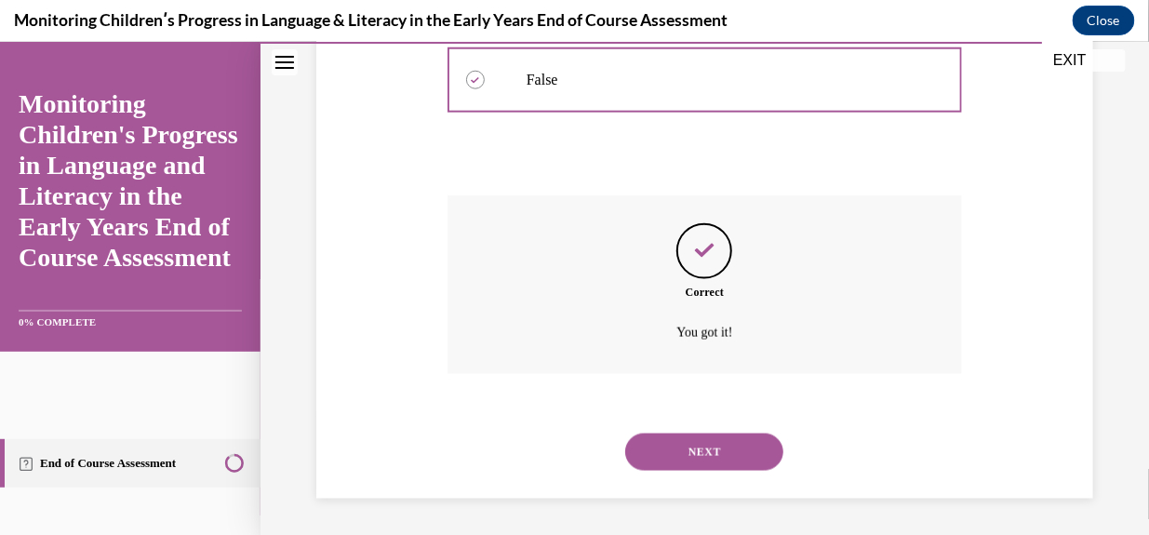
click at [711, 454] on button "NEXT" at bounding box center [704, 450] width 158 height 37
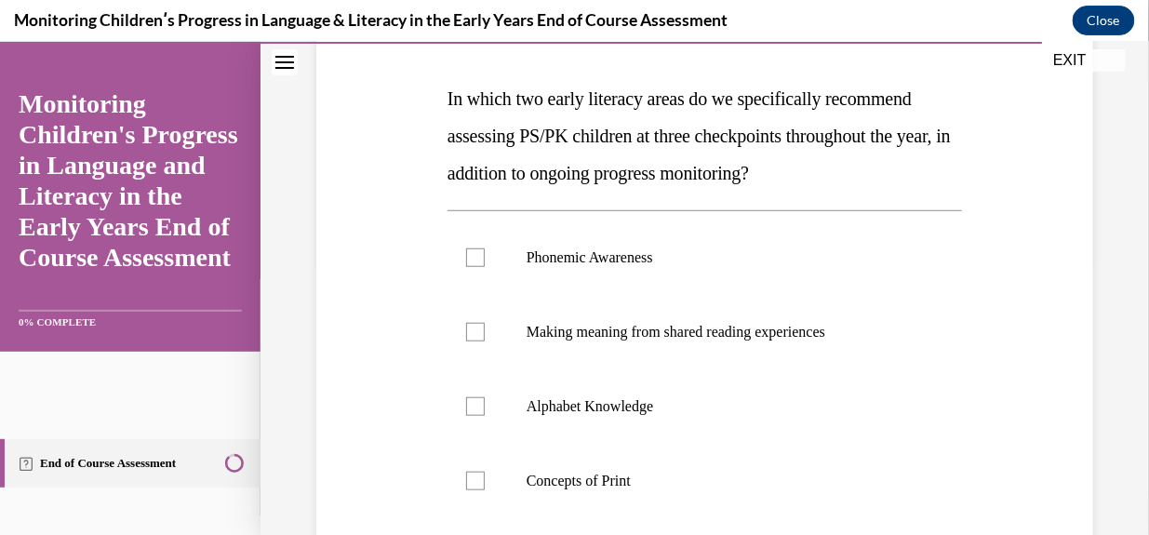
scroll to position [279, 0]
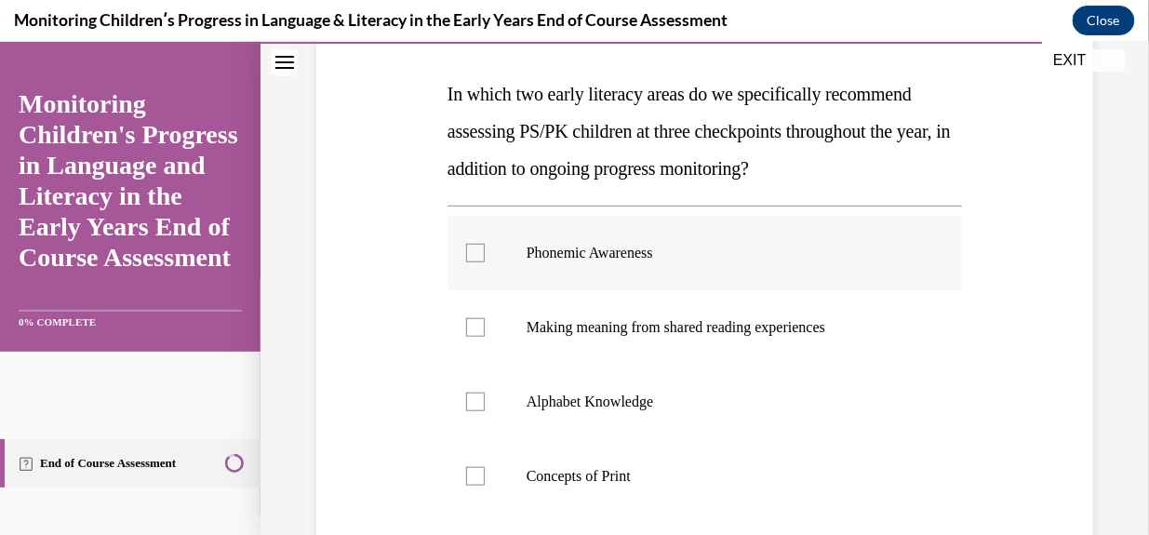
click at [477, 250] on div at bounding box center [475, 252] width 19 height 19
click at [477, 250] on input "Phonemic Awareness" at bounding box center [475, 252] width 19 height 19
checkbox input "true"
click at [476, 400] on div at bounding box center [475, 401] width 19 height 19
click at [476, 400] on input "Alphabet Knowledge" at bounding box center [475, 401] width 19 height 19
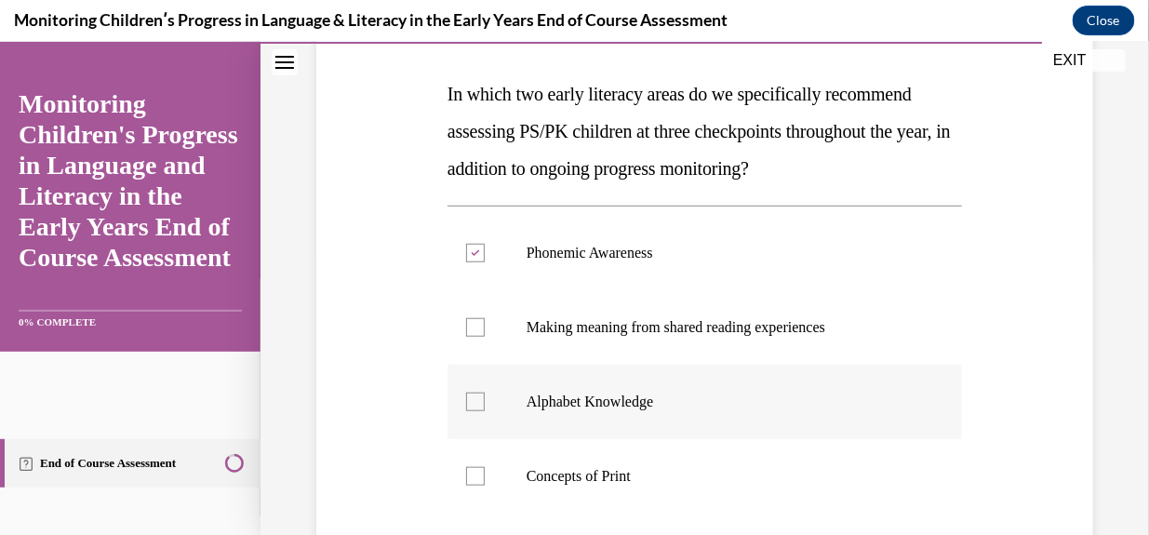
checkbox input "true"
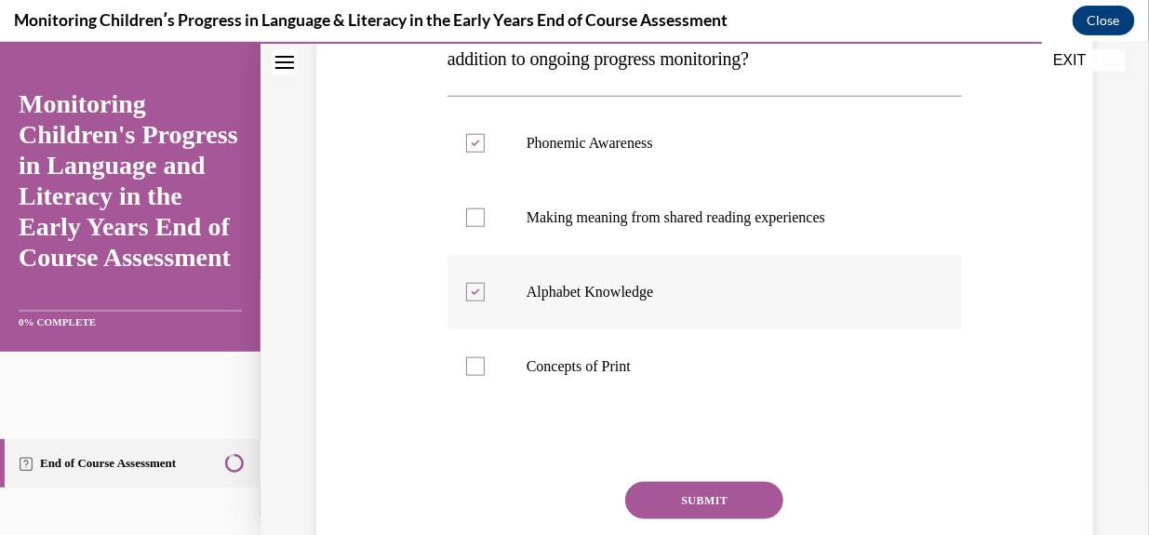
scroll to position [391, 0]
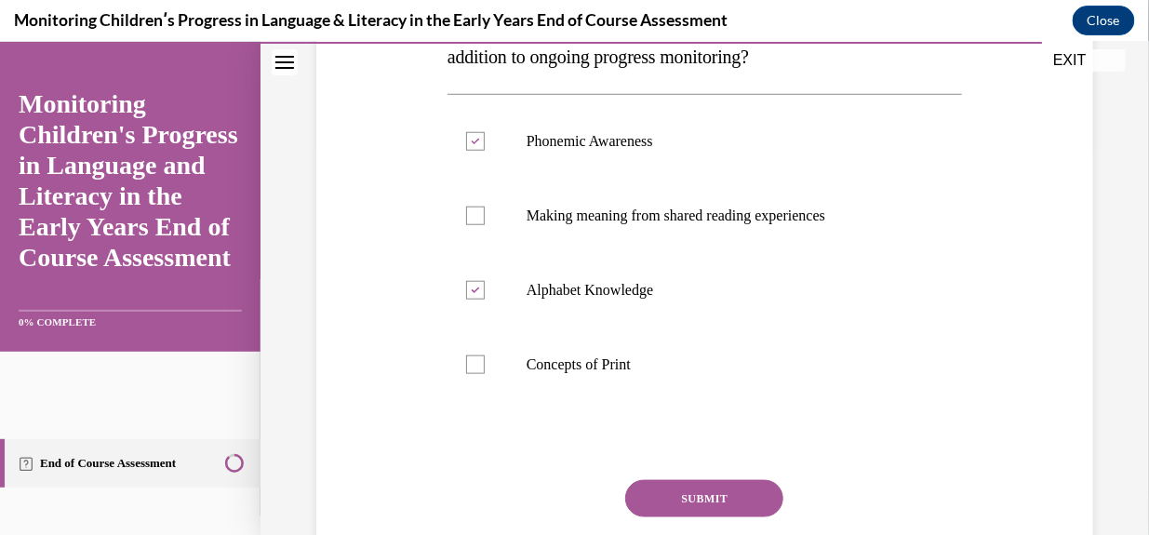
click at [712, 509] on button "SUBMIT" at bounding box center [704, 497] width 158 height 37
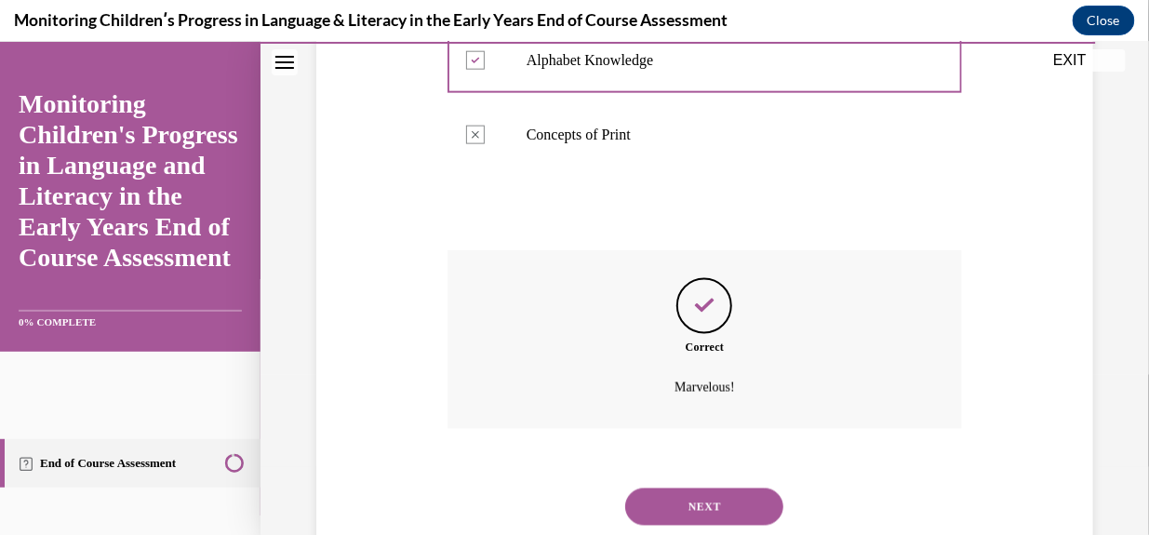
scroll to position [675, 0]
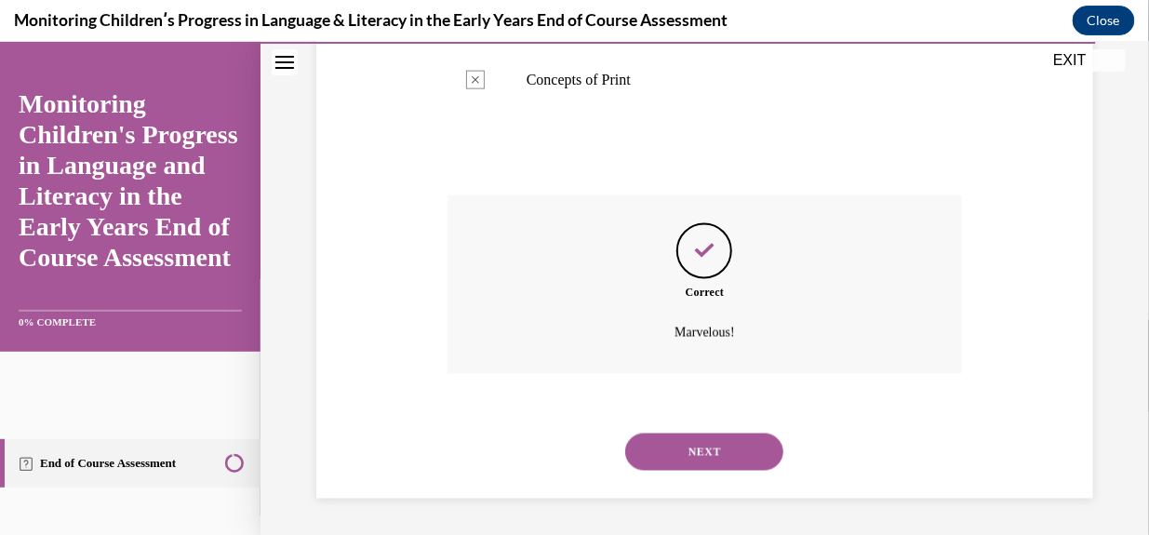
click at [685, 444] on button "NEXT" at bounding box center [704, 450] width 158 height 37
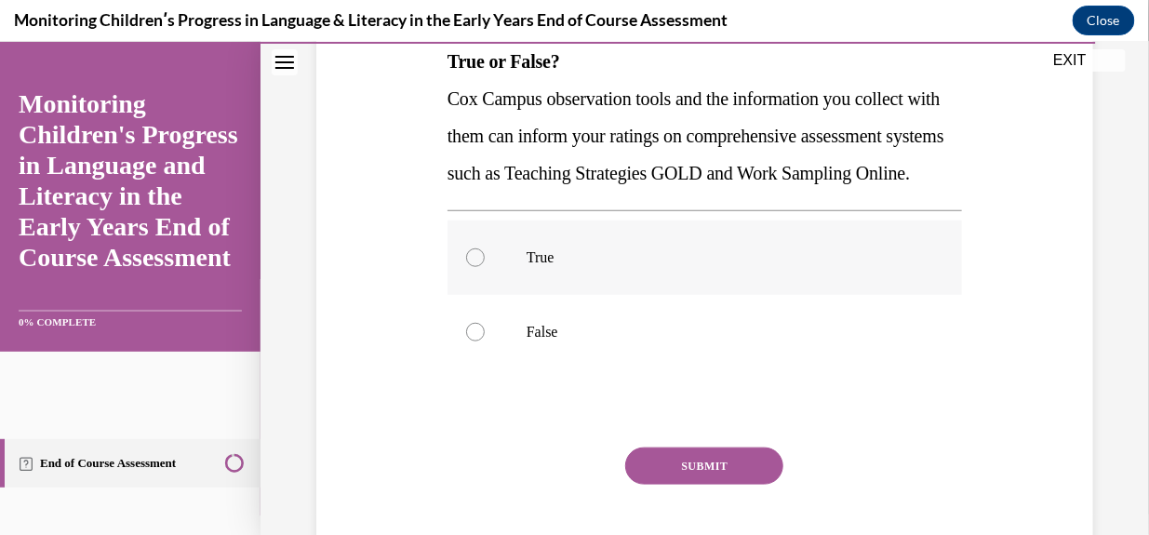
scroll to position [317, 0]
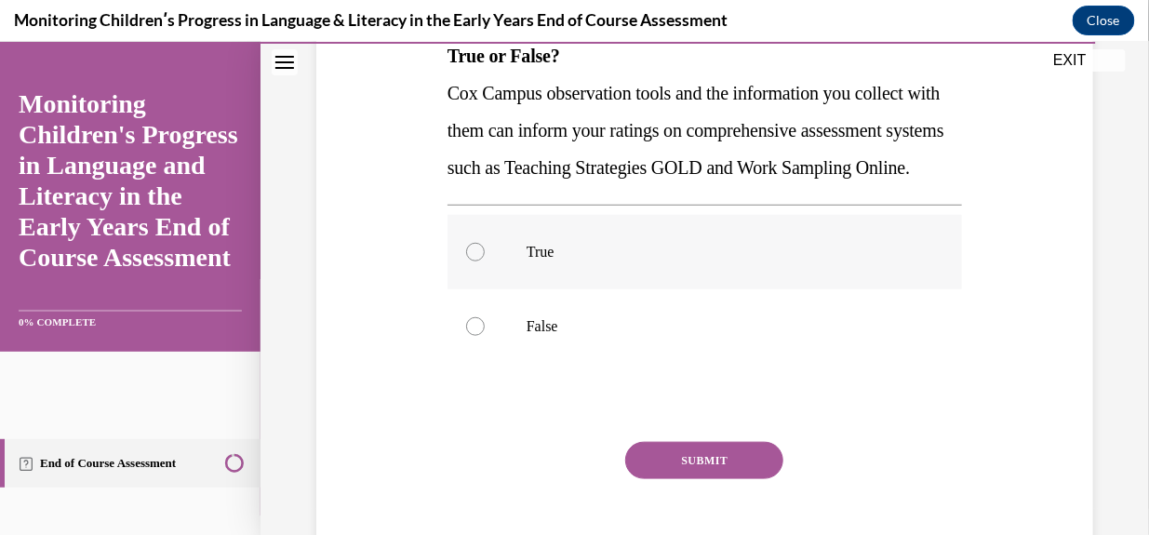
click at [465, 288] on label "True" at bounding box center [704, 251] width 514 height 74
click at [466, 260] on input "True" at bounding box center [475, 251] width 19 height 19
radio input "true"
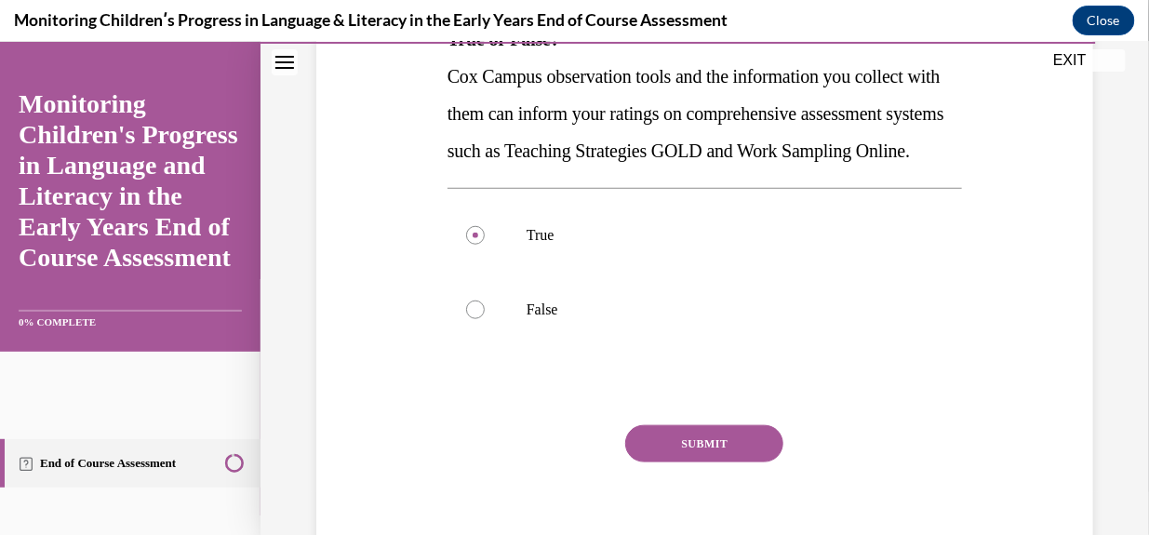
scroll to position [336, 0]
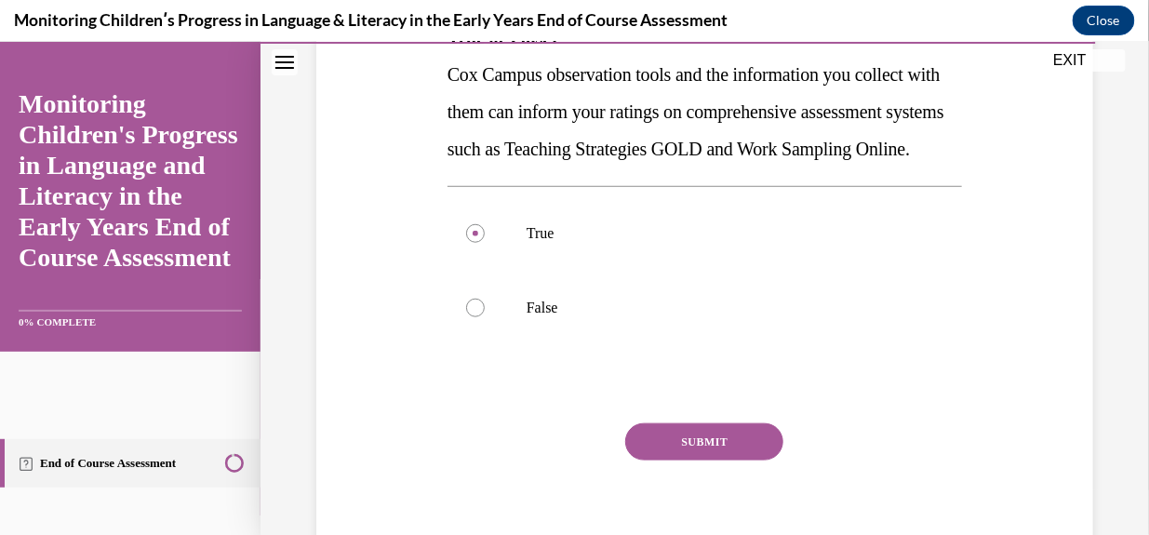
click at [708, 459] on button "SUBMIT" at bounding box center [704, 440] width 158 height 37
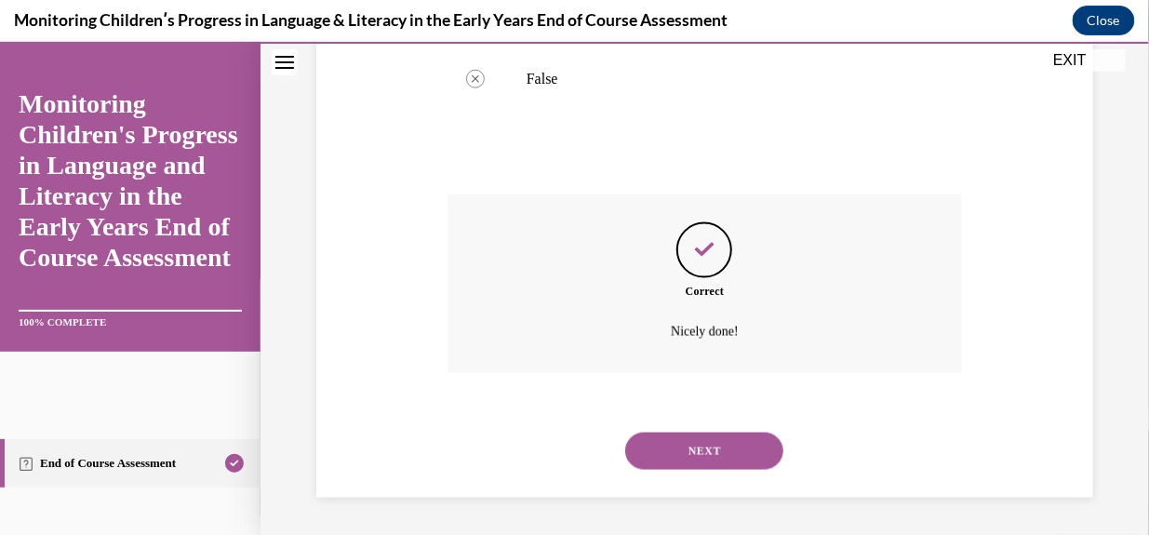
scroll to position [600, 0]
click at [704, 454] on button "NEXT" at bounding box center [704, 450] width 158 height 37
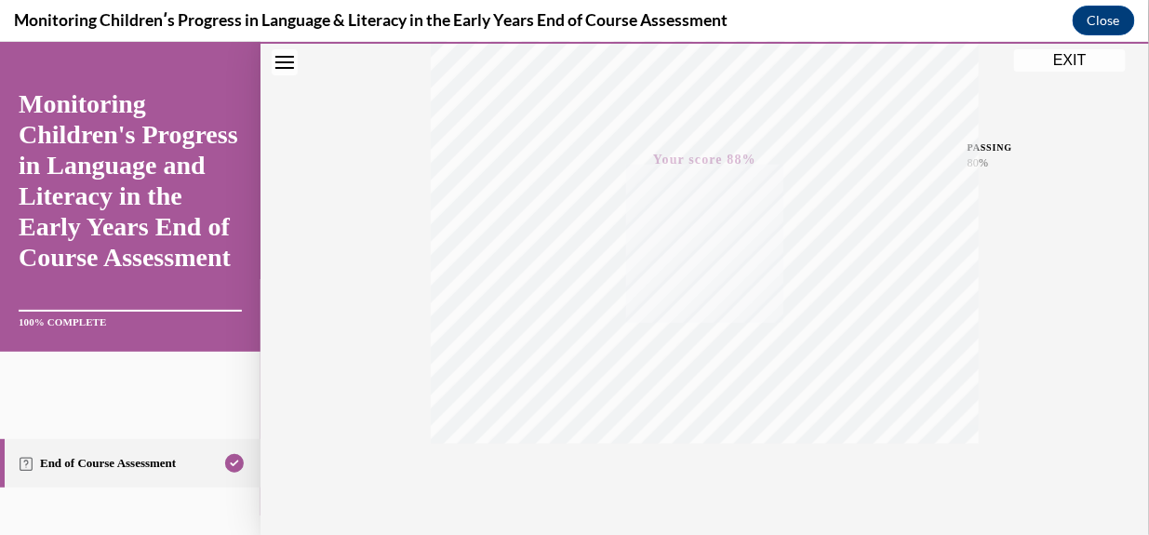
scroll to position [459, 0]
click at [1068, 57] on button "EXIT" at bounding box center [1070, 59] width 112 height 22
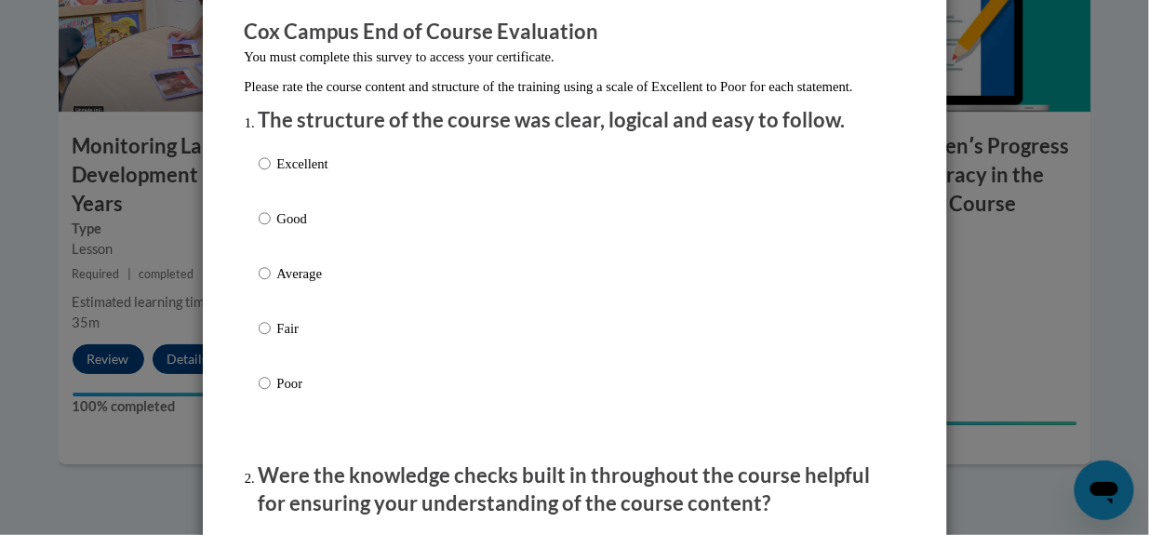
scroll to position [156, 0]
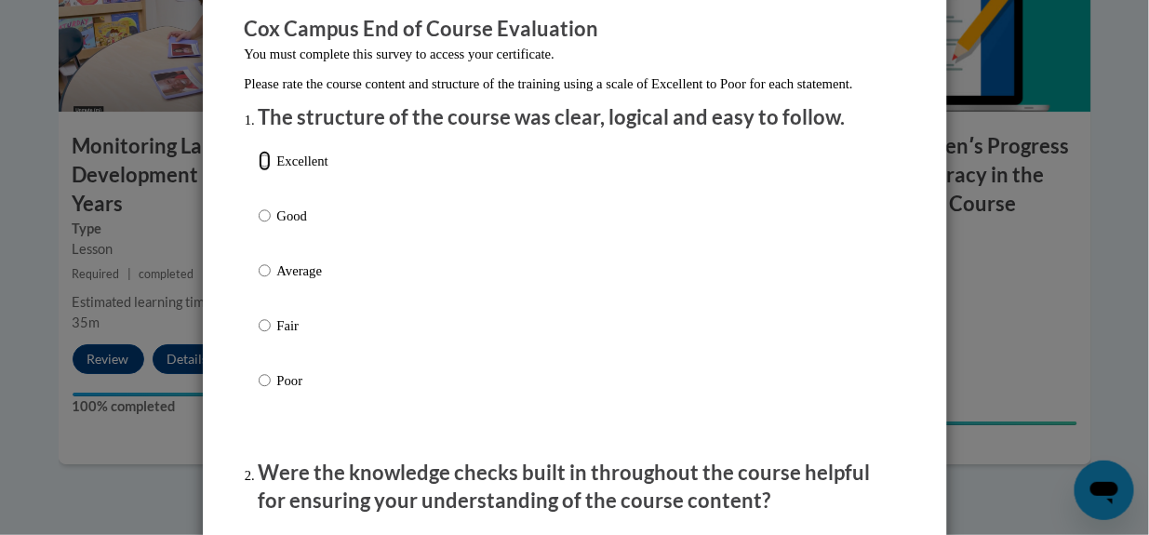
click at [259, 171] on input "Excellent" at bounding box center [265, 161] width 12 height 20
radio input "true"
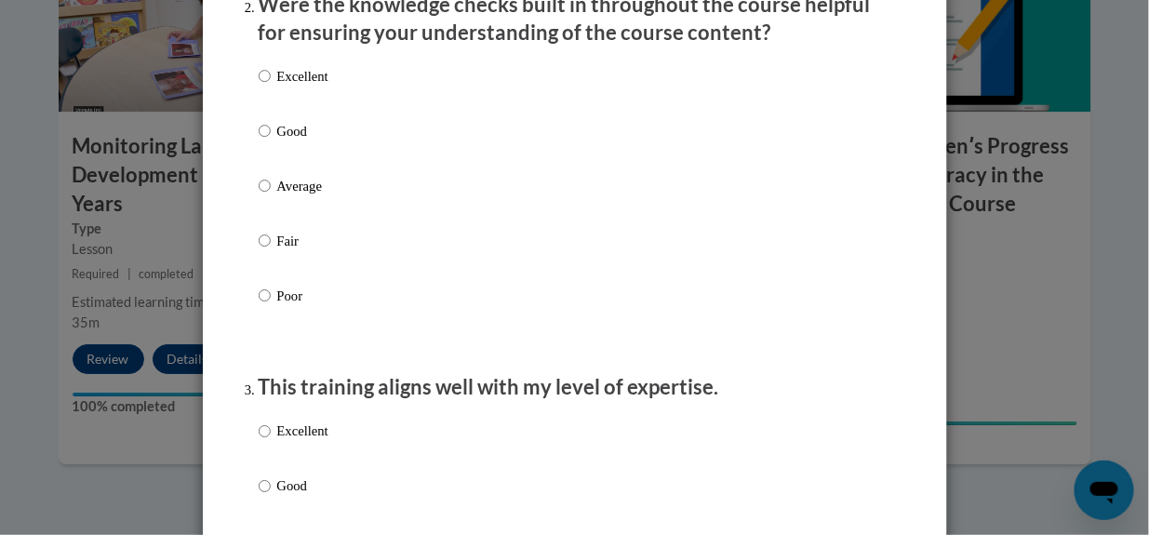
scroll to position [626, 0]
click at [259, 85] on input "Excellent" at bounding box center [265, 74] width 12 height 20
radio input "true"
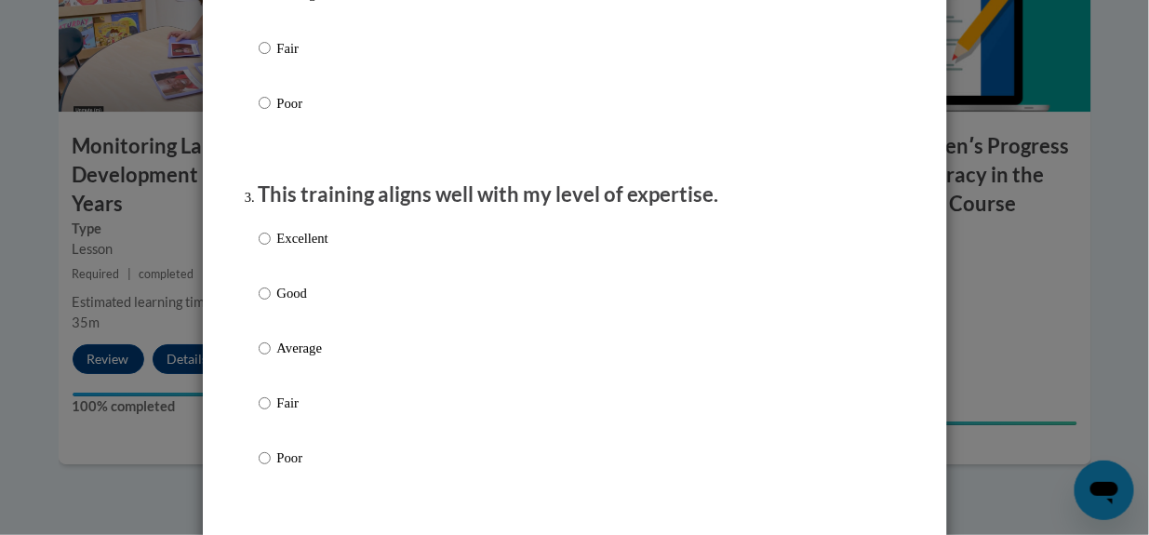
scroll to position [817, 0]
click at [259, 249] on input "Excellent" at bounding box center [265, 239] width 12 height 20
radio input "true"
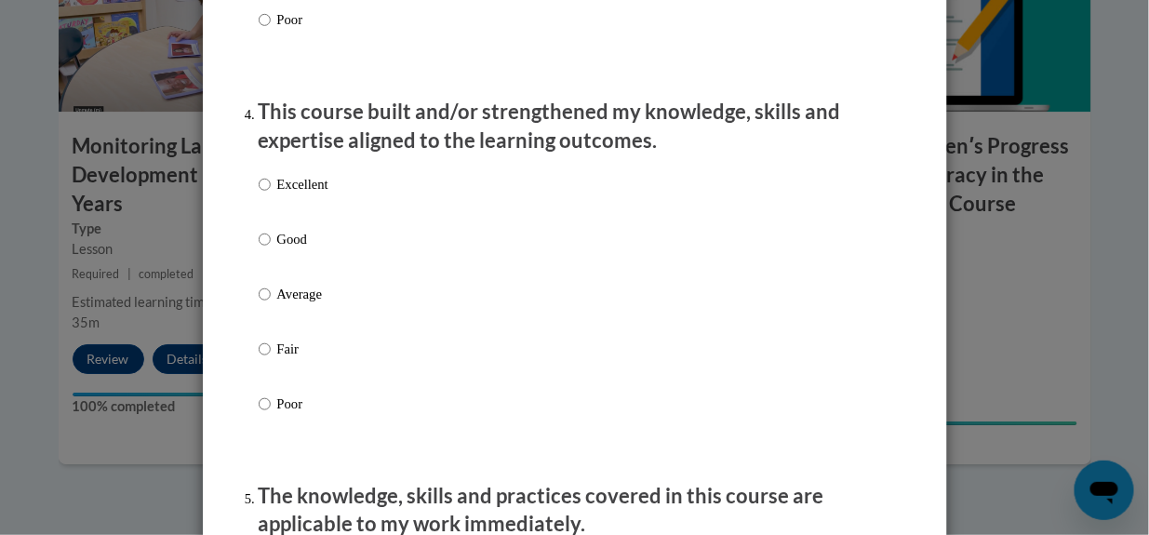
scroll to position [1256, 0]
click at [259, 249] on input "Good" at bounding box center [265, 239] width 12 height 20
radio input "true"
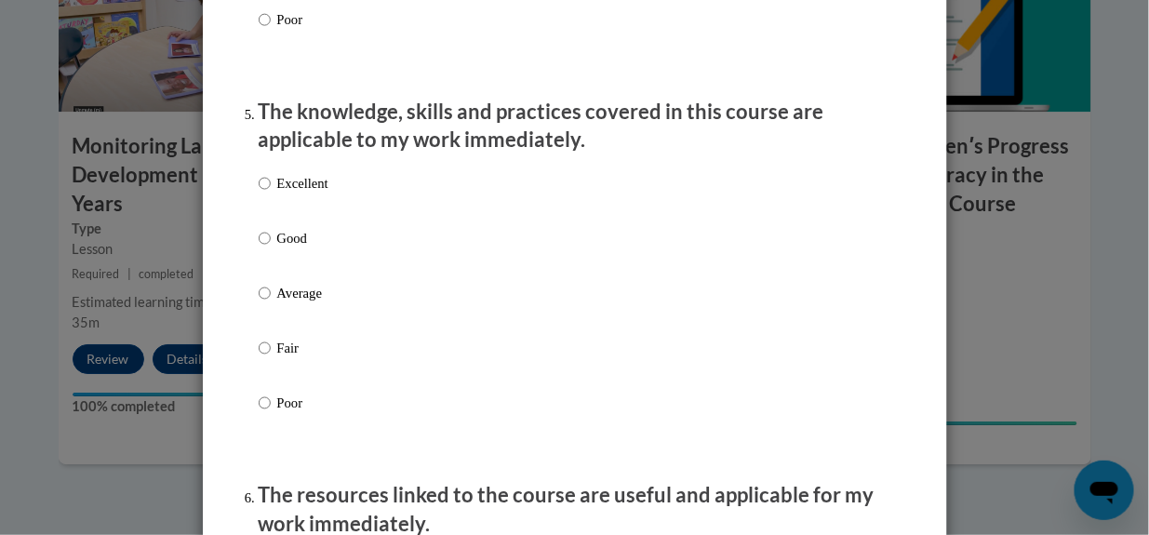
scroll to position [1638, 0]
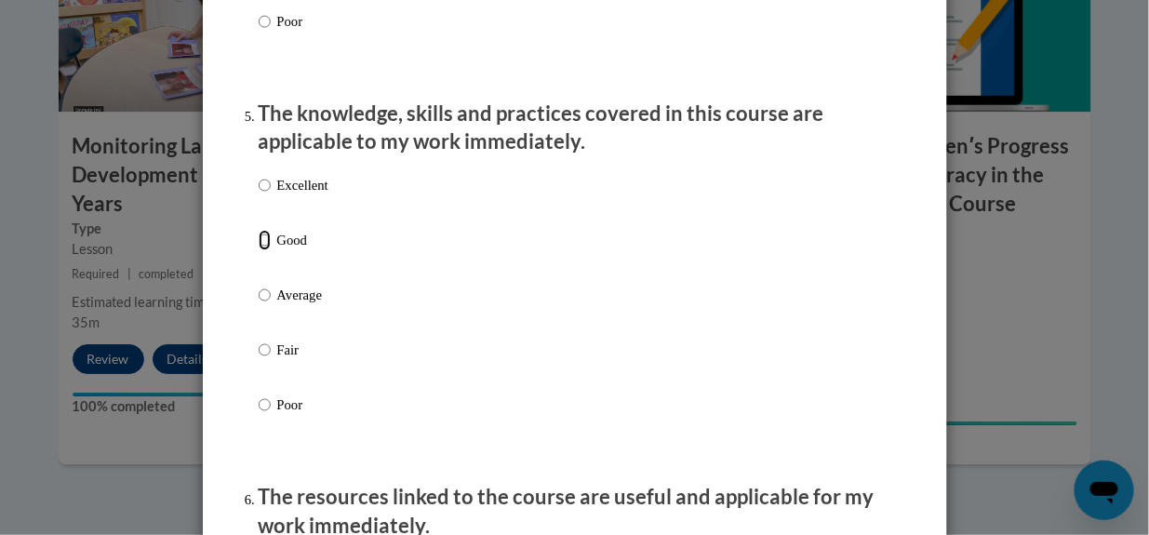
click at [259, 250] on input "Good" at bounding box center [265, 240] width 12 height 20
radio input "true"
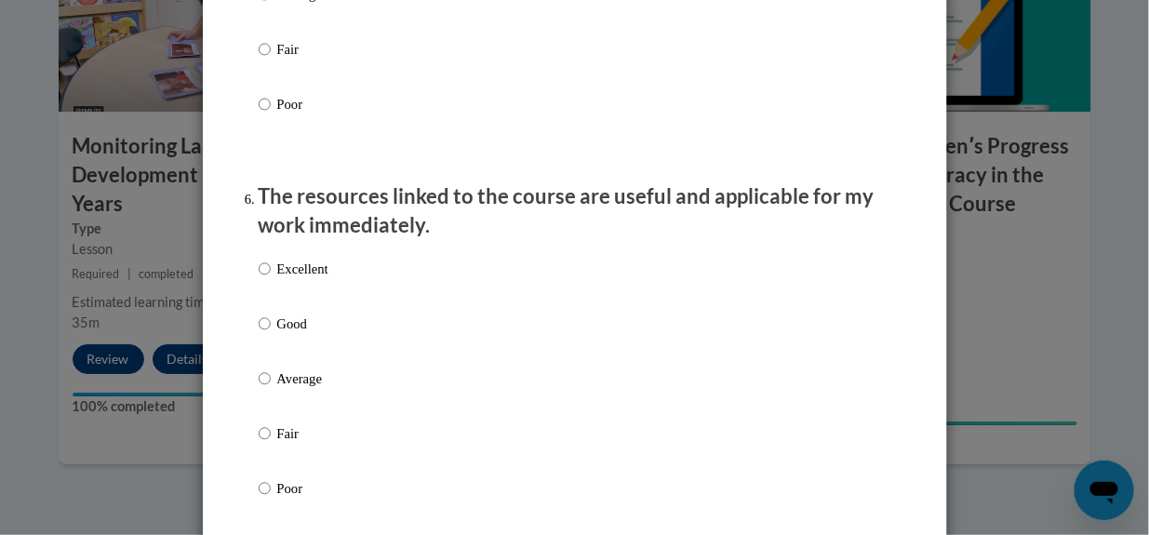
scroll to position [1936, 0]
click at [259, 281] on input "Excellent" at bounding box center [265, 270] width 12 height 20
radio input "true"
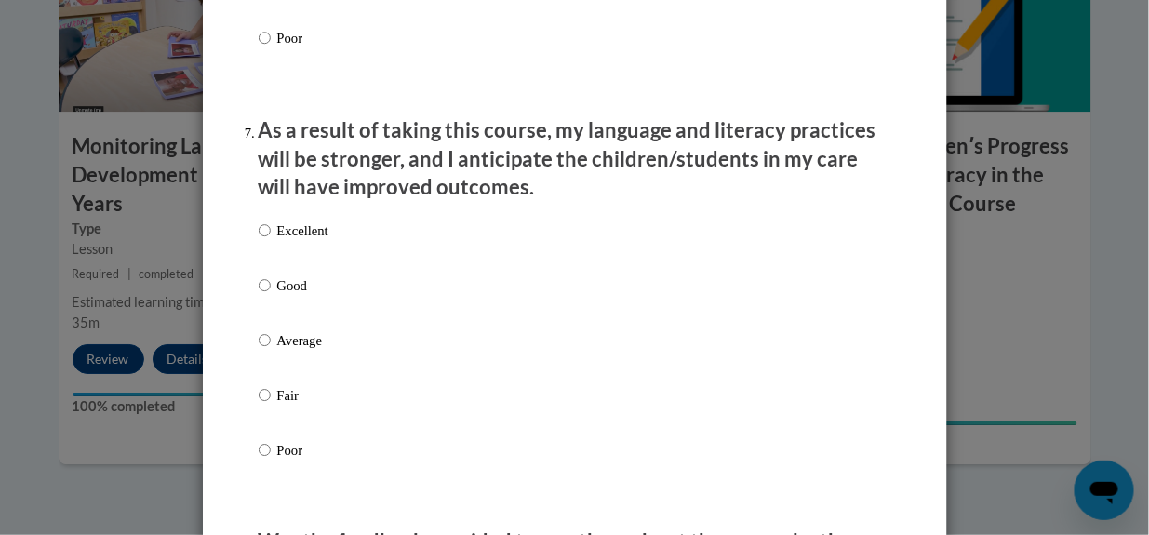
scroll to position [2390, 0]
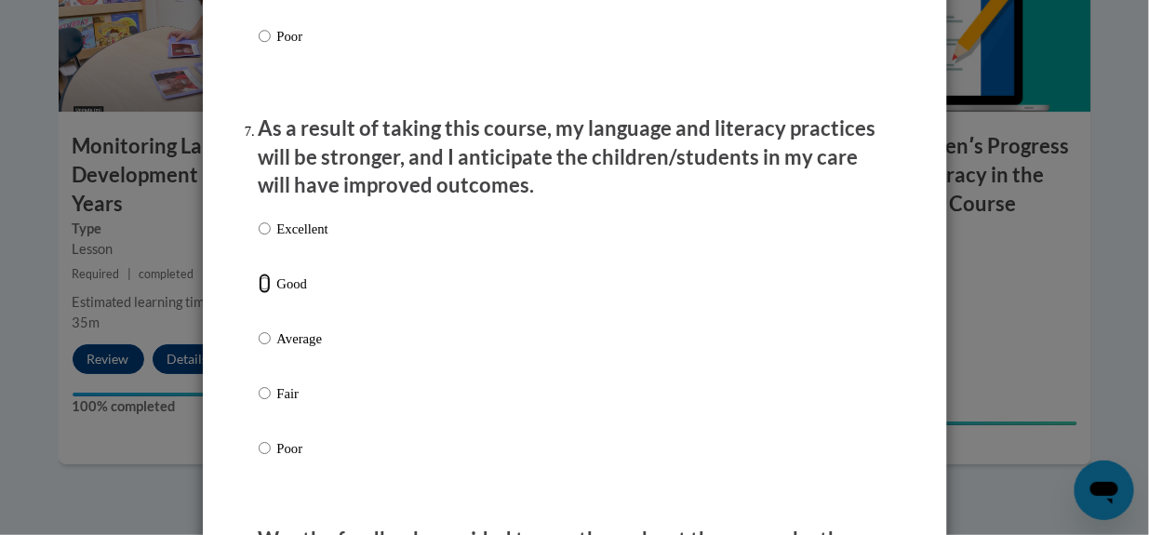
click at [259, 294] on input "Good" at bounding box center [265, 283] width 12 height 20
radio input "true"
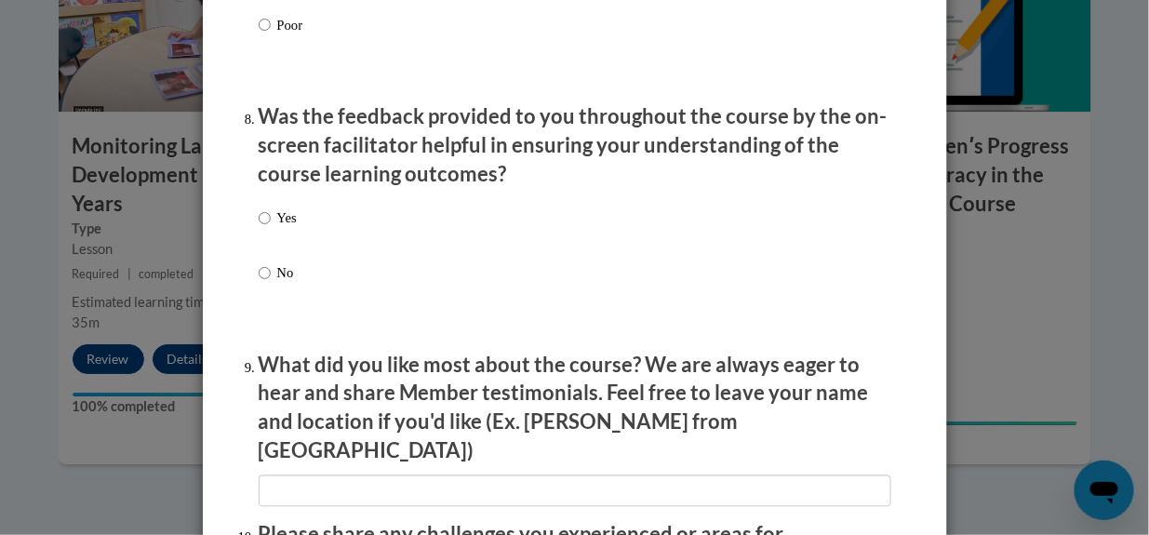
scroll to position [2815, 0]
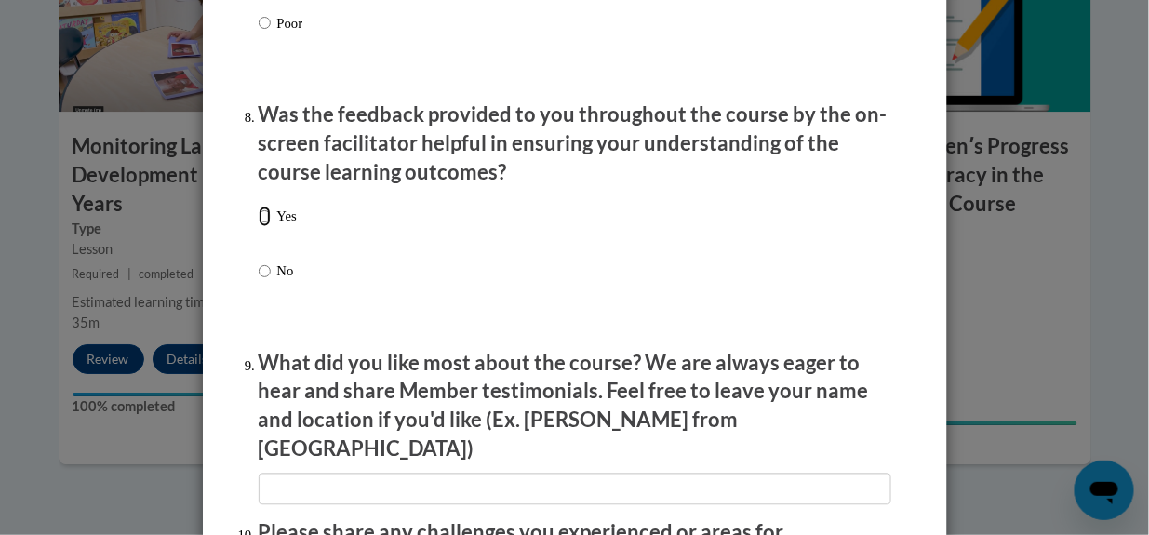
click at [259, 227] on input "Yes" at bounding box center [265, 216] width 12 height 20
radio input "true"
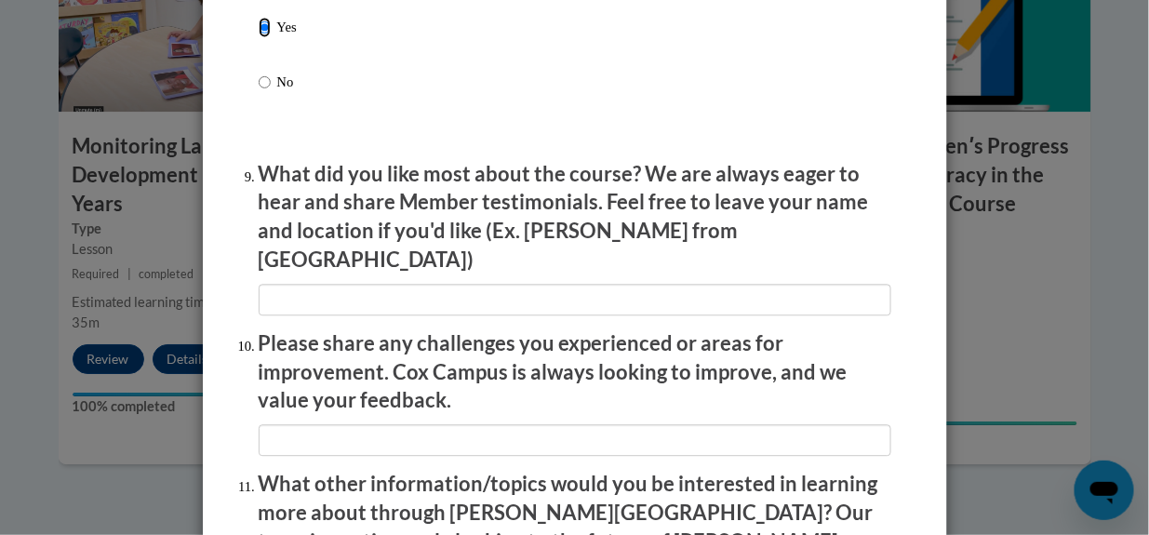
scroll to position [3005, 0]
click at [414, 342] on p "Please share any challenges you experienced or areas for improvement. Cox Campu…" at bounding box center [575, 372] width 632 height 86
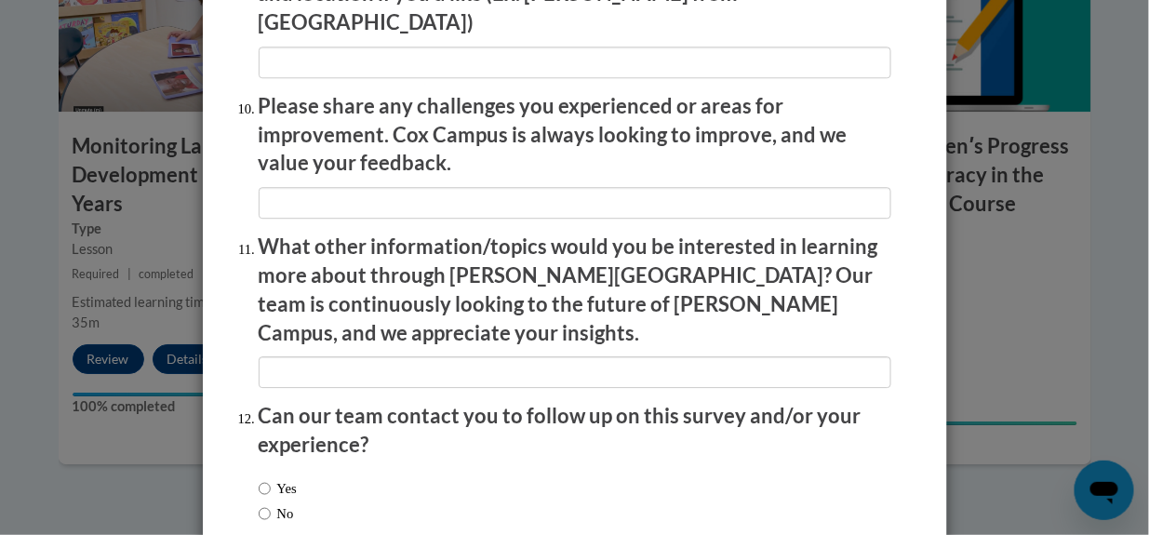
scroll to position [3336, 0]
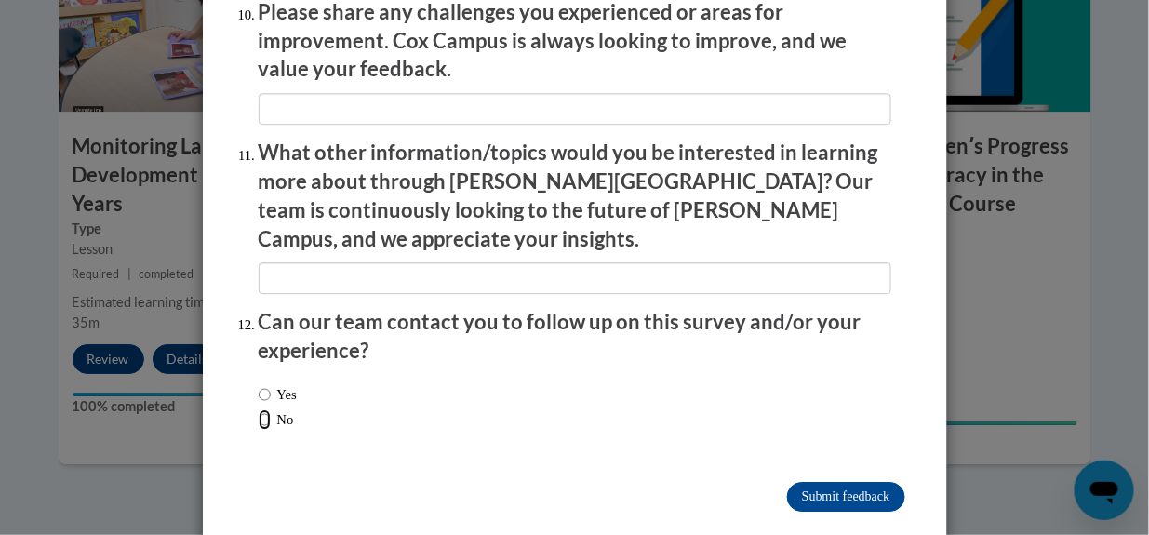
click at [259, 409] on input "No" at bounding box center [265, 419] width 12 height 20
radio input "true"
click at [804, 482] on input "Submit feedback" at bounding box center [845, 497] width 117 height 30
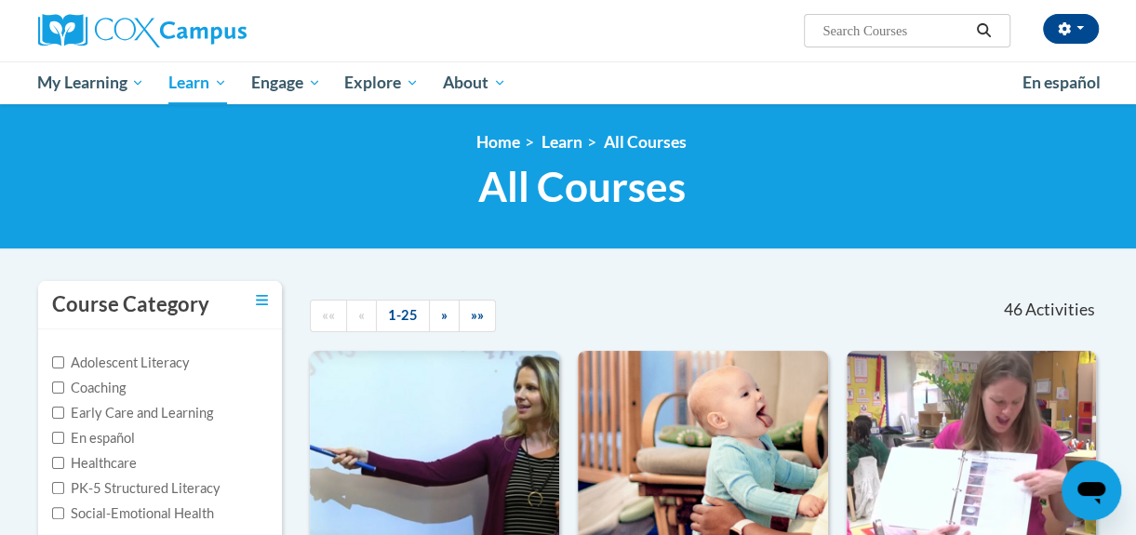
click at [884, 36] on input "Search..." at bounding box center [894, 31] width 149 height 22
type input "progress monitoring"
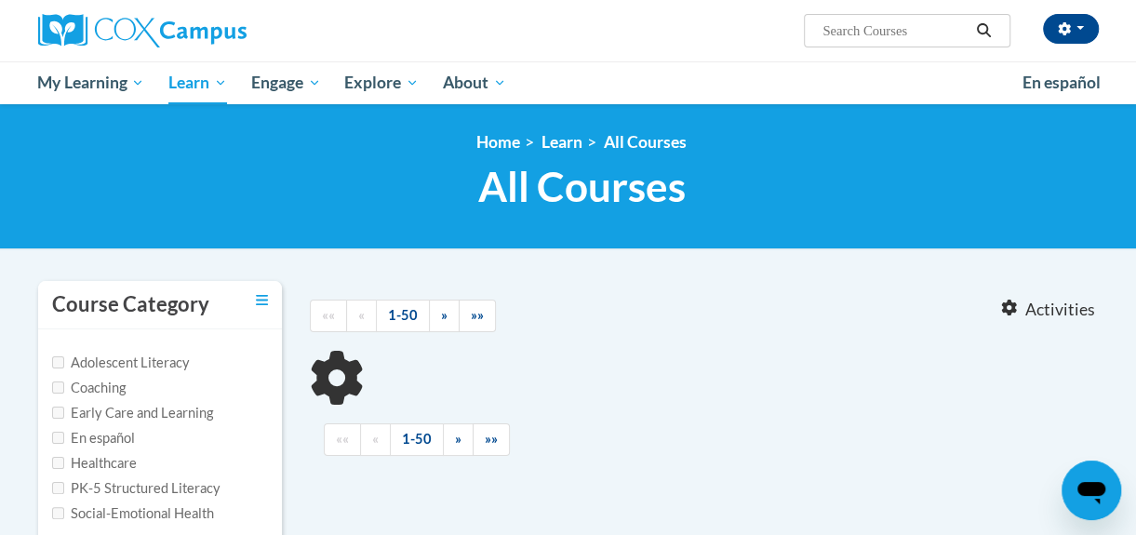
type input "progress monitoring"
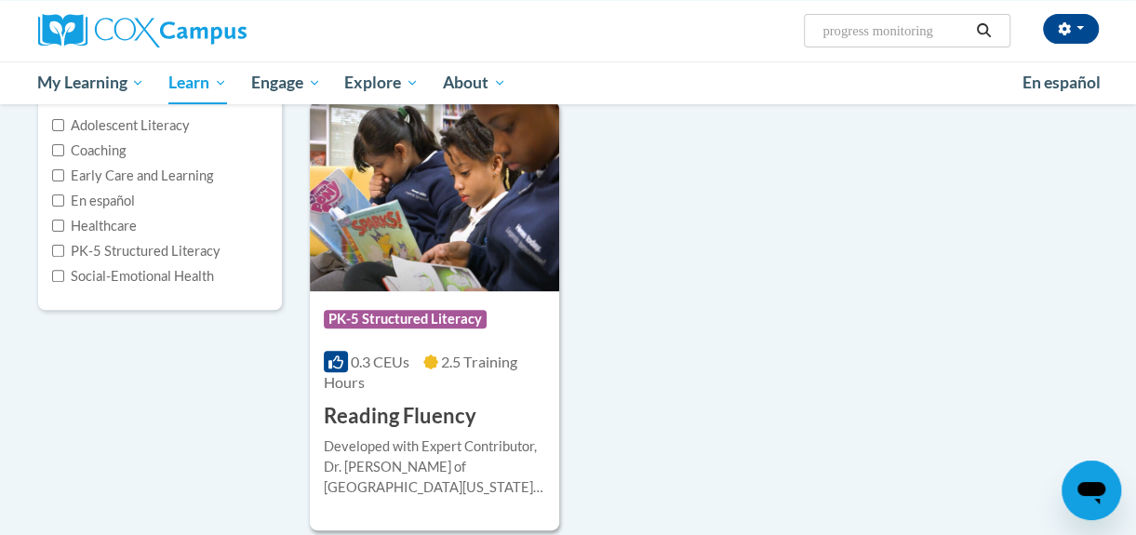
scroll to position [235, 0]
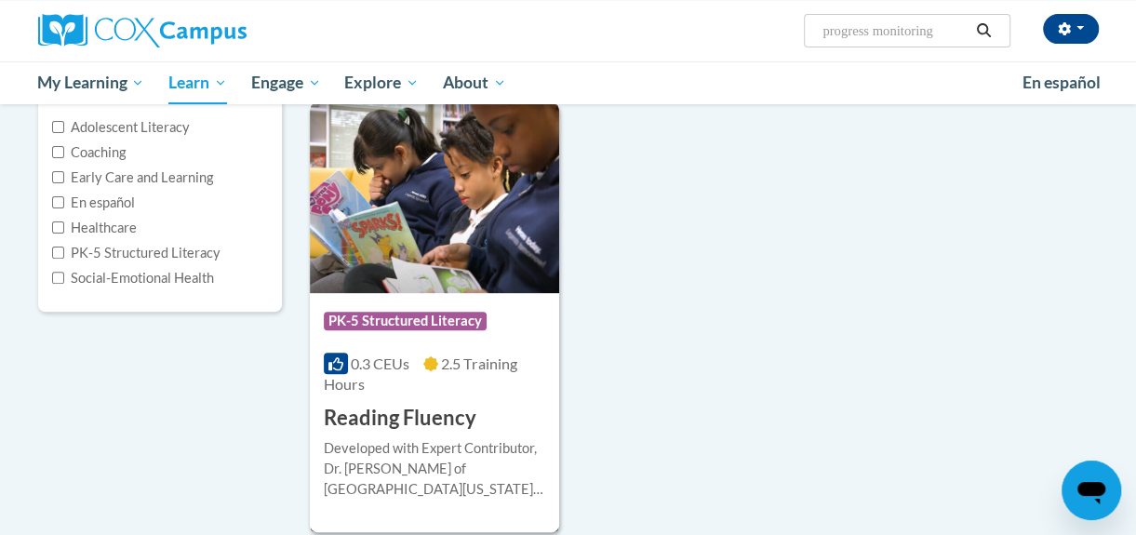
click at [460, 236] on img at bounding box center [434, 198] width 249 height 190
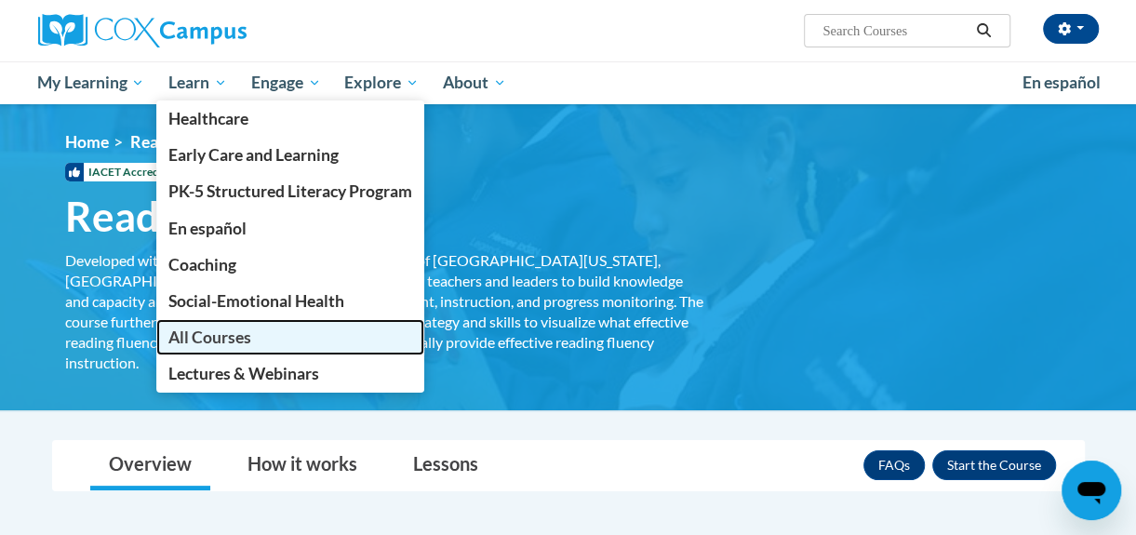
click at [211, 332] on span "All Courses" at bounding box center [209, 337] width 83 height 20
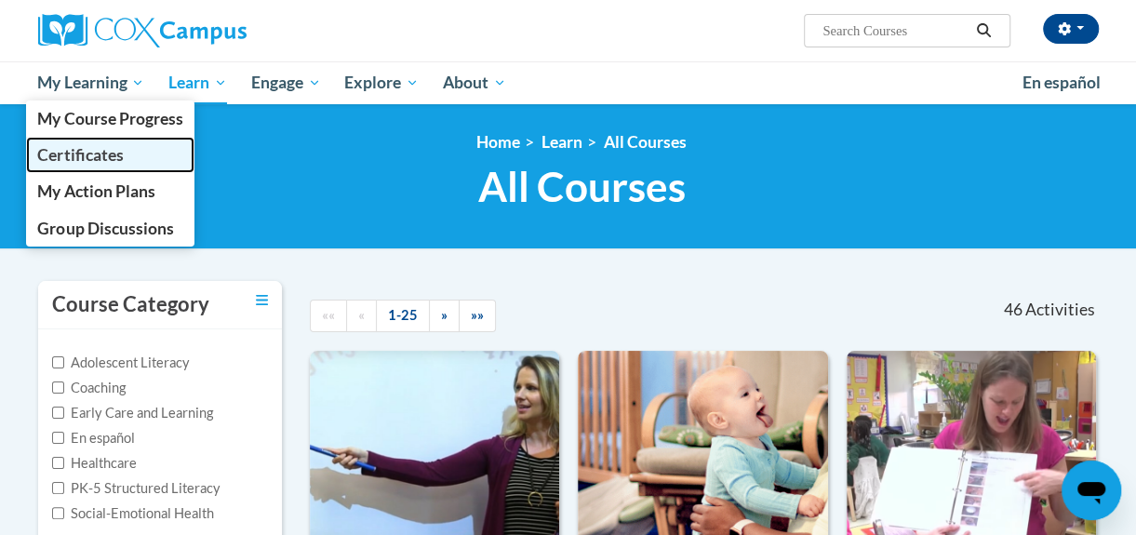
click at [101, 154] on span "Certificates" at bounding box center [80, 155] width 86 height 20
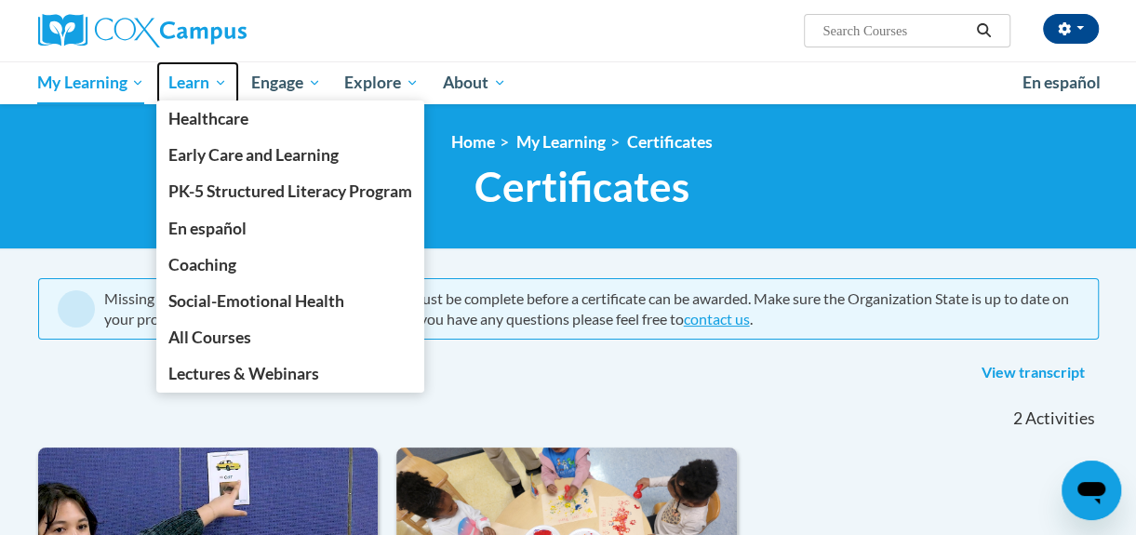
click at [218, 81] on span "Learn" at bounding box center [197, 83] width 59 height 22
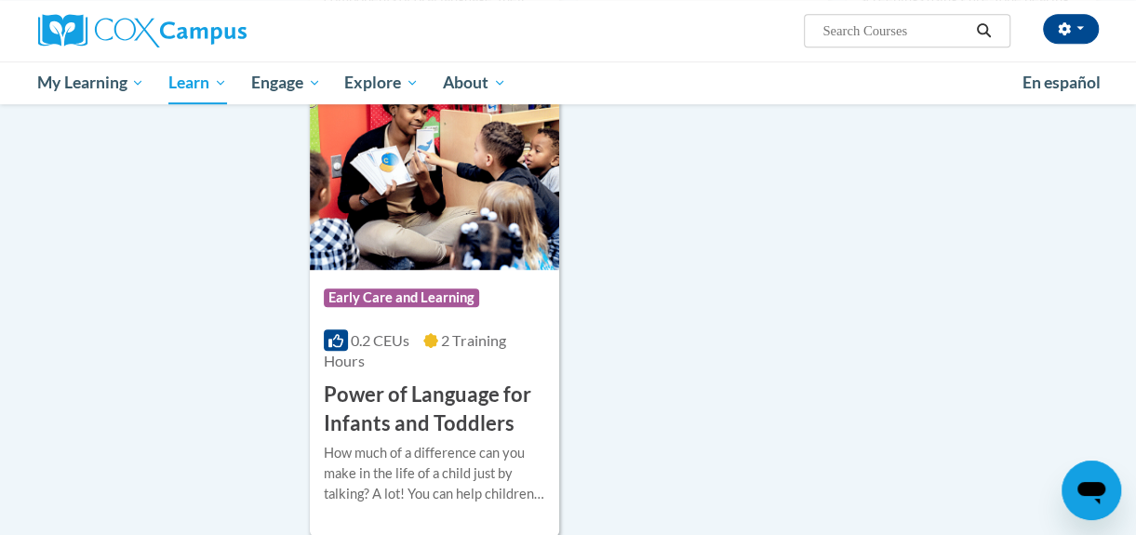
scroll to position [4569, 0]
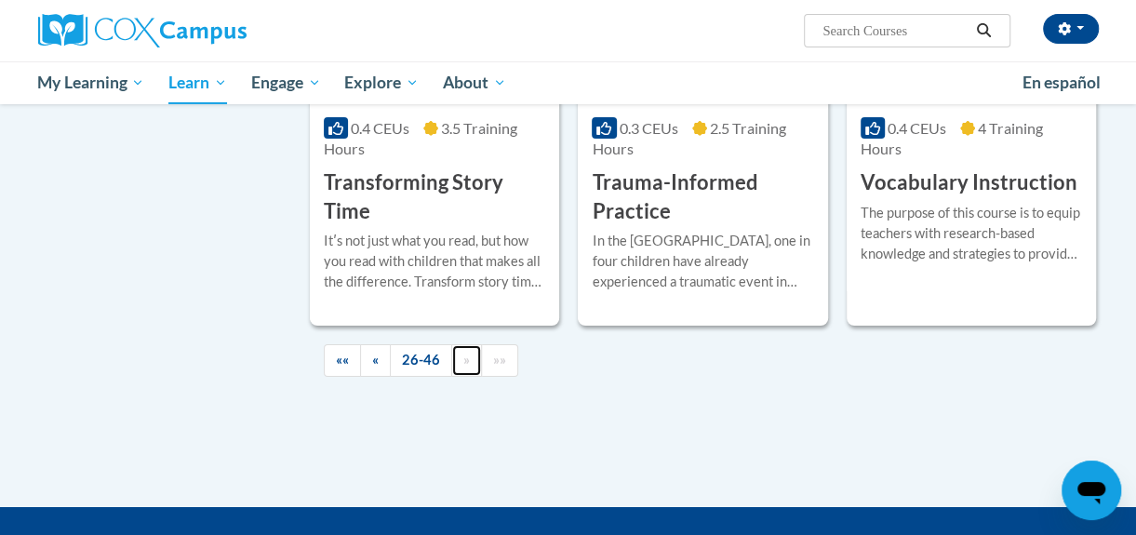
scroll to position [3512, 0]
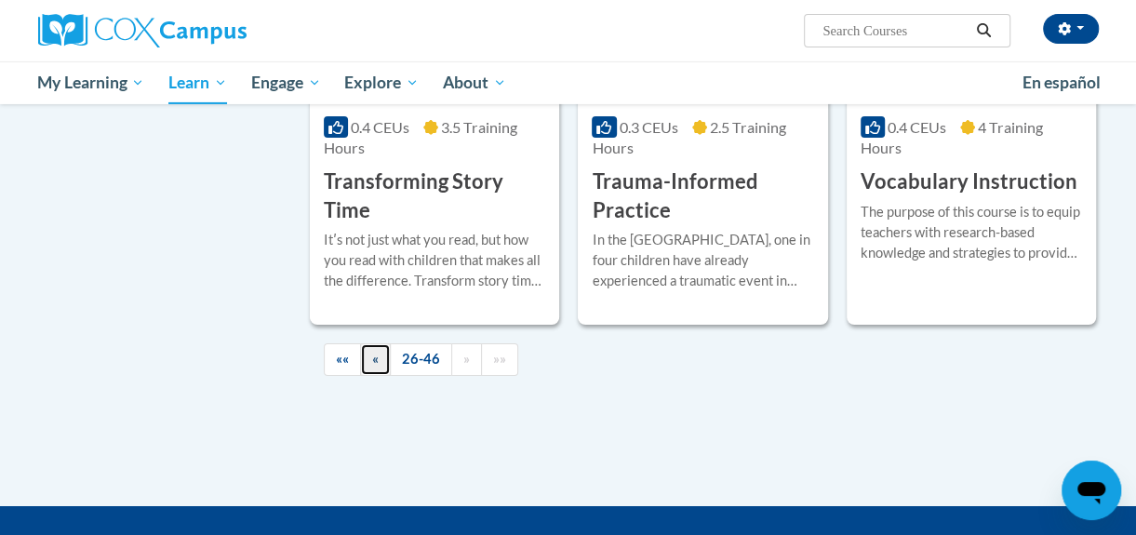
click at [379, 354] on link "«" at bounding box center [375, 359] width 31 height 33
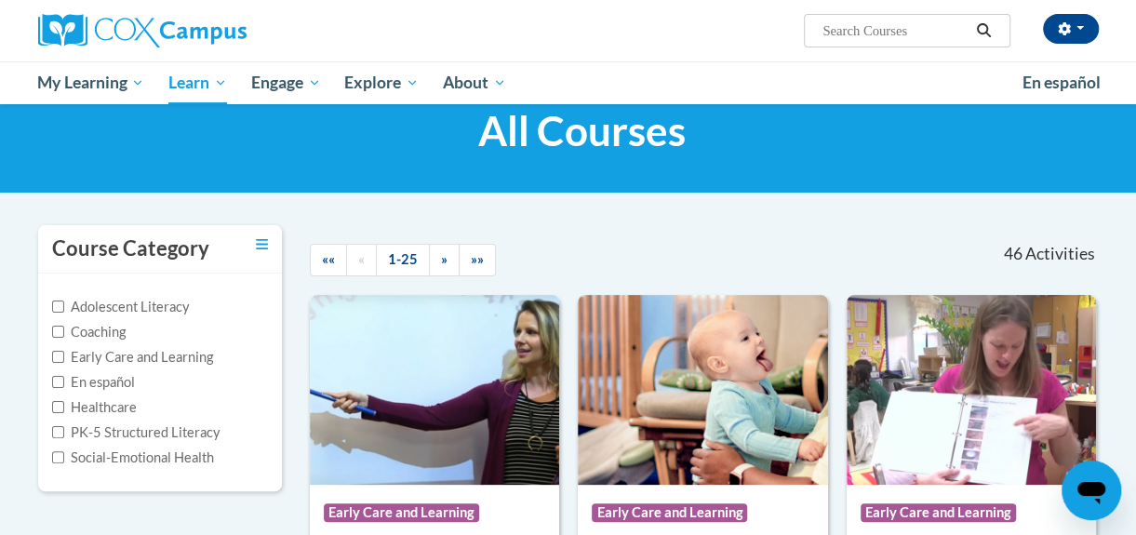
scroll to position [57, 0]
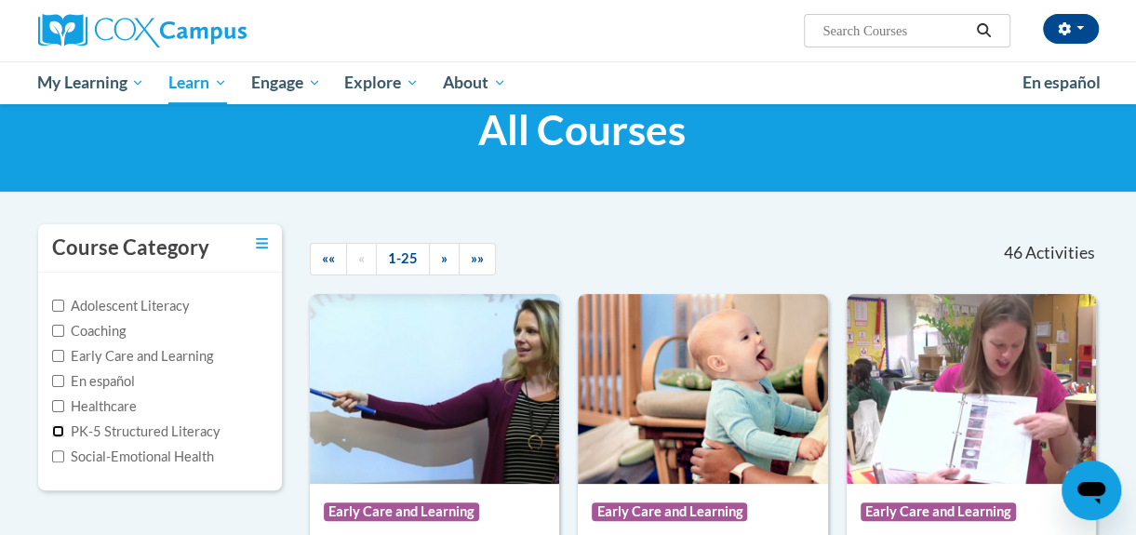
click at [58, 430] on input "PK-5 Structured Literacy" at bounding box center [58, 431] width 12 height 12
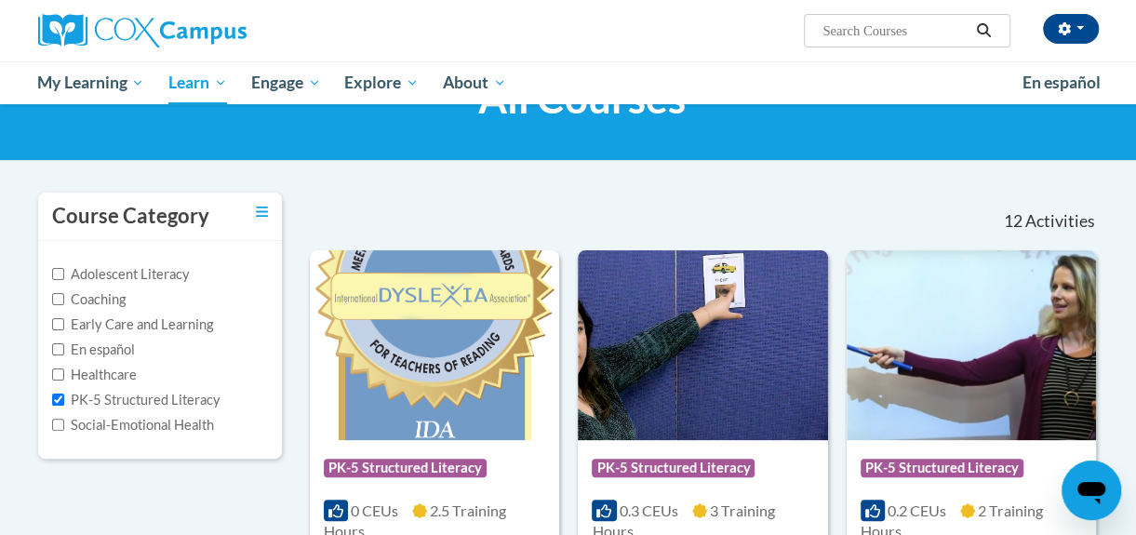
scroll to position [88, 0]
click at [60, 398] on input "PK-5 Structured Literacy" at bounding box center [58, 399] width 12 height 12
checkbox input "false"
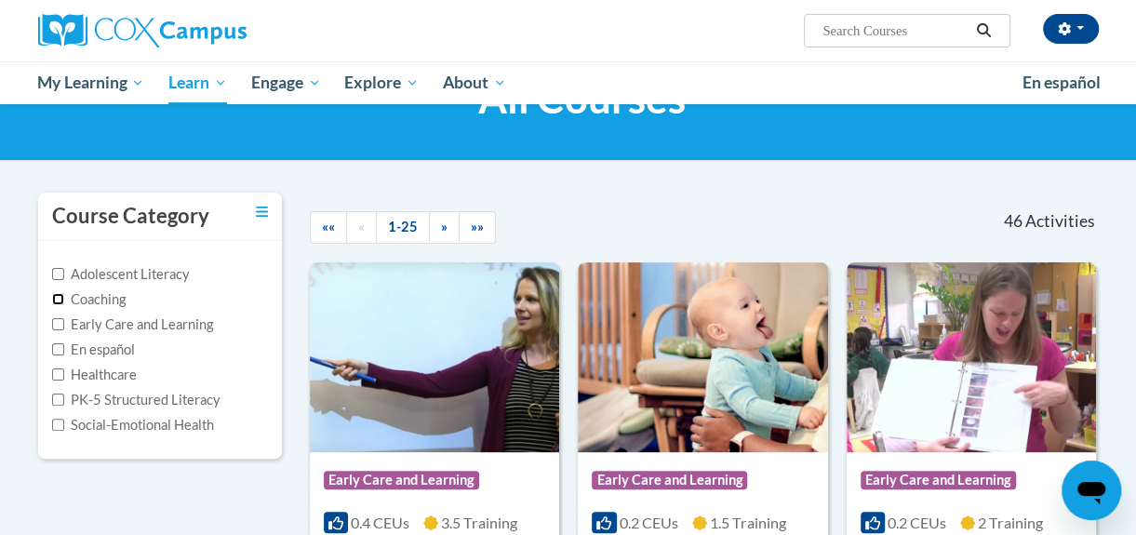
click at [62, 299] on input "Coaching" at bounding box center [58, 299] width 12 height 12
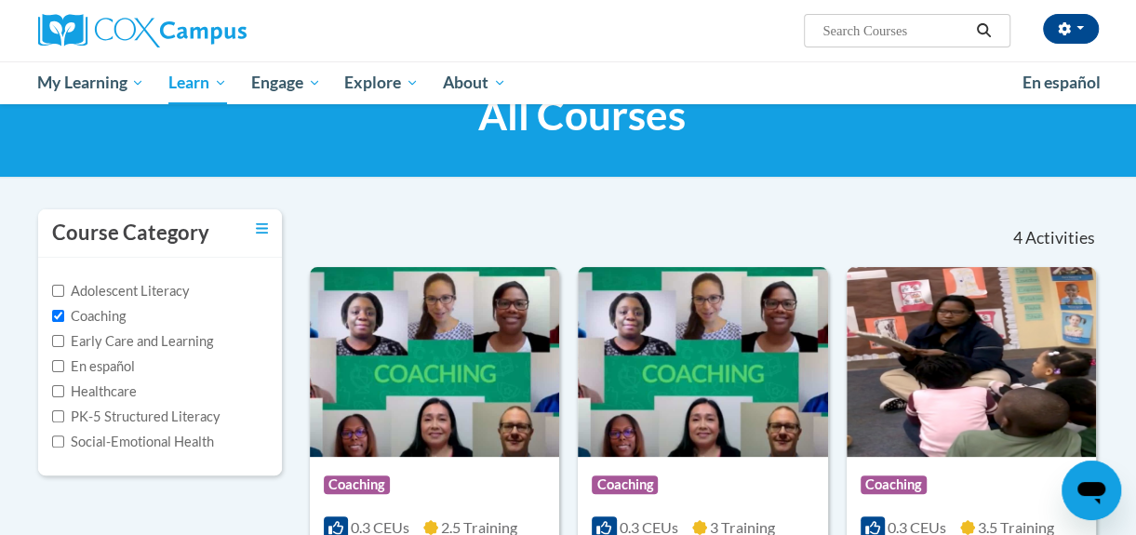
scroll to position [70, 0]
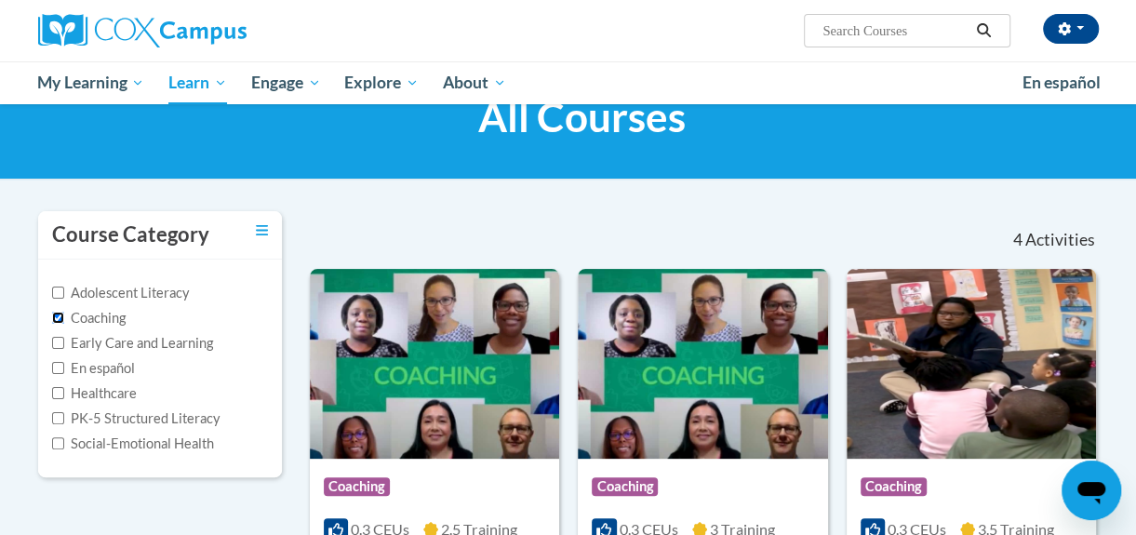
click at [58, 321] on input "Coaching" at bounding box center [58, 318] width 12 height 12
checkbox input "false"
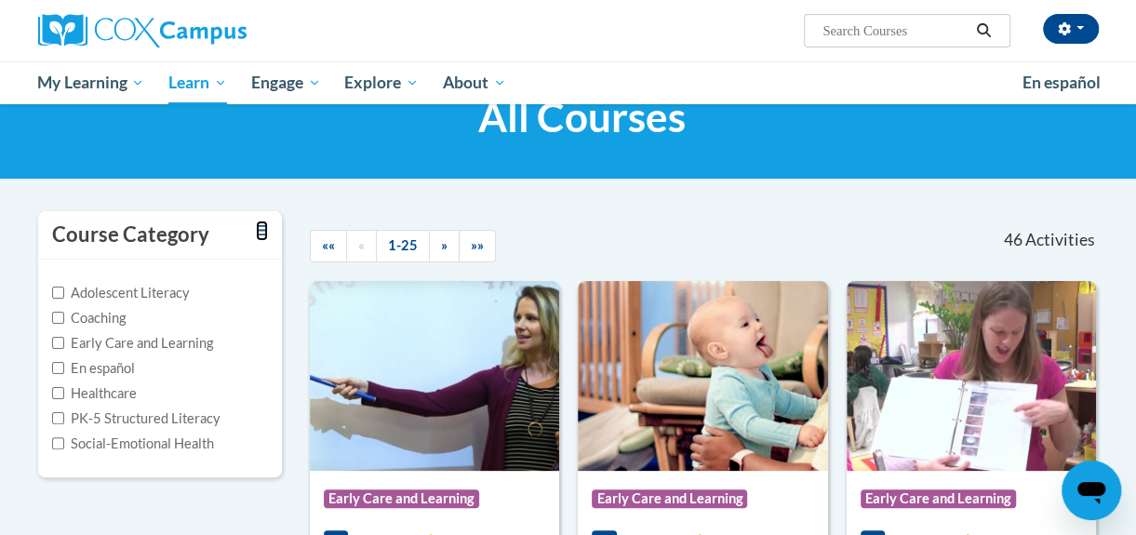
click at [262, 231] on icon "Toggle collapse" at bounding box center [262, 230] width 12 height 14
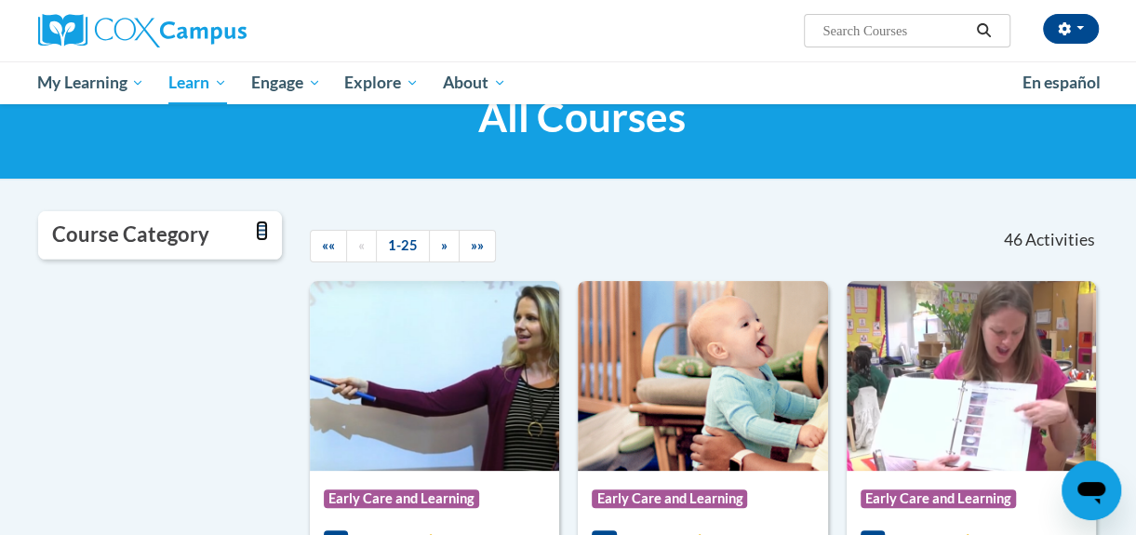
click at [262, 231] on icon "Toggle collapse" at bounding box center [262, 230] width 12 height 14
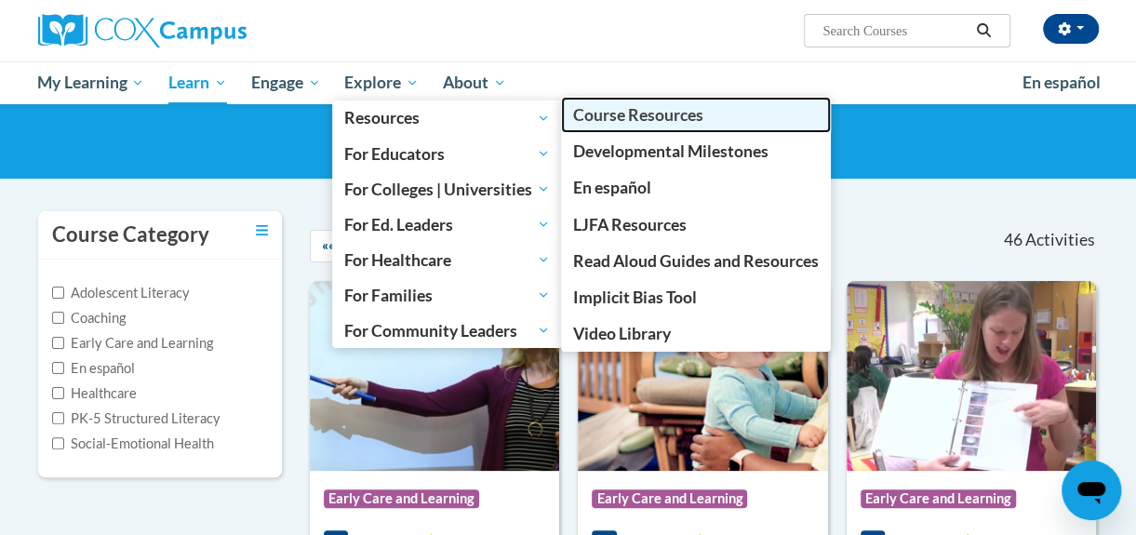
click at [627, 125] on link "Course Resources" at bounding box center [696, 115] width 270 height 36
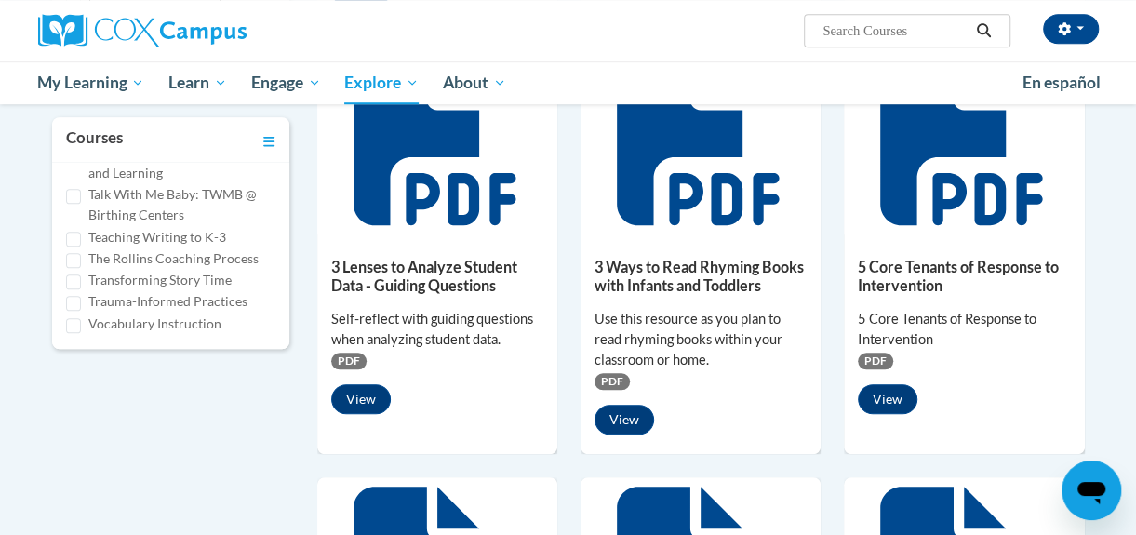
scroll to position [1313, 0]
